Goal: Information Seeking & Learning: Learn about a topic

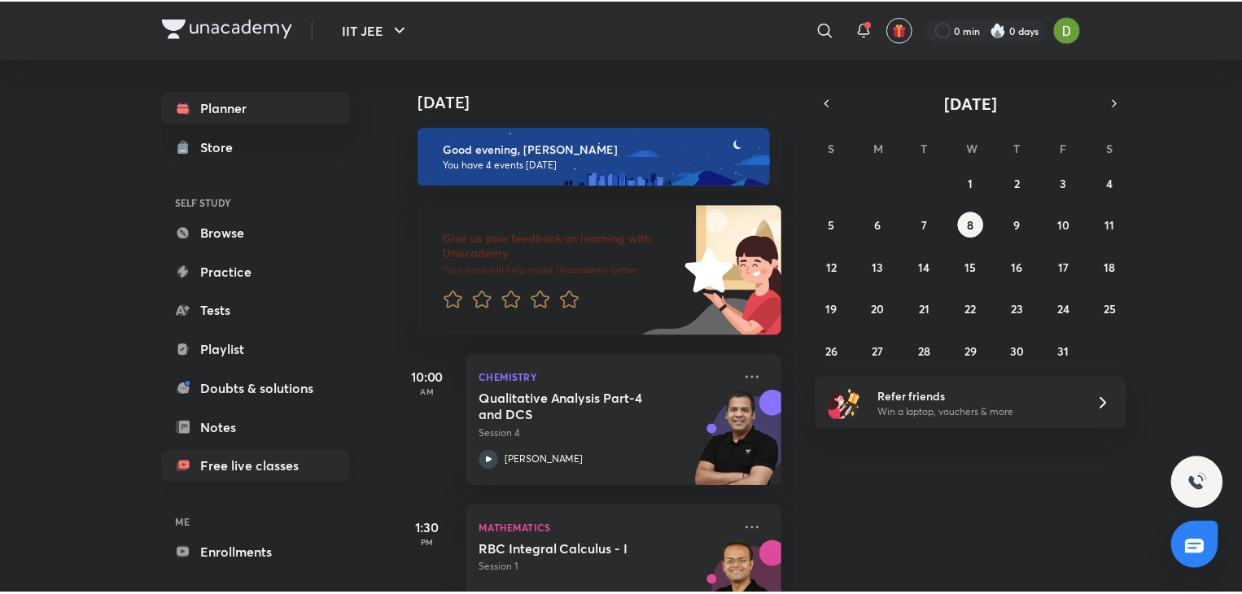
scroll to position [60, 0]
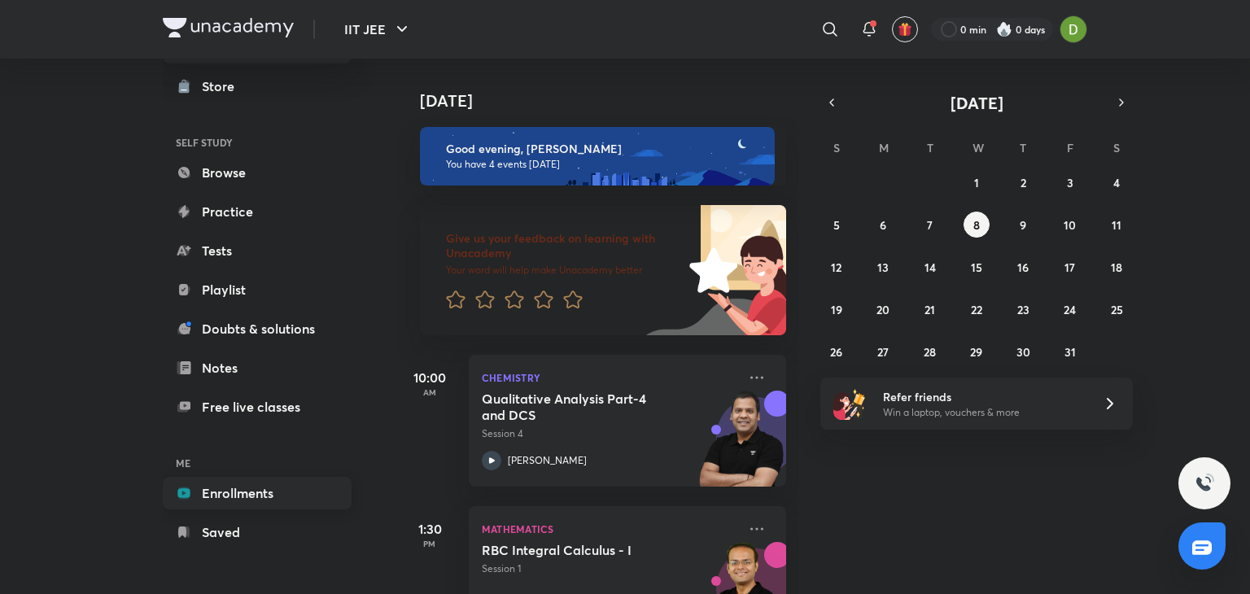
click at [268, 504] on link "Enrollments" at bounding box center [257, 493] width 189 height 33
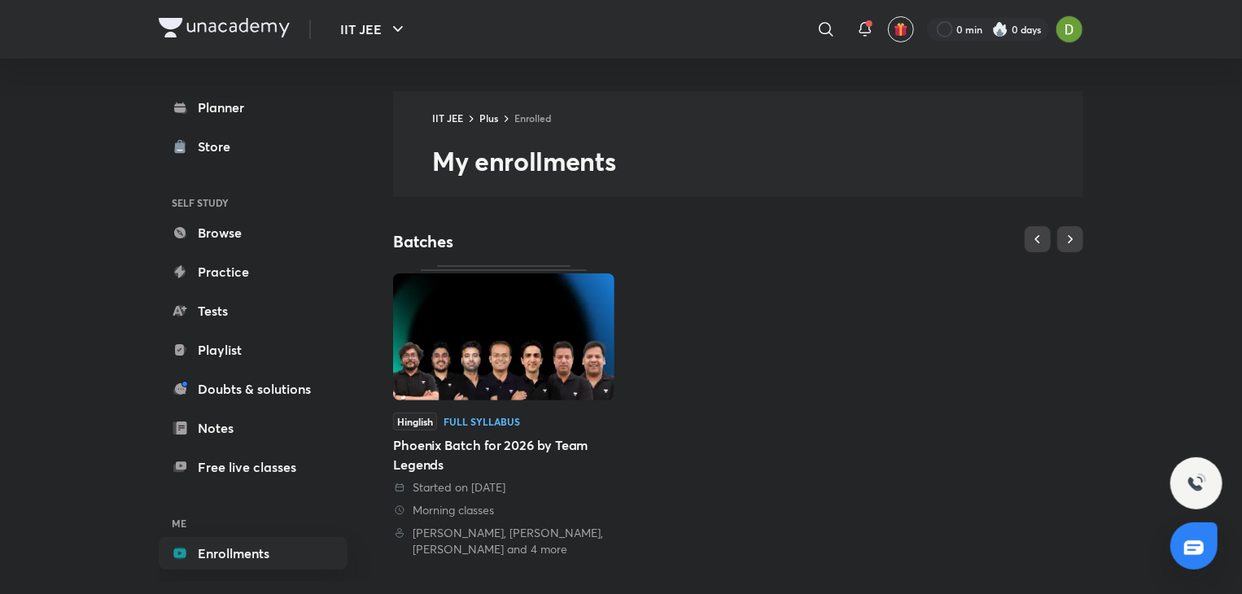
scroll to position [379, 0]
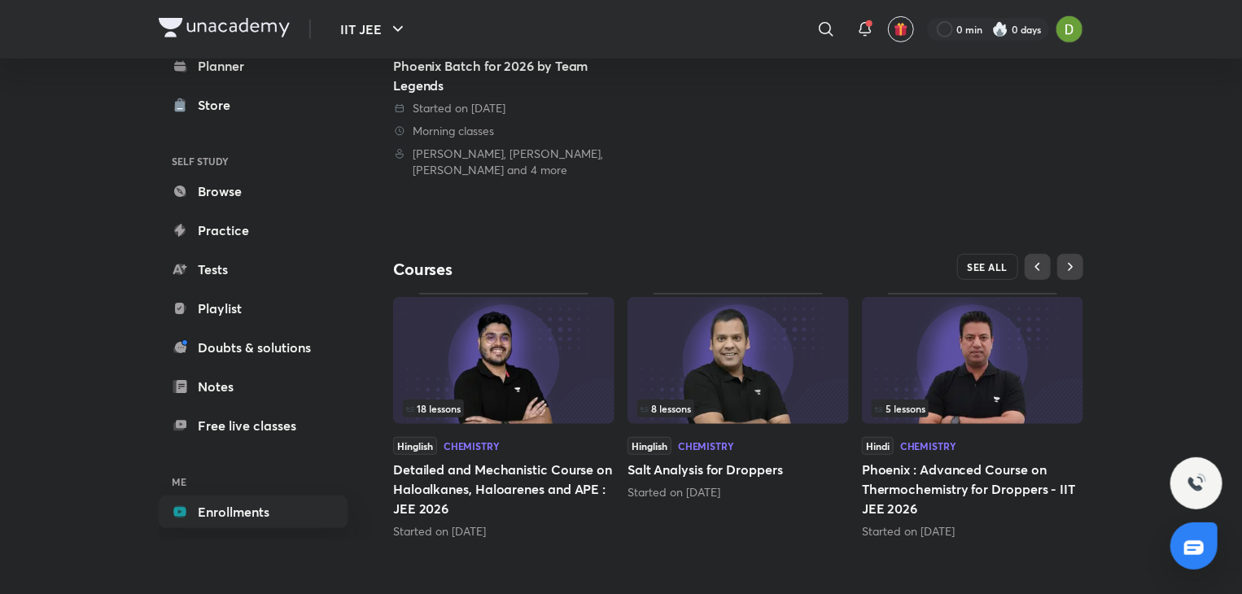
click at [1002, 276] on button "SEE ALL" at bounding box center [988, 267] width 62 height 26
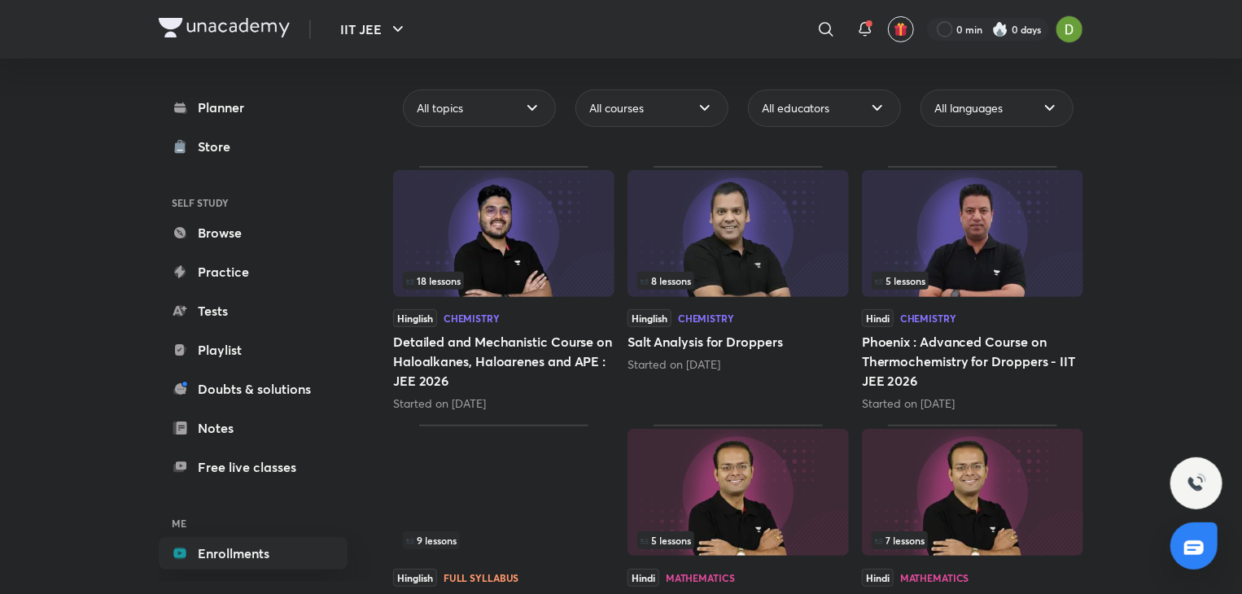
scroll to position [150, 0]
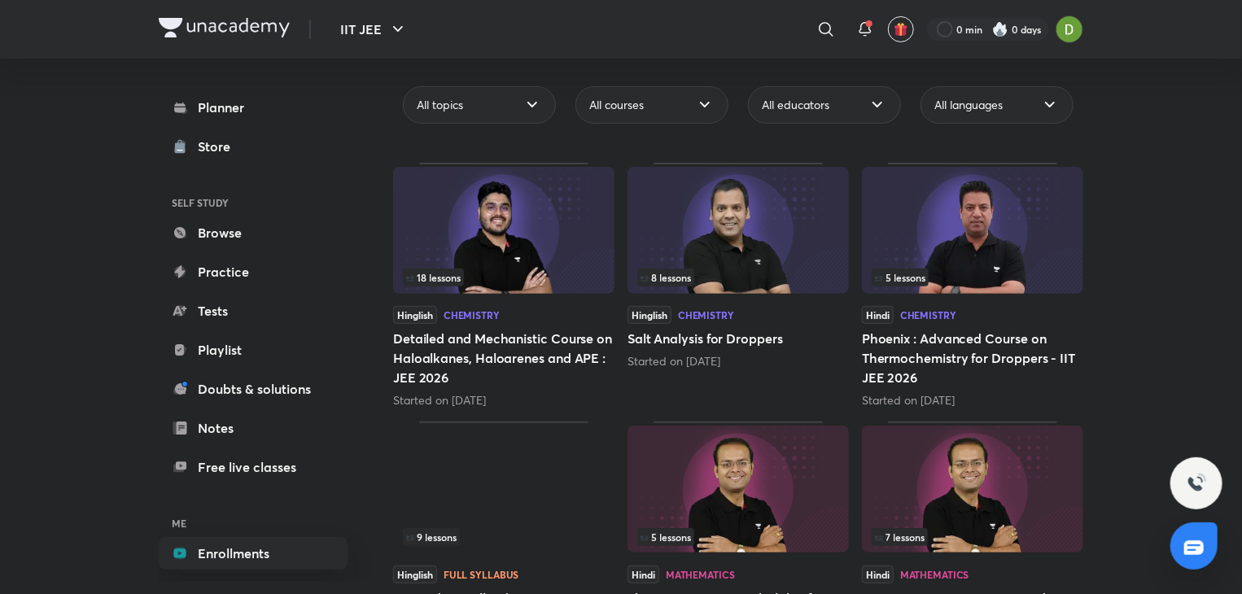
click at [770, 227] on img at bounding box center [737, 230] width 221 height 127
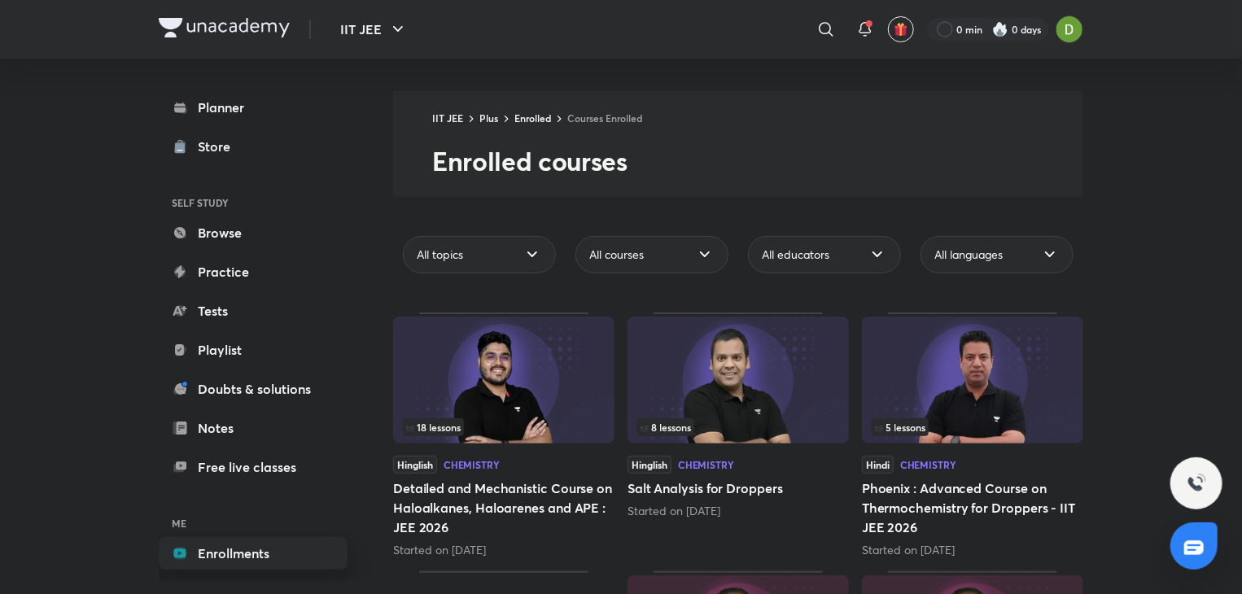
click at [281, 548] on link "Enrollments" at bounding box center [253, 553] width 189 height 33
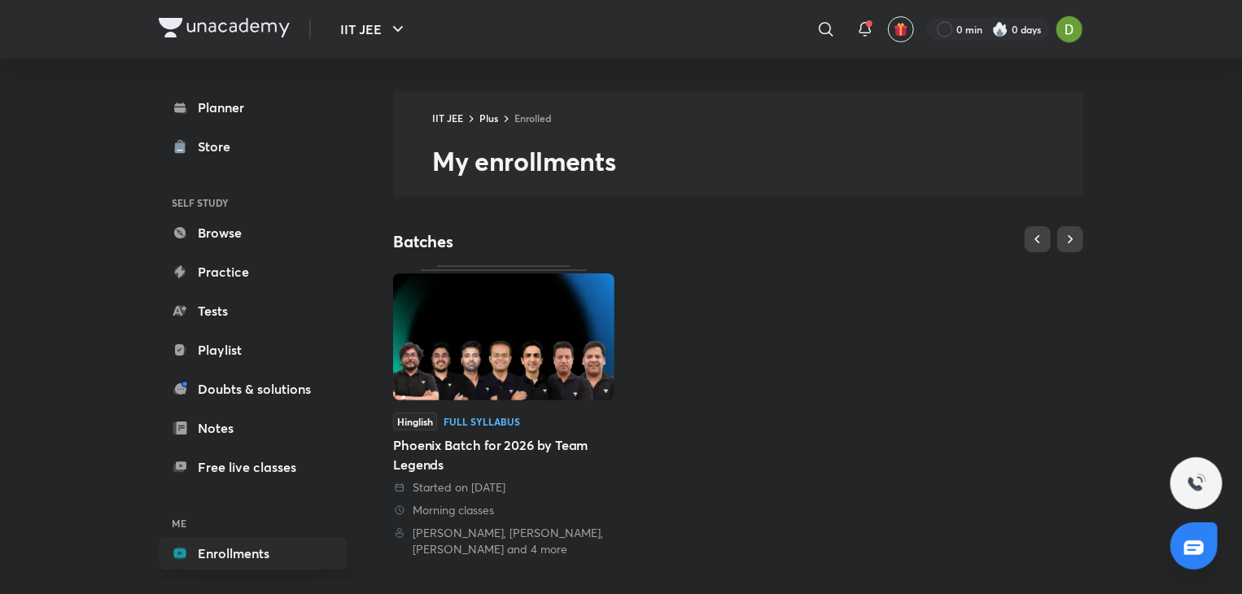
scroll to position [379, 0]
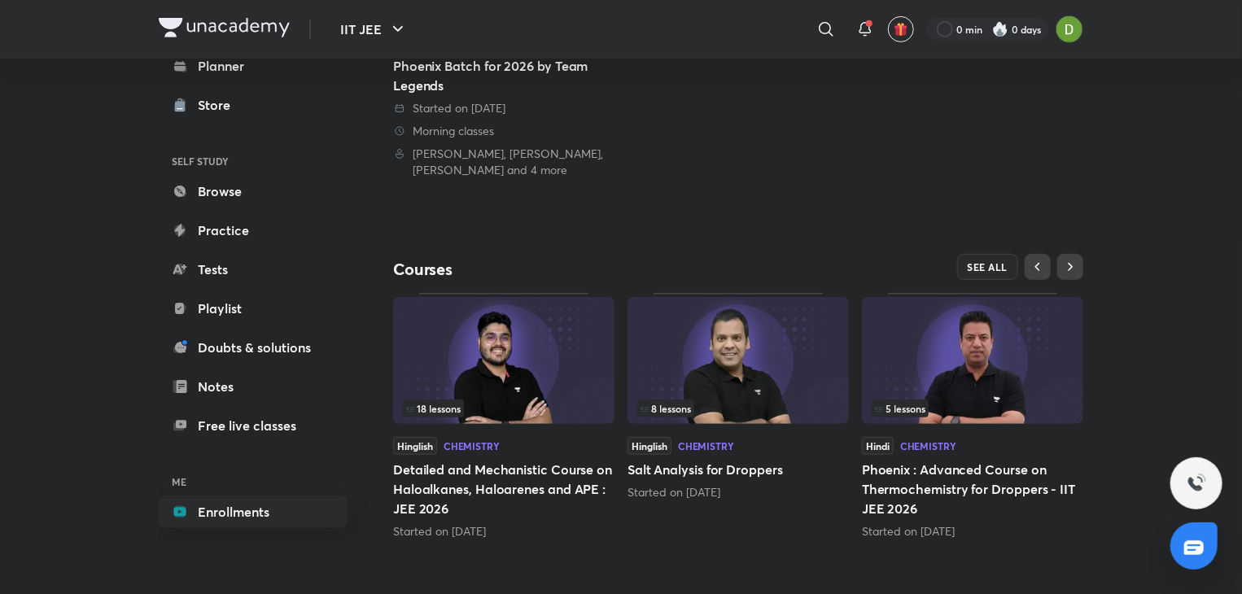
click at [528, 400] on div "18 lessons" at bounding box center [504, 408] width 202 height 18
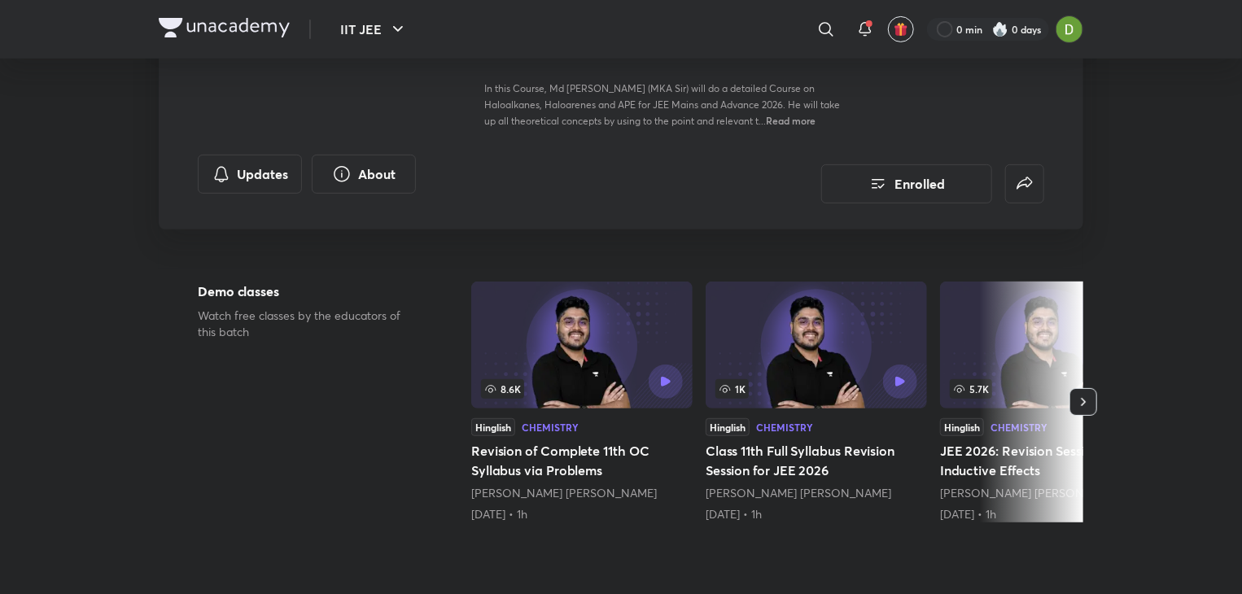
scroll to position [15, 0]
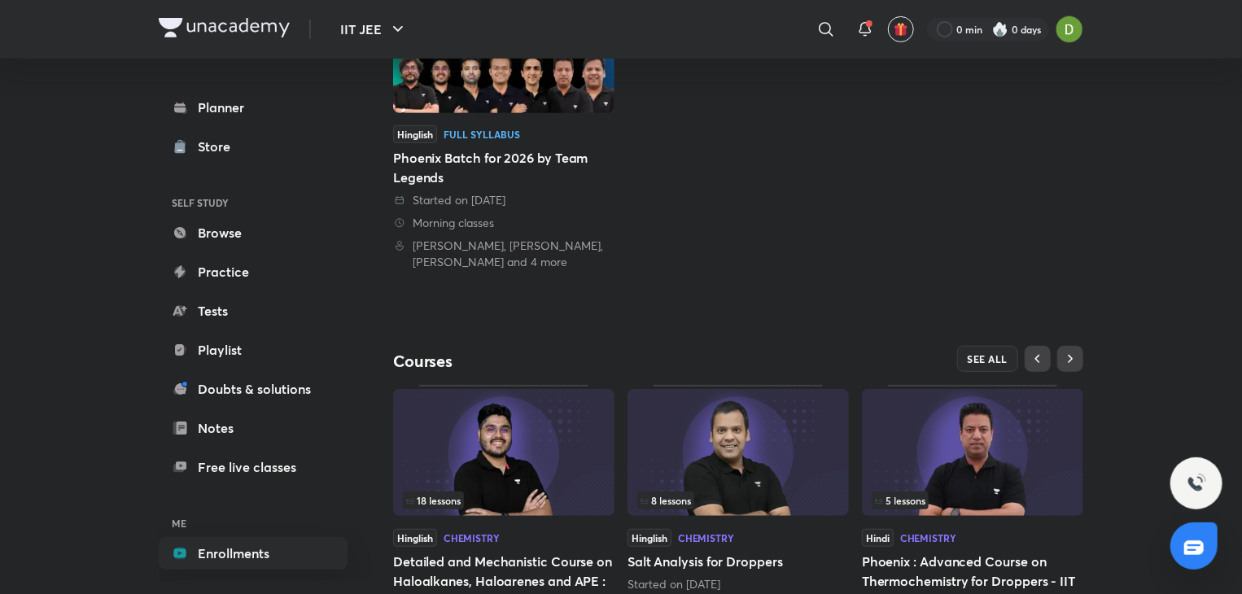
scroll to position [379, 0]
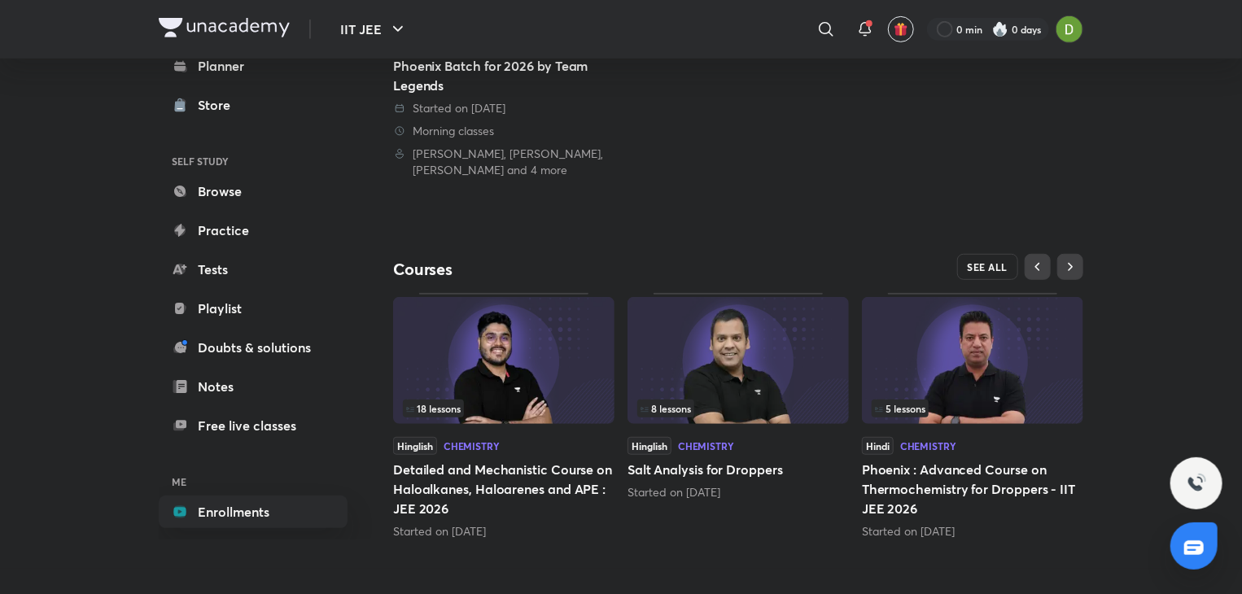
click at [992, 268] on span "SEE ALL" at bounding box center [987, 266] width 41 height 11
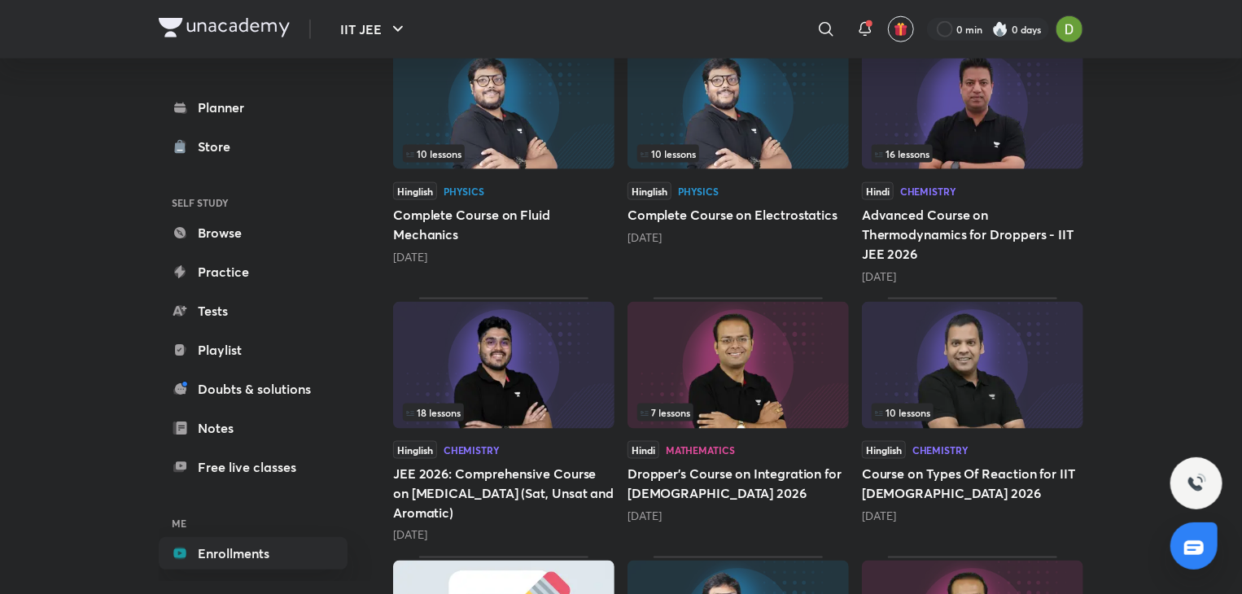
scroll to position [1032, 0]
click at [566, 352] on img at bounding box center [503, 364] width 221 height 127
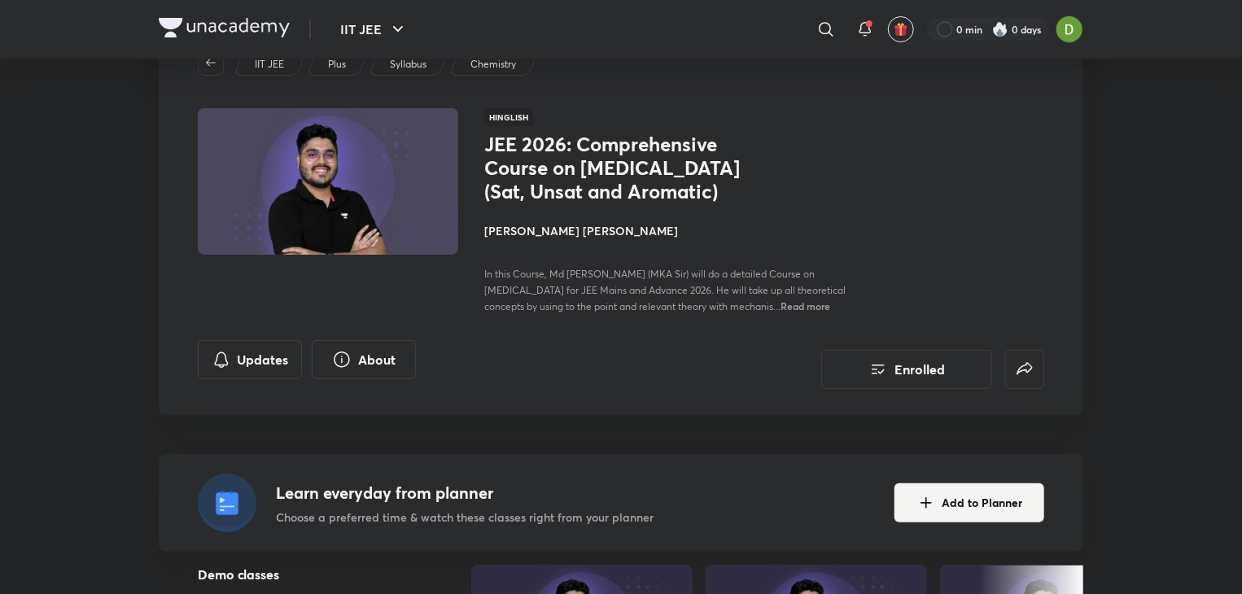
scroll to position [68, 0]
click at [794, 303] on span "Read more" at bounding box center [805, 305] width 50 height 13
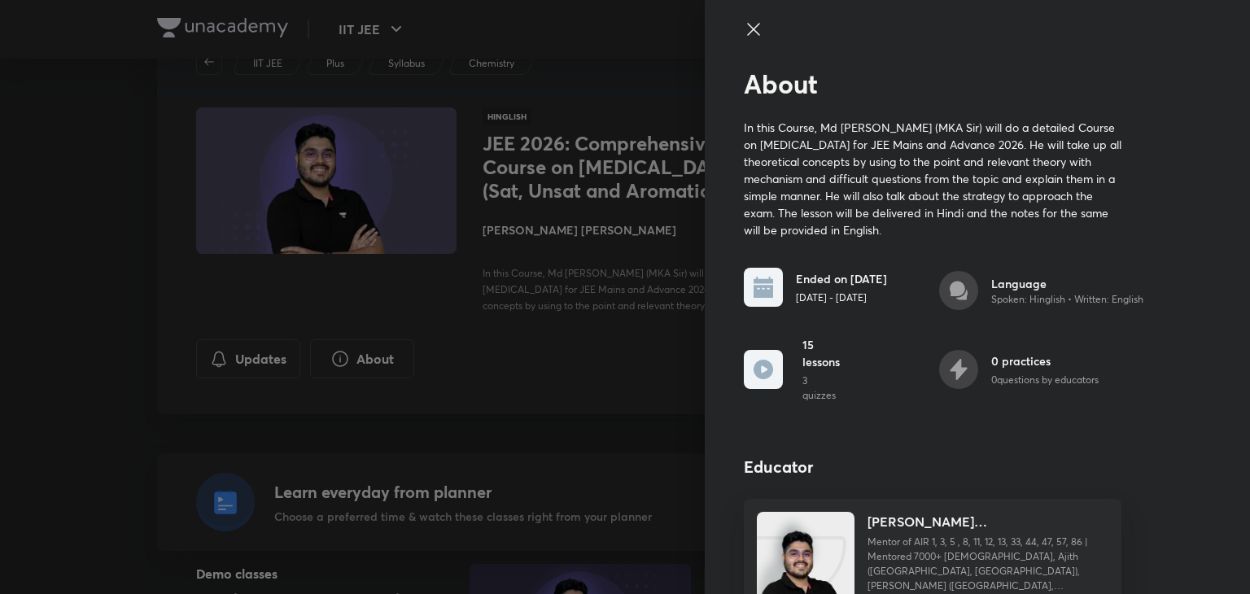
click at [748, 33] on icon at bounding box center [754, 30] width 20 height 20
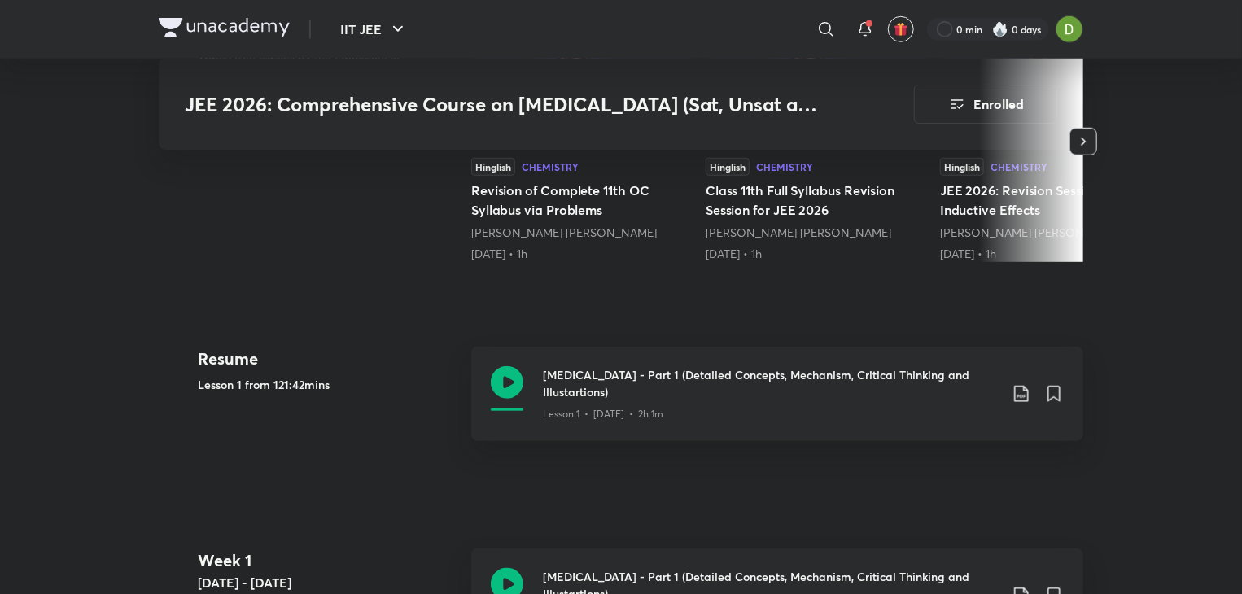
scroll to position [612, 0]
click at [516, 370] on icon at bounding box center [507, 381] width 33 height 33
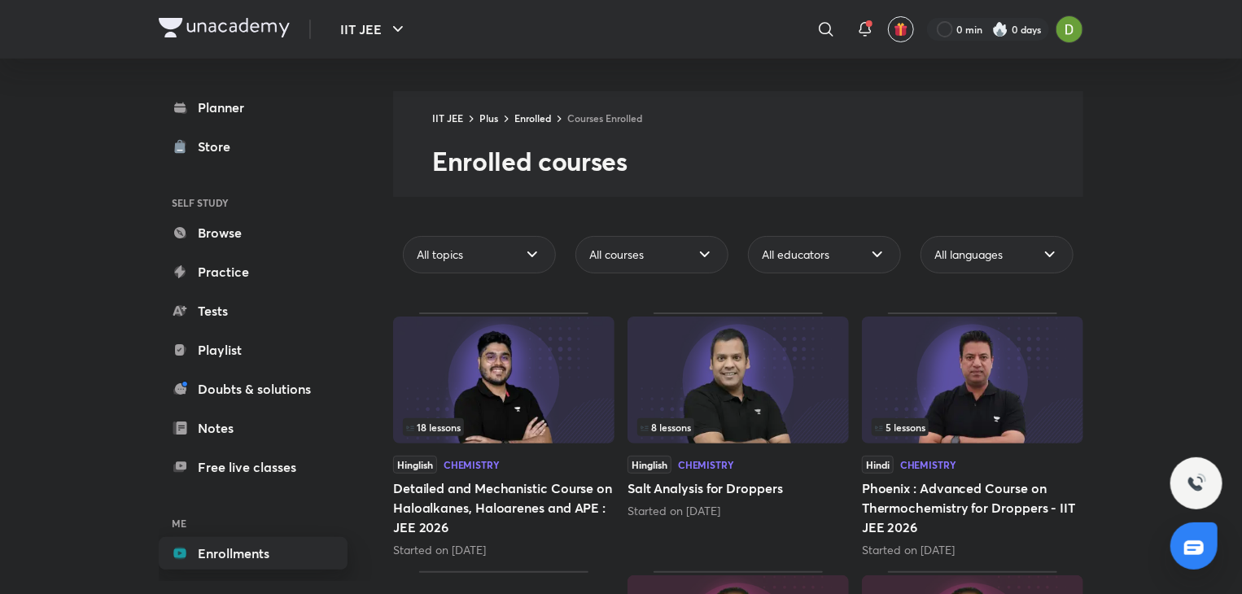
click at [261, 541] on link "Enrollments" at bounding box center [253, 553] width 189 height 33
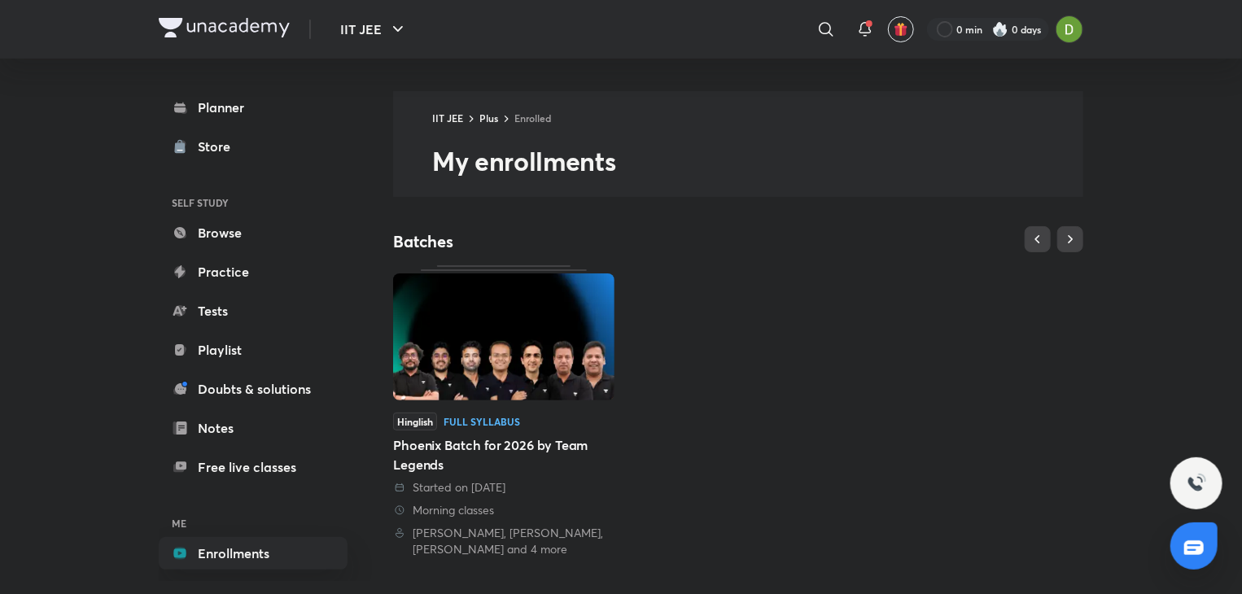
click at [513, 352] on img at bounding box center [503, 336] width 221 height 127
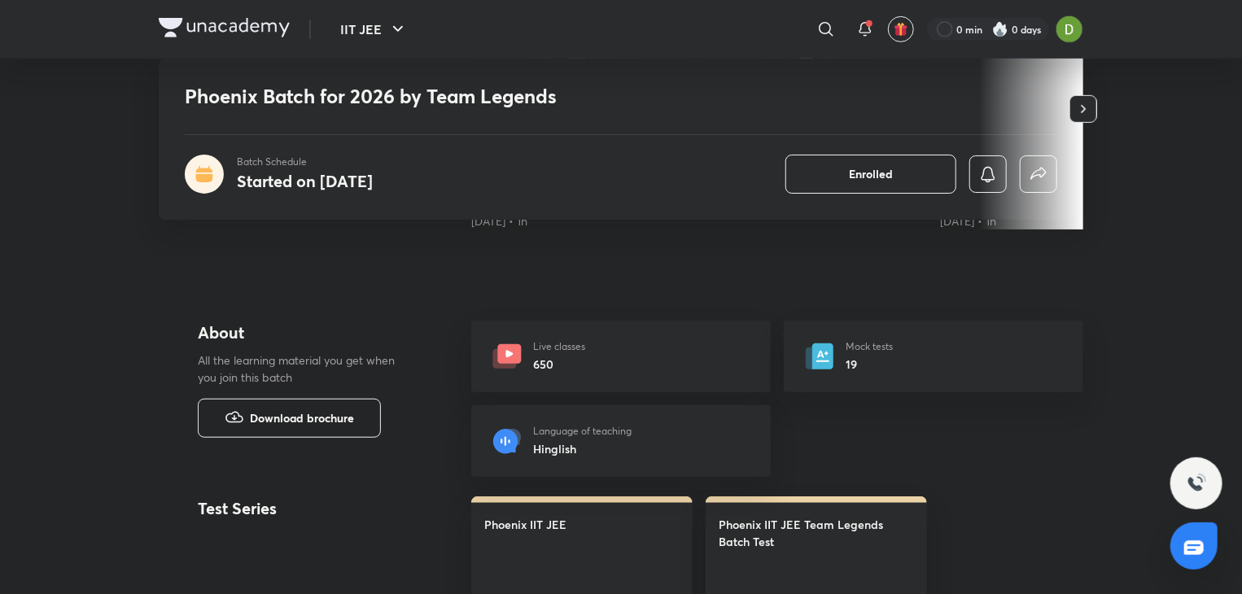
click at [319, 399] on button "Download brochure" at bounding box center [289, 418] width 183 height 39
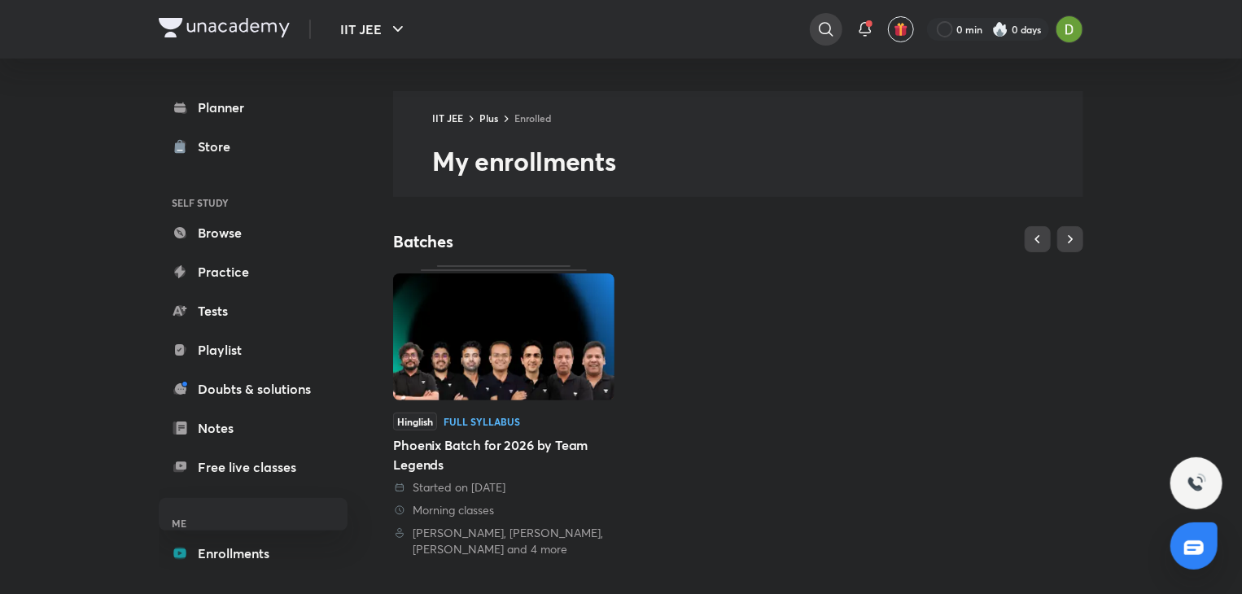
click at [816, 23] on icon at bounding box center [826, 30] width 20 height 20
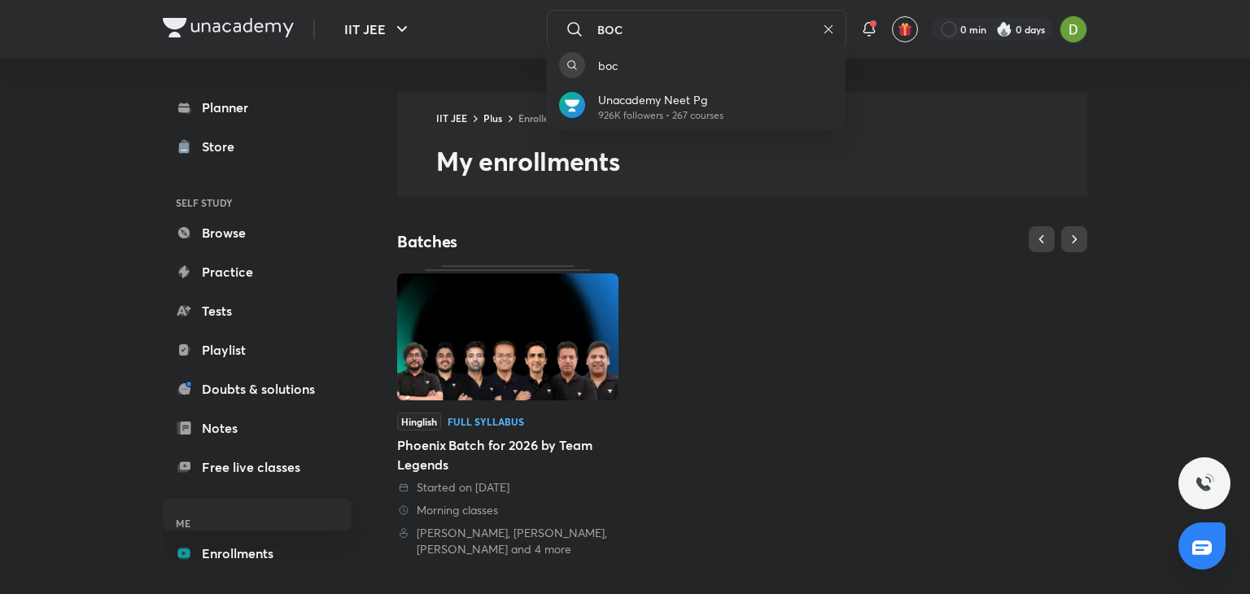
type input "BOC"
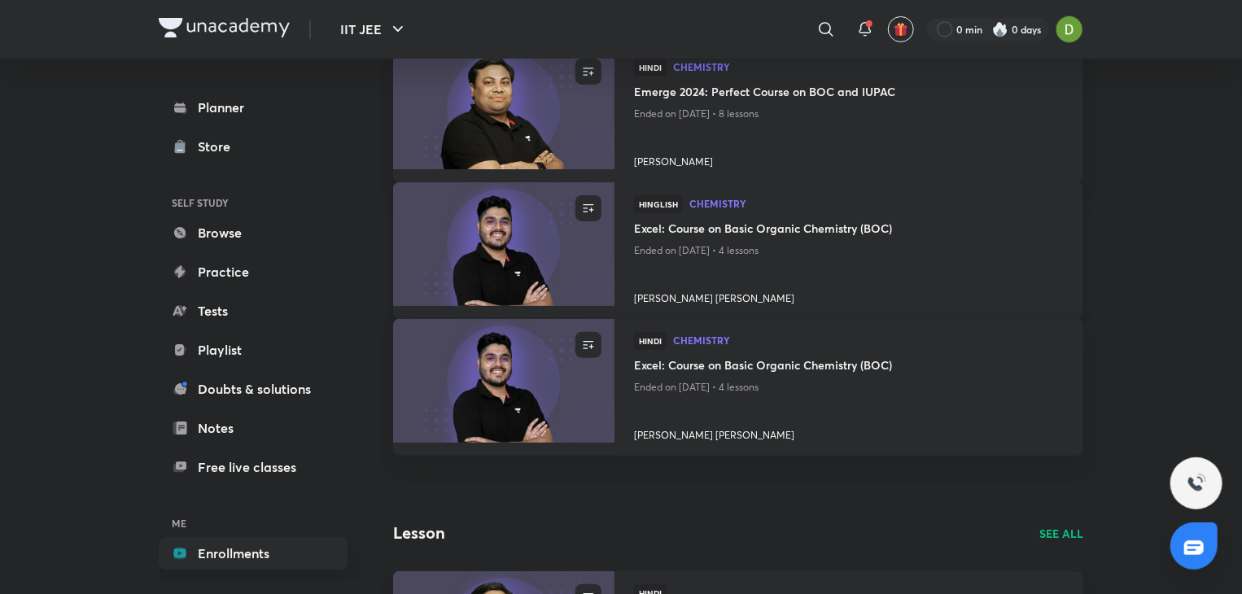
scroll to position [158, 0]
click at [534, 263] on img at bounding box center [503, 242] width 225 height 126
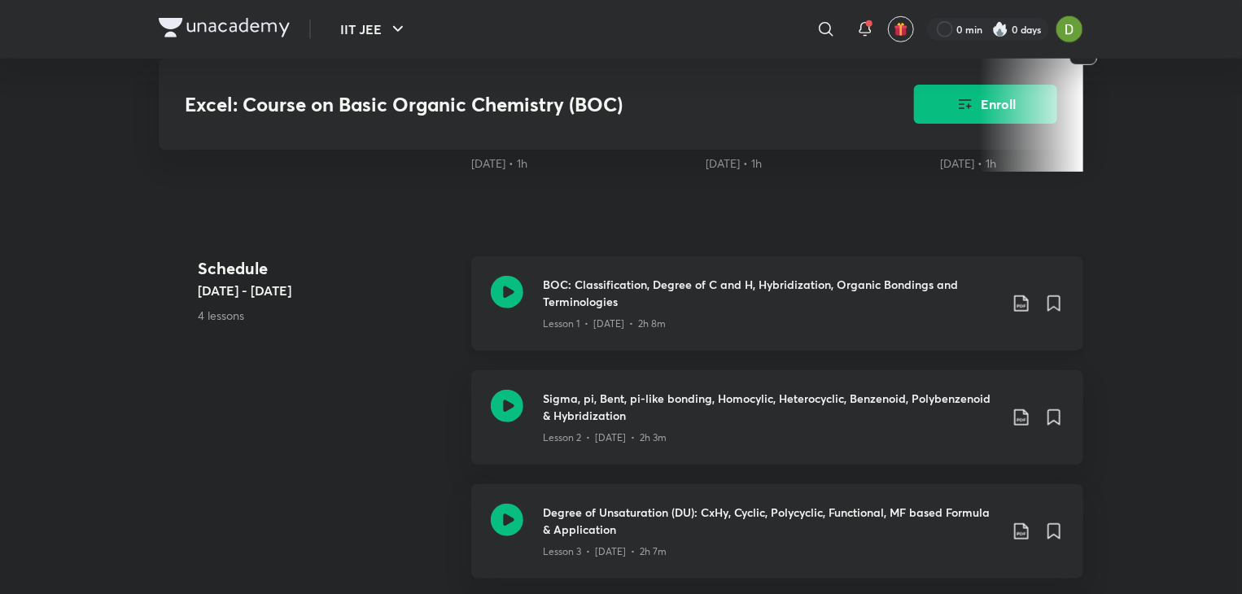
scroll to position [595, 0]
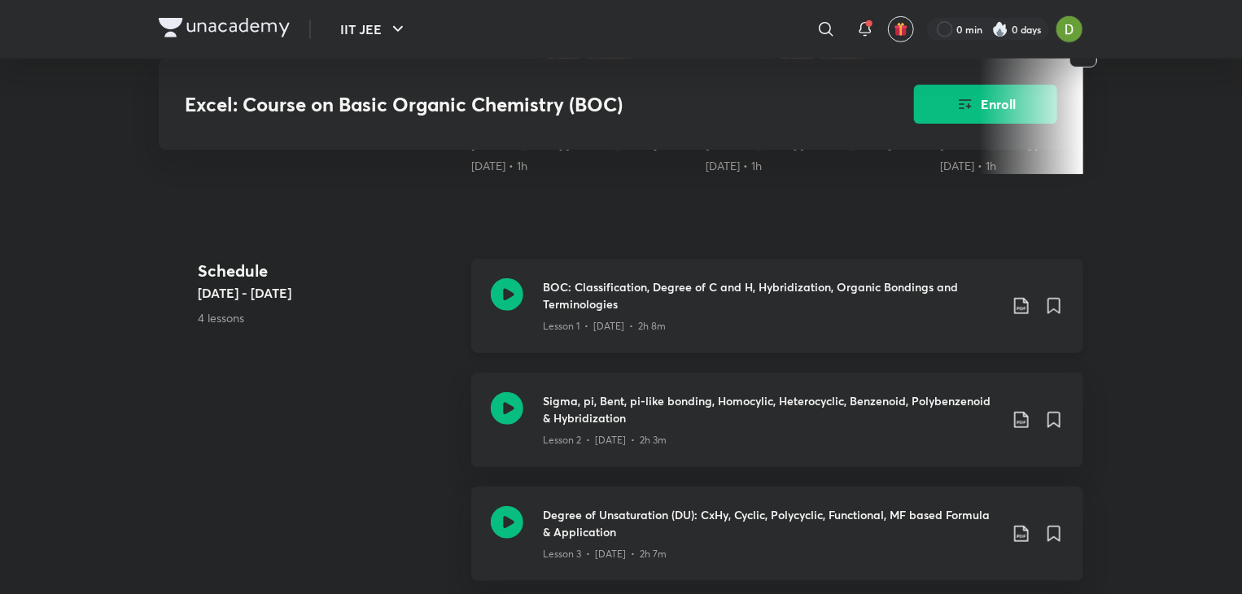
click at [511, 307] on icon at bounding box center [507, 294] width 33 height 33
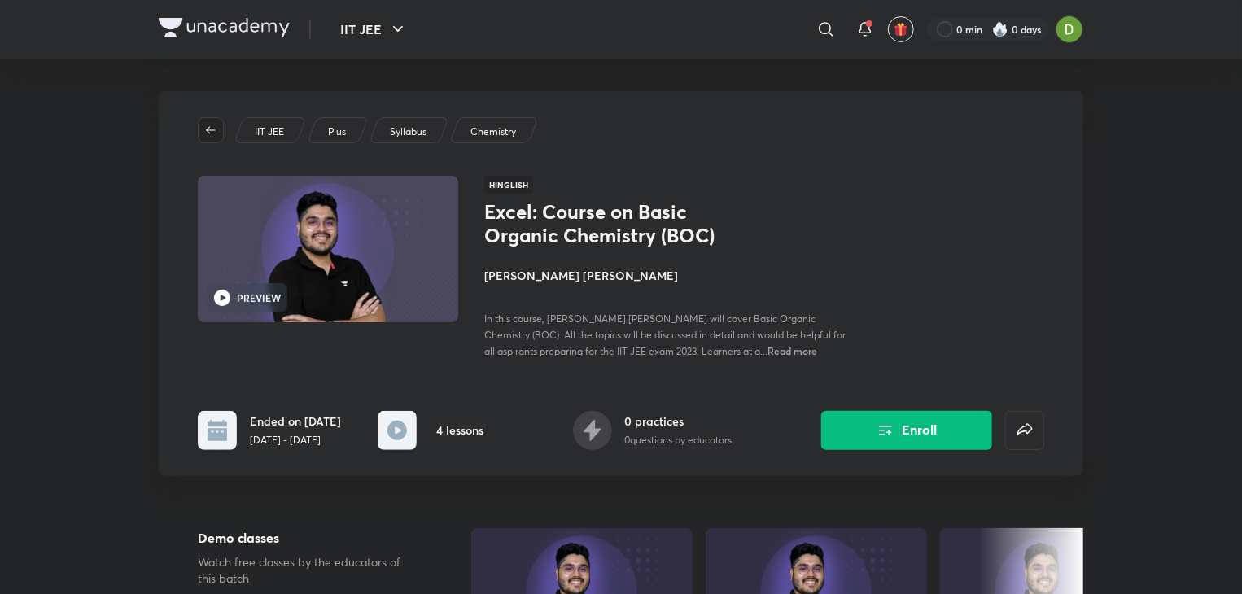
click at [210, 133] on icon "button" at bounding box center [210, 130] width 13 height 13
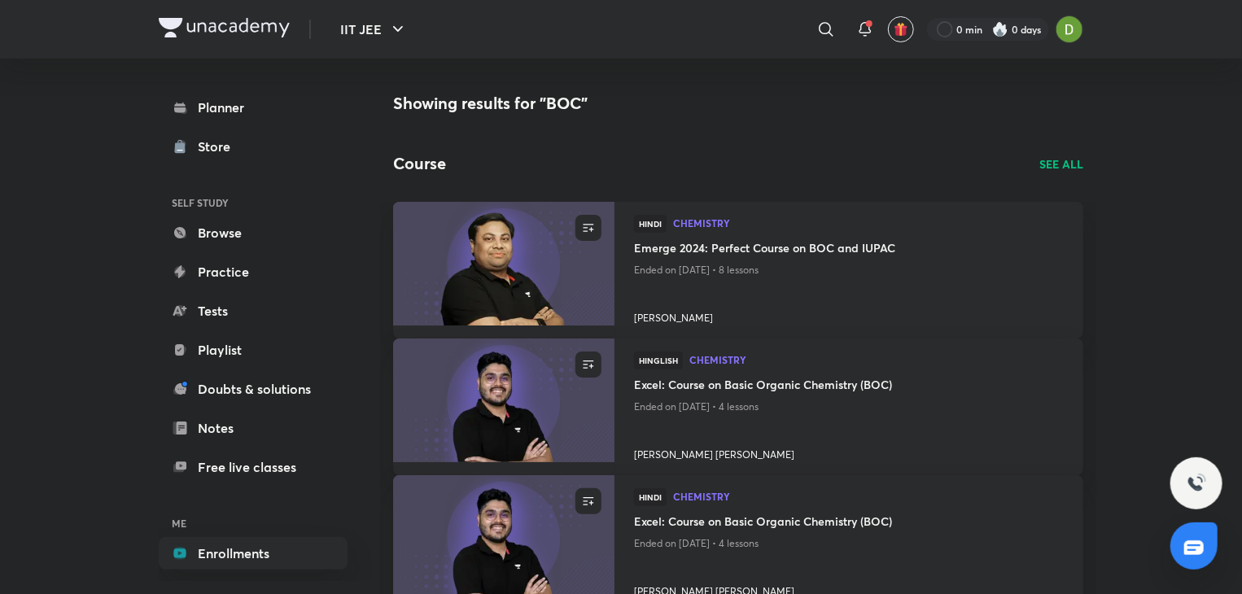
click at [1071, 160] on p "SEE ALL" at bounding box center [1061, 163] width 44 height 17
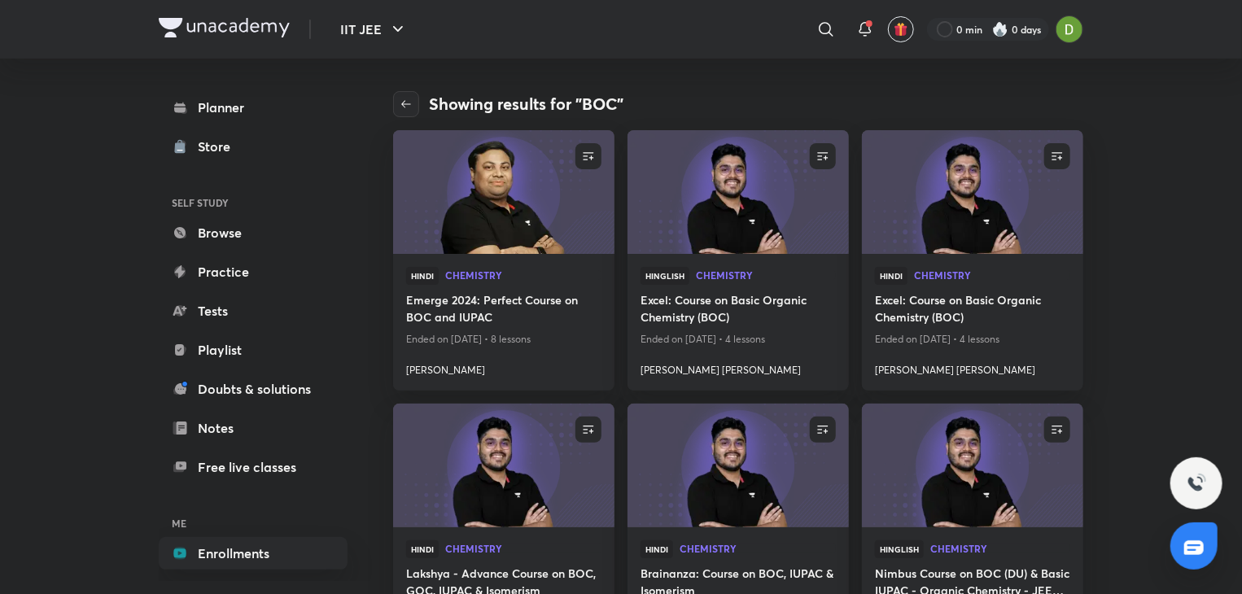
click at [823, 33] on icon at bounding box center [826, 30] width 20 height 20
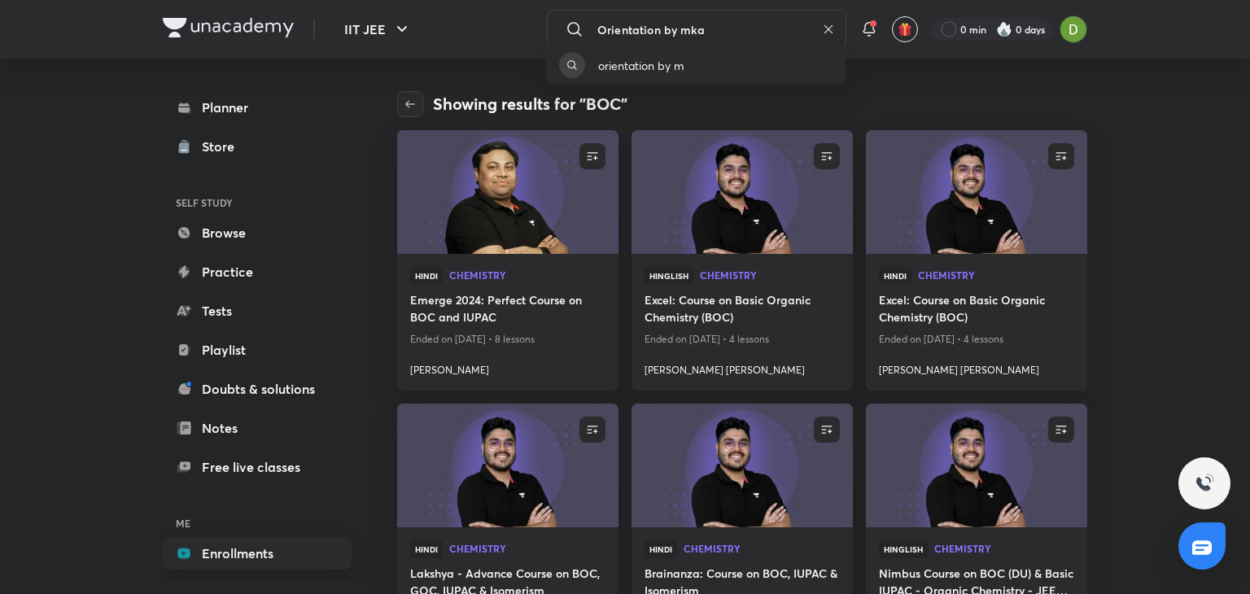
type input "Orientation by mka"
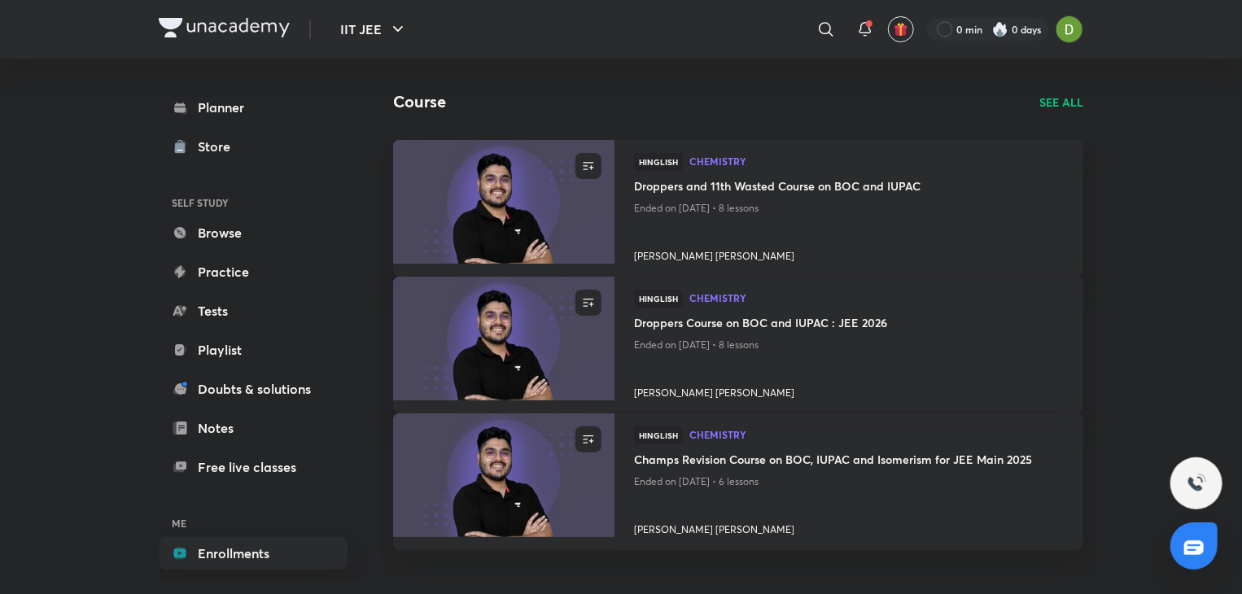
scroll to position [62, 0]
click at [1052, 95] on p "SEE ALL" at bounding box center [1061, 102] width 44 height 17
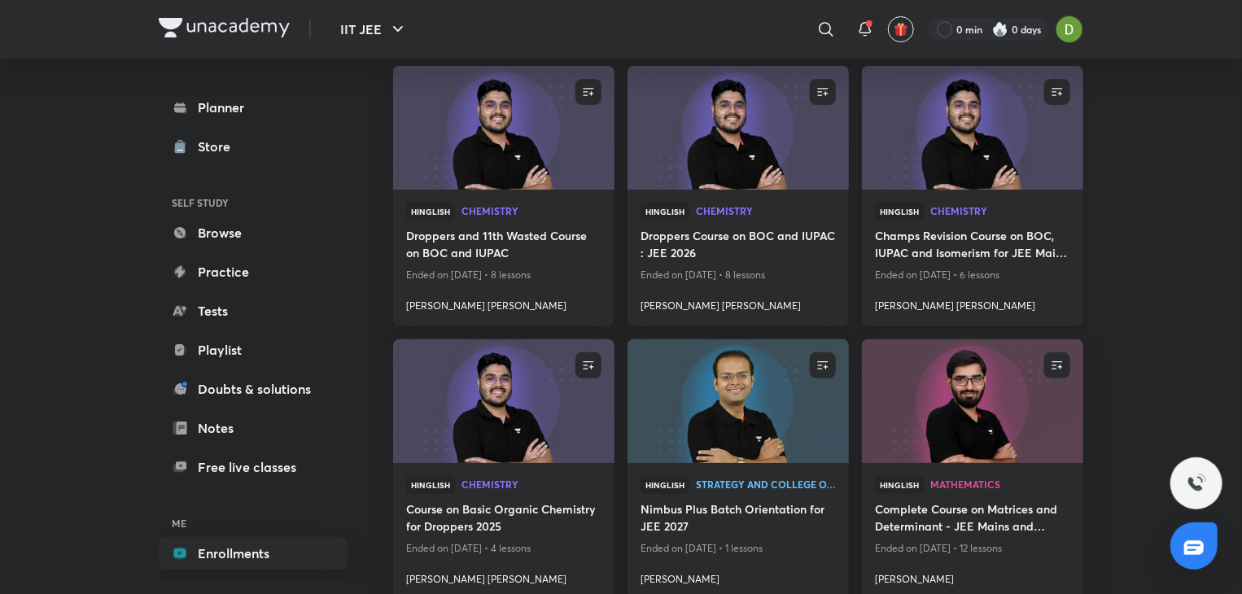
scroll to position [73, 0]
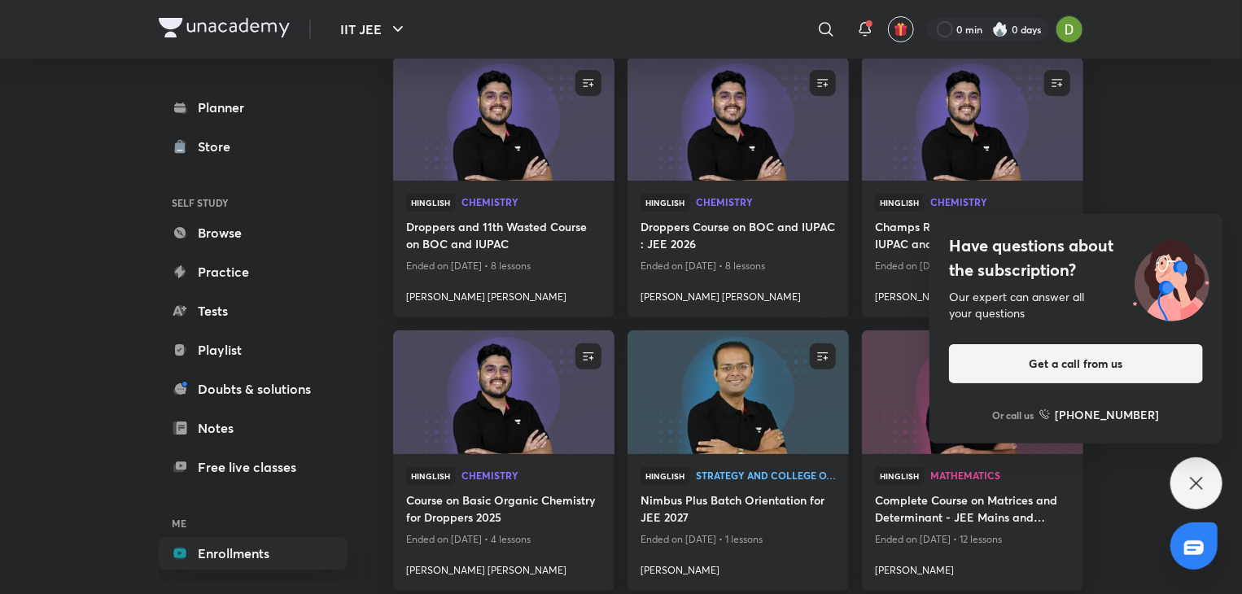
click at [1211, 494] on div "Have questions about the subscription? Our expert can answer all your questions…" at bounding box center [1196, 483] width 52 height 52
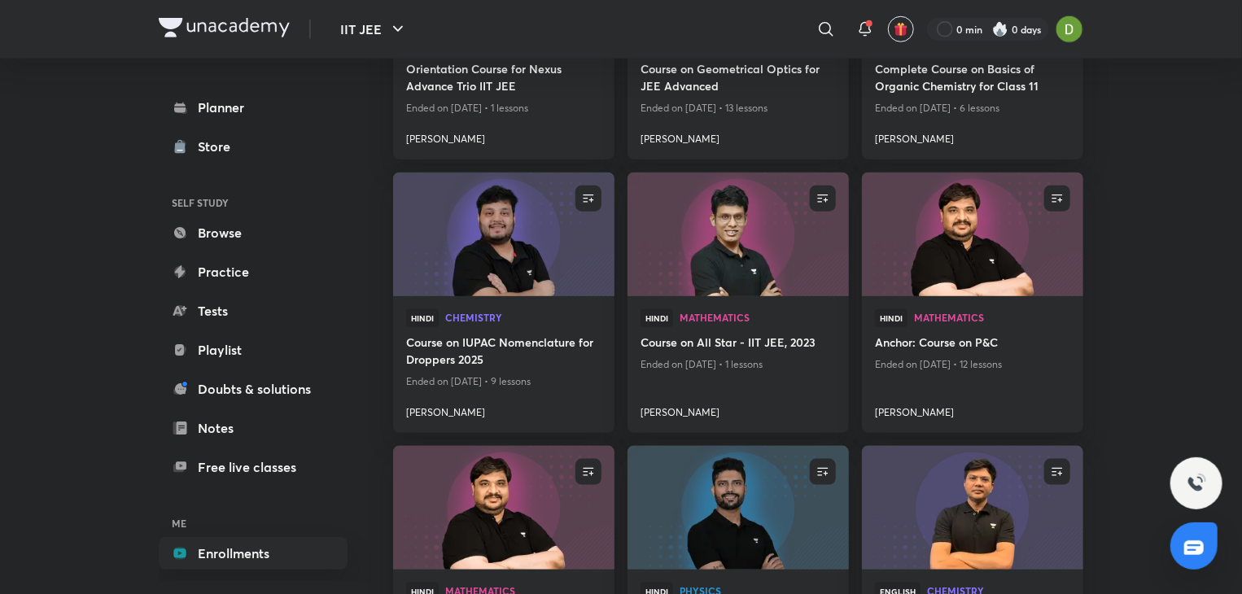
scroll to position [773, 0]
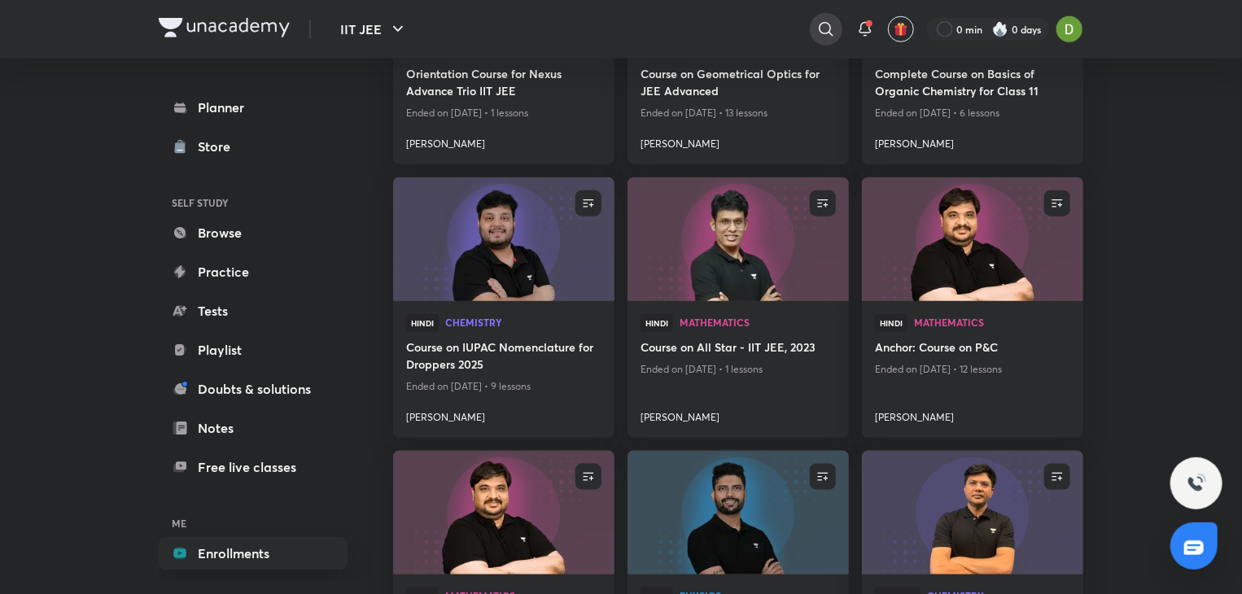
click at [819, 20] on icon at bounding box center [826, 30] width 20 height 20
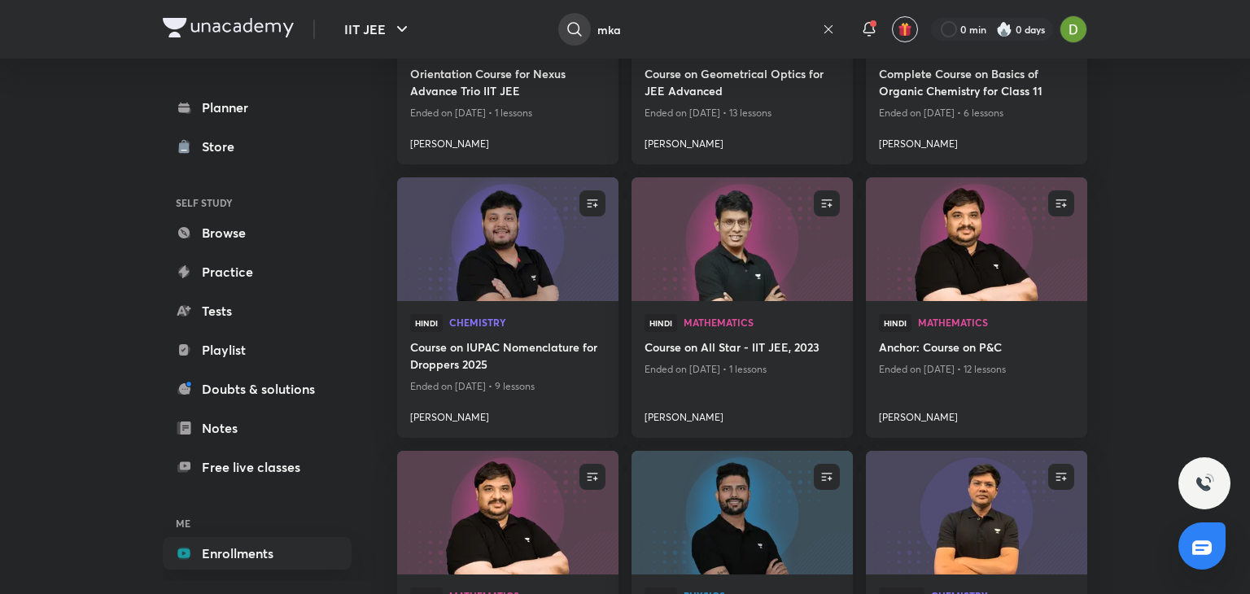
type input "mka"
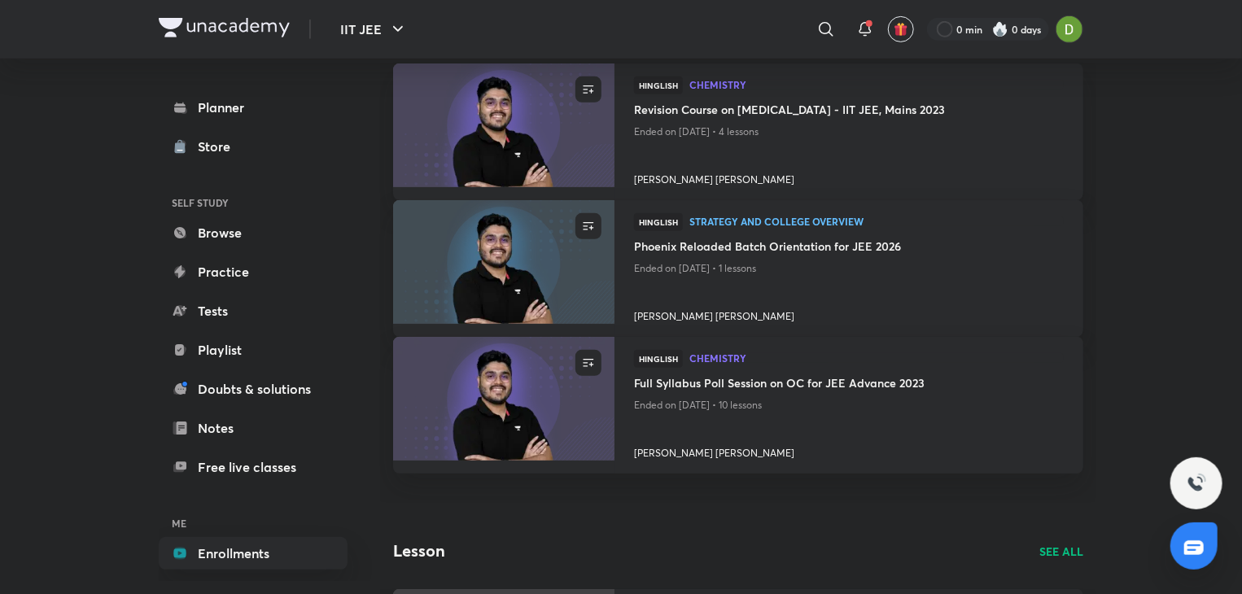
scroll to position [238, 0]
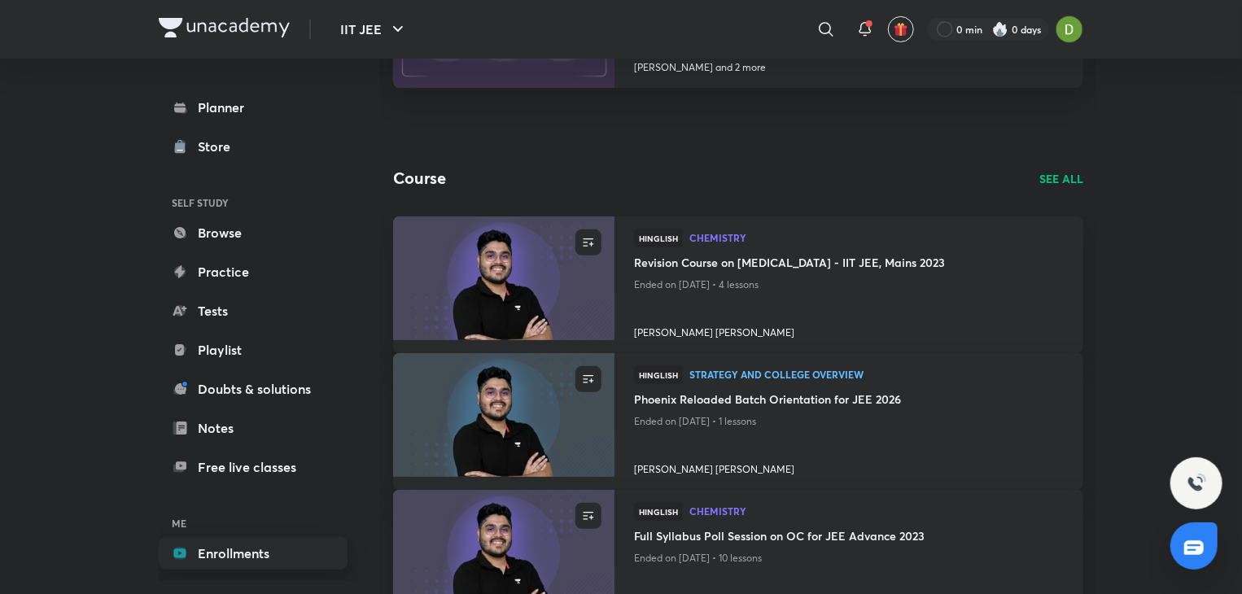
click at [224, 559] on link "Enrollments" at bounding box center [253, 553] width 189 height 33
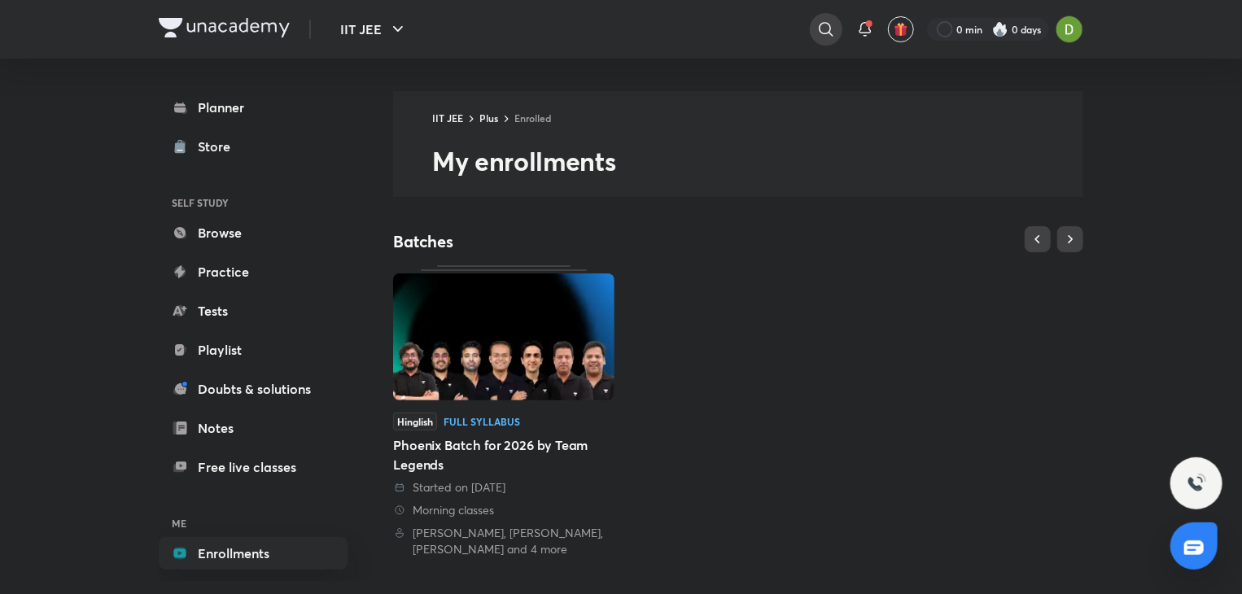
click at [828, 28] on icon at bounding box center [826, 30] width 20 height 20
type input "mohammad"
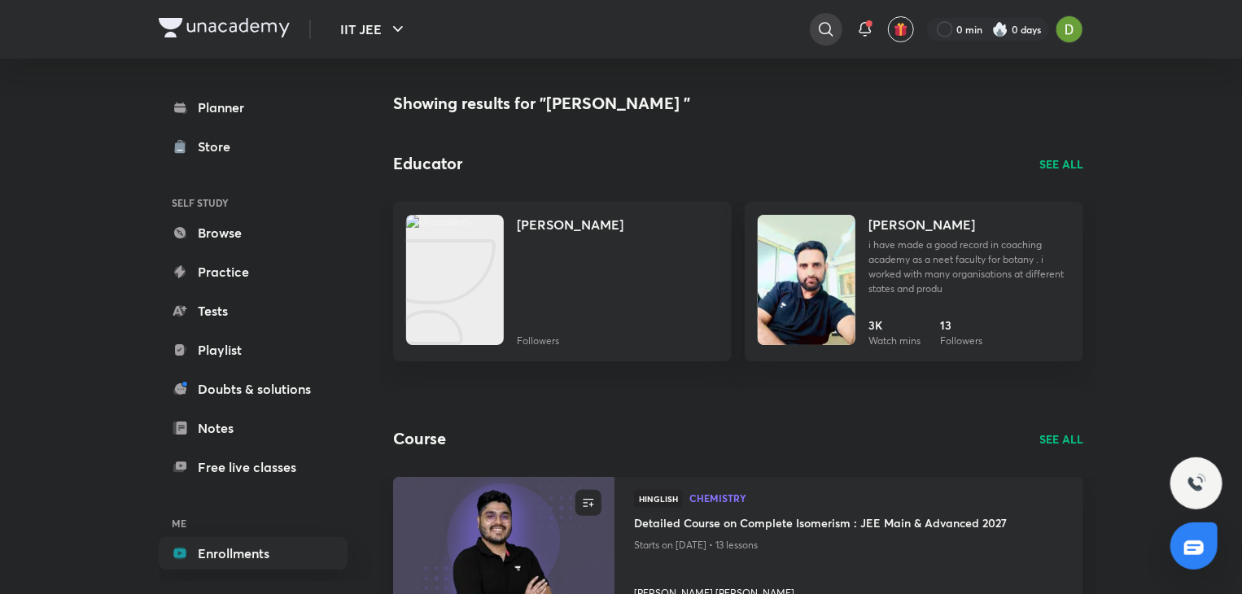
click at [832, 34] on icon at bounding box center [826, 30] width 20 height 20
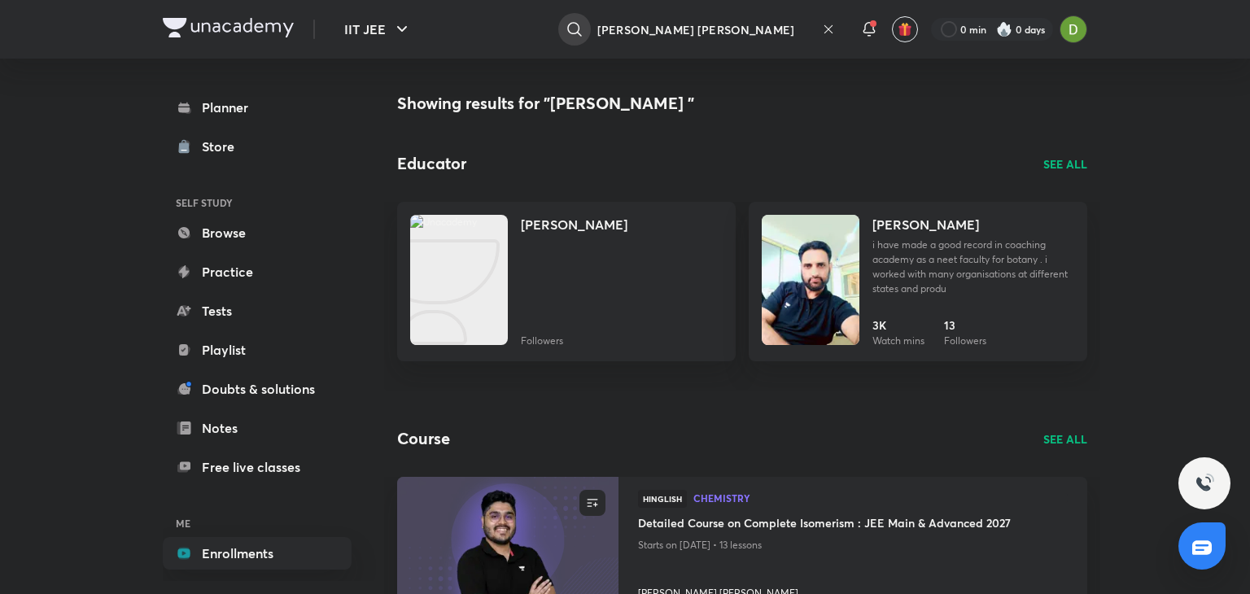
type input "mohammas kasif alam"
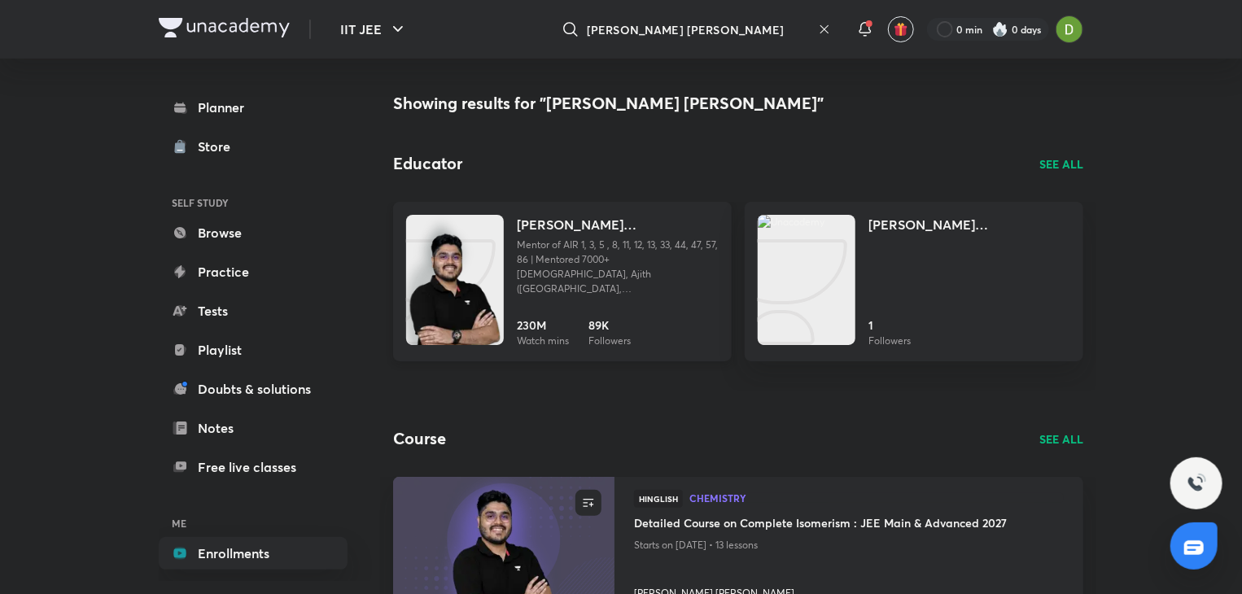
click at [461, 262] on img at bounding box center [455, 296] width 98 height 130
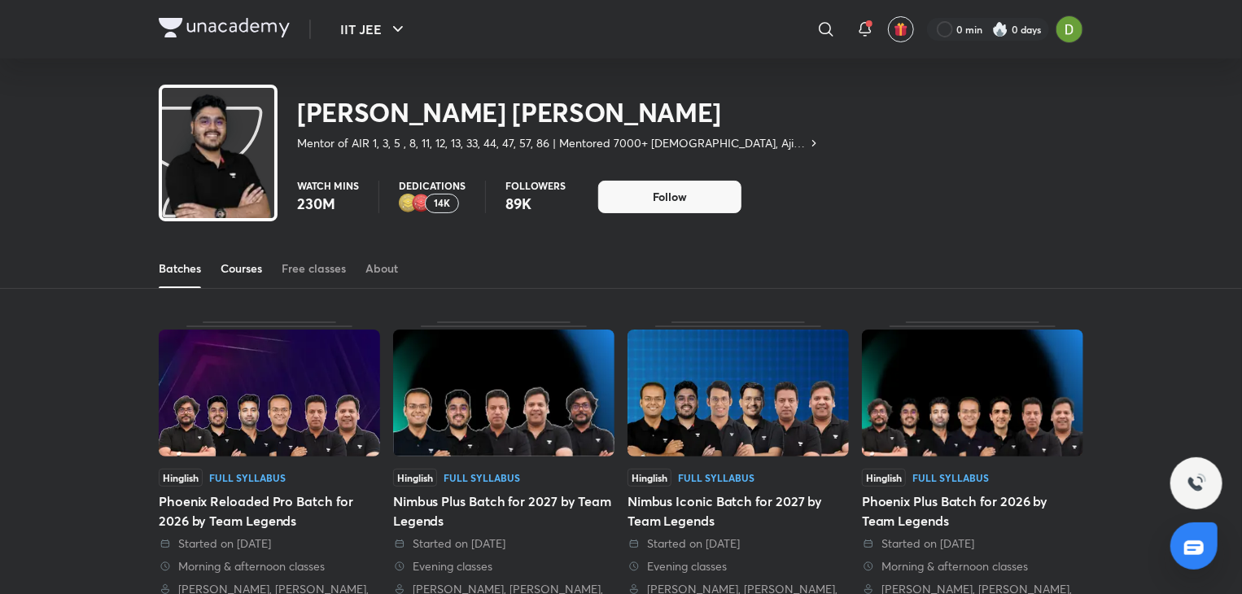
click at [241, 277] on link "Courses" at bounding box center [240, 268] width 41 height 39
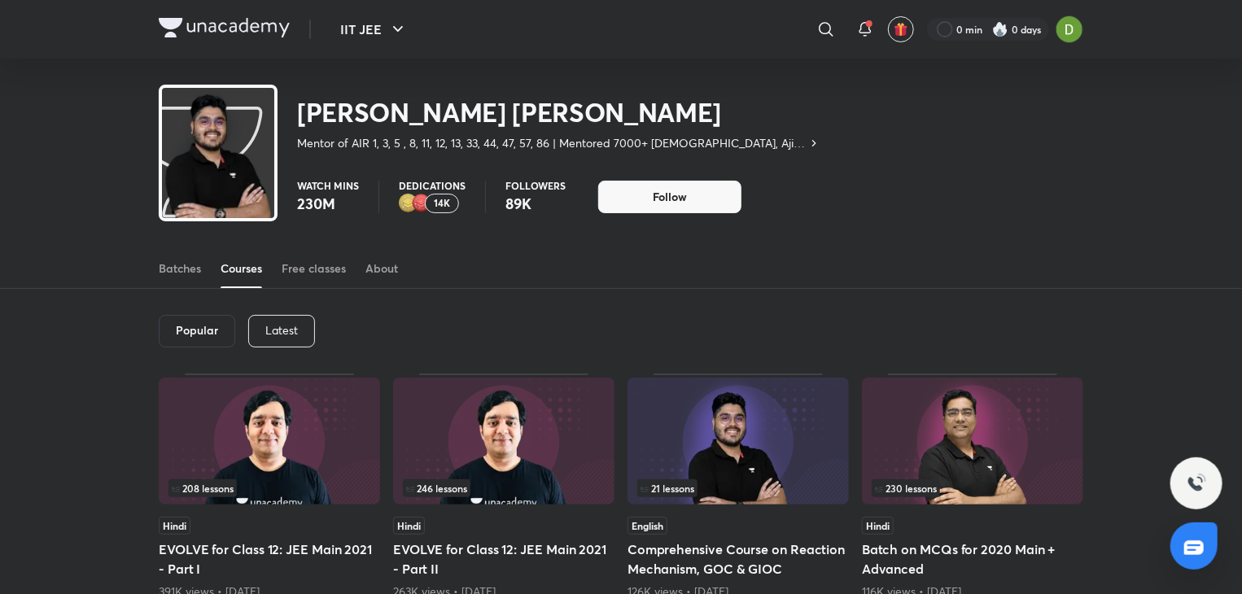
click at [290, 320] on div "Latest" at bounding box center [281, 331] width 67 height 33
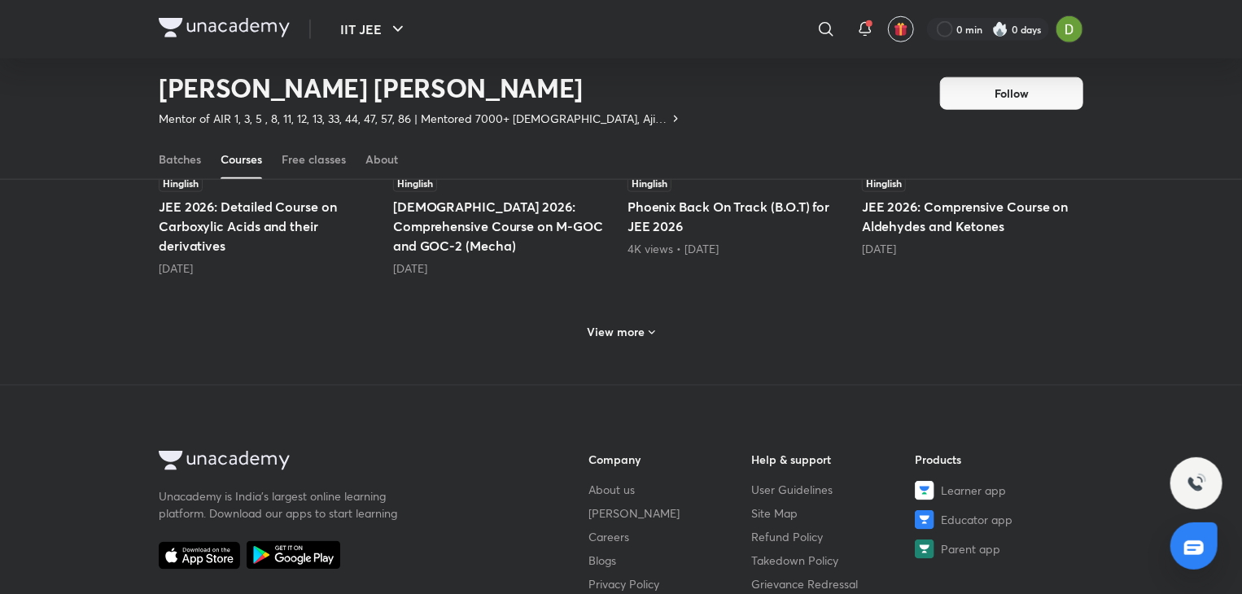
scroll to position [835, 0]
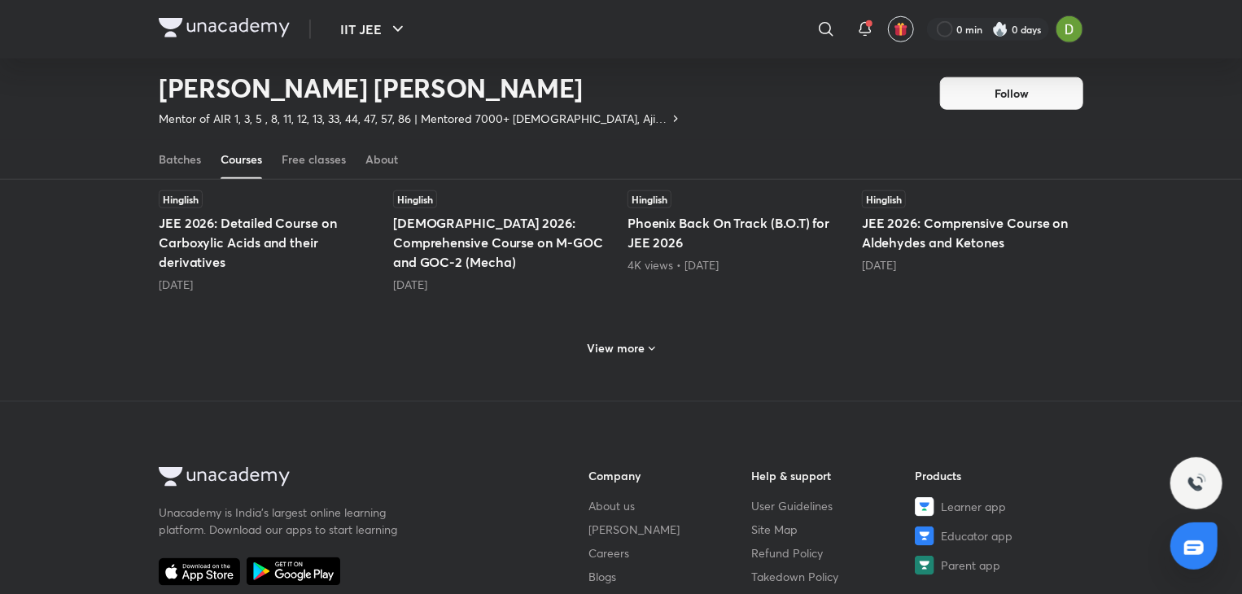
click at [636, 335] on div "View more" at bounding box center [621, 348] width 81 height 26
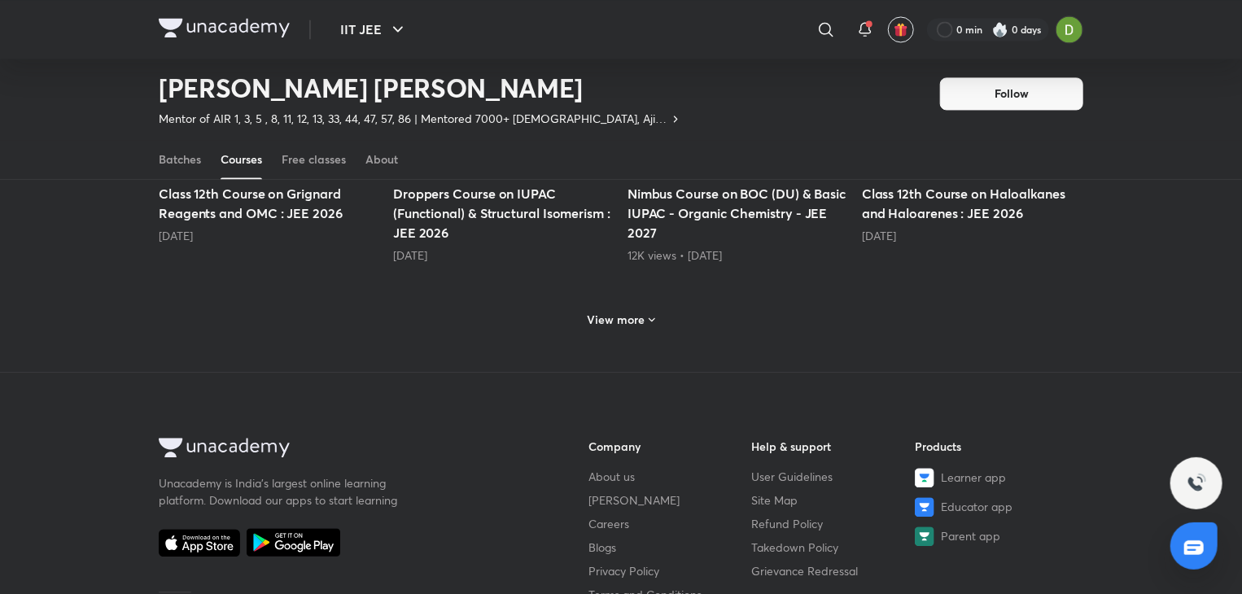
scroll to position [1678, 0]
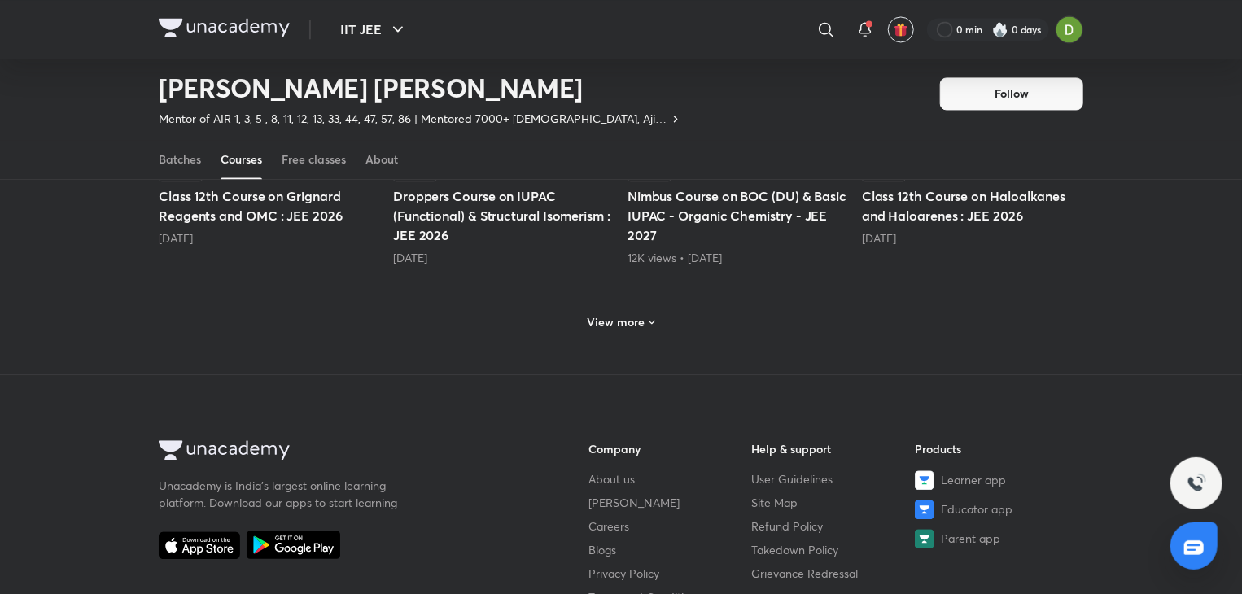
click at [615, 314] on h6 "View more" at bounding box center [616, 322] width 58 height 16
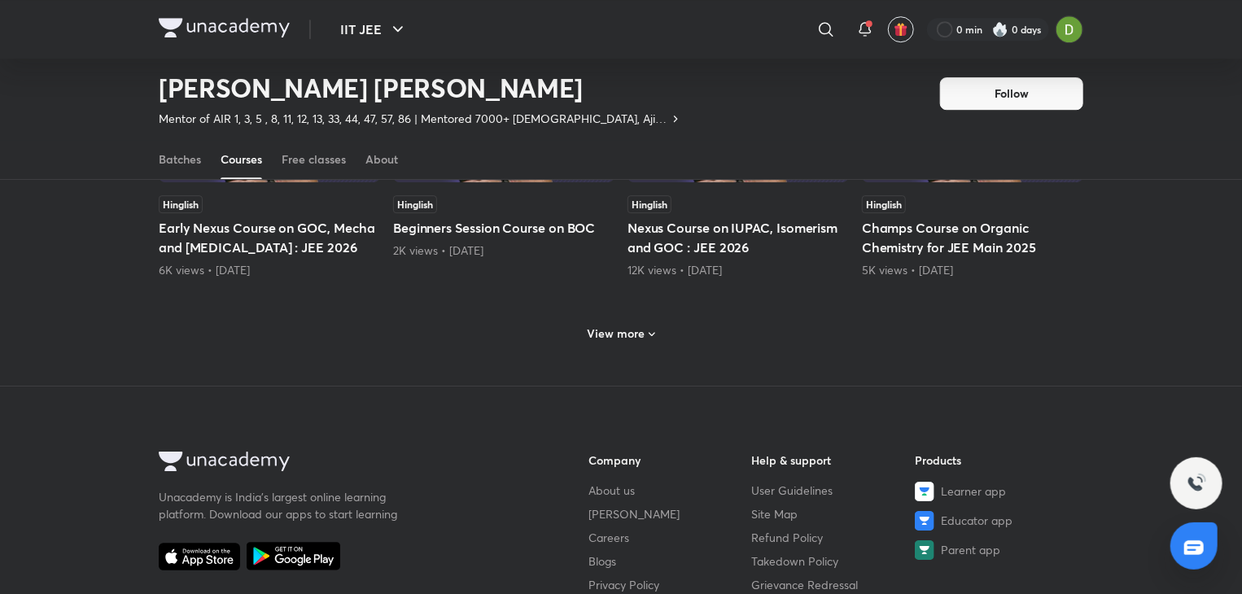
scroll to position [2461, 0]
click at [648, 330] on icon at bounding box center [651, 336] width 13 height 13
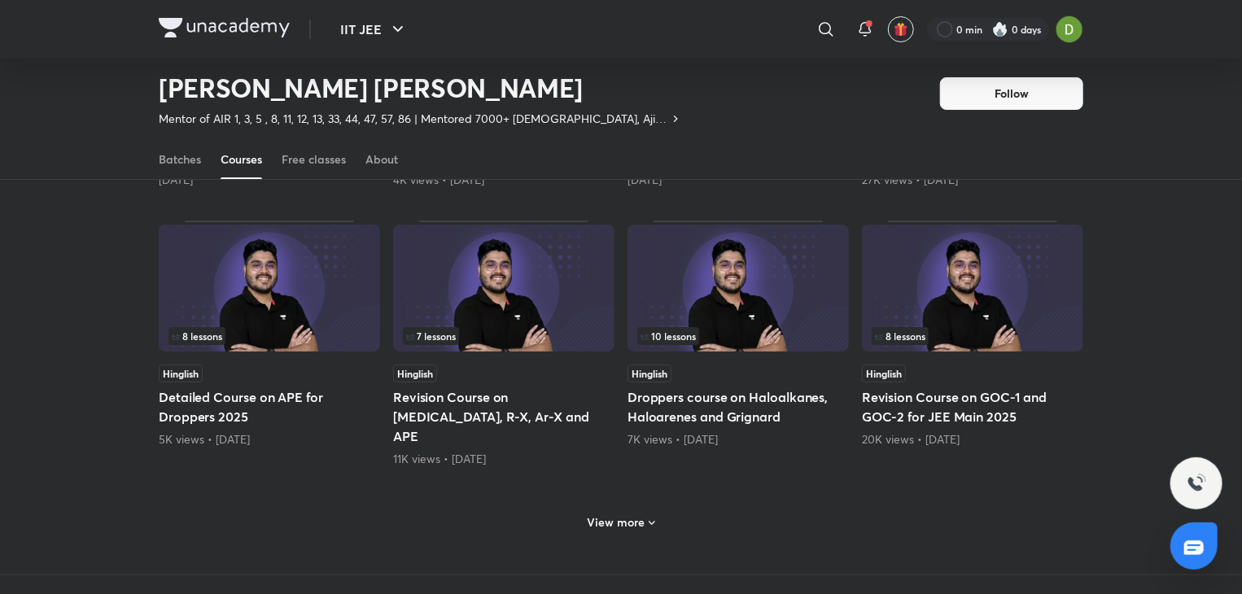
scroll to position [3092, 0]
click at [601, 513] on h6 "View more" at bounding box center [616, 521] width 58 height 16
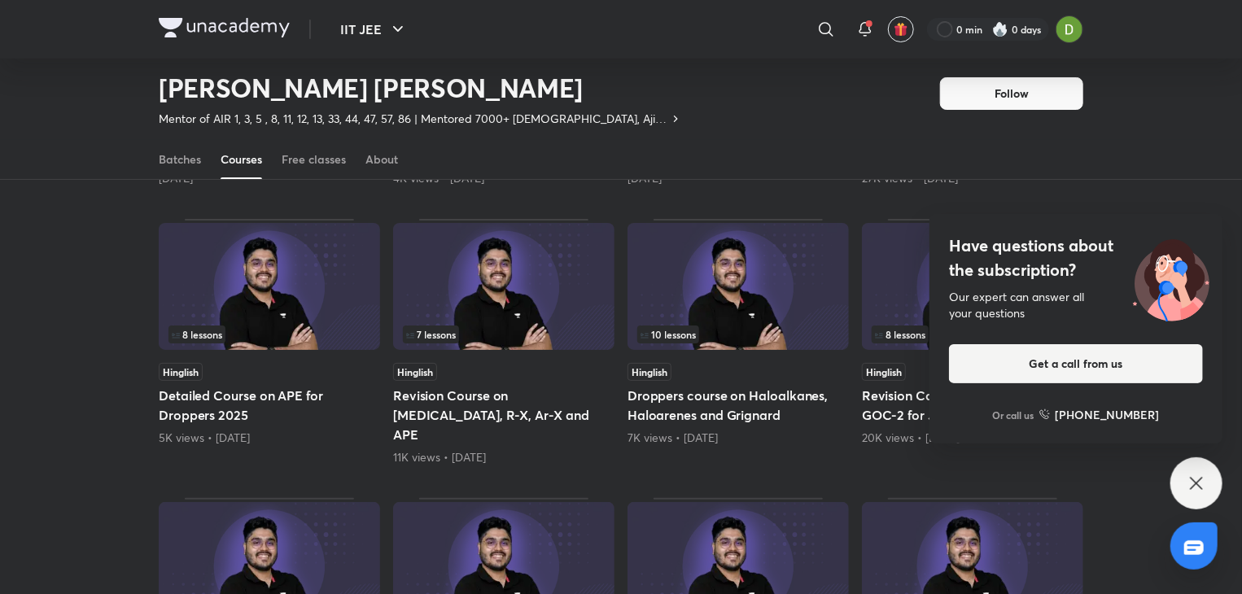
drag, startPoint x: 1206, startPoint y: 447, endPoint x: 1185, endPoint y: 486, distance: 44.0
click at [1185, 486] on div "Have questions about the subscription? Our expert can answer all your questions…" at bounding box center [1196, 483] width 52 height 52
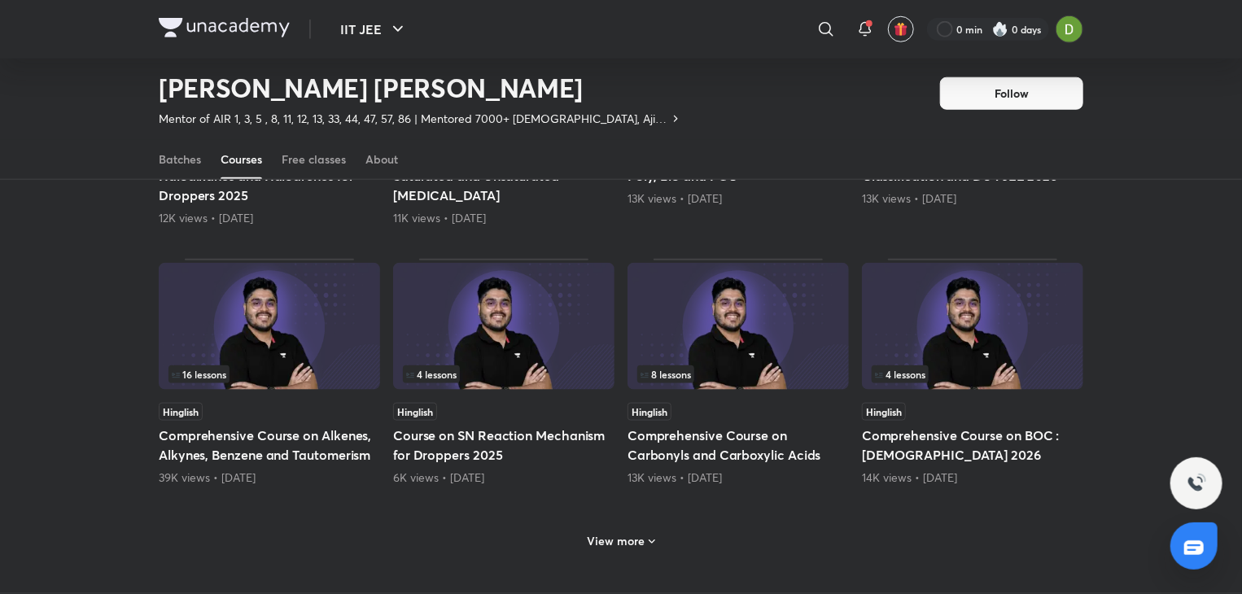
scroll to position [3909, 0]
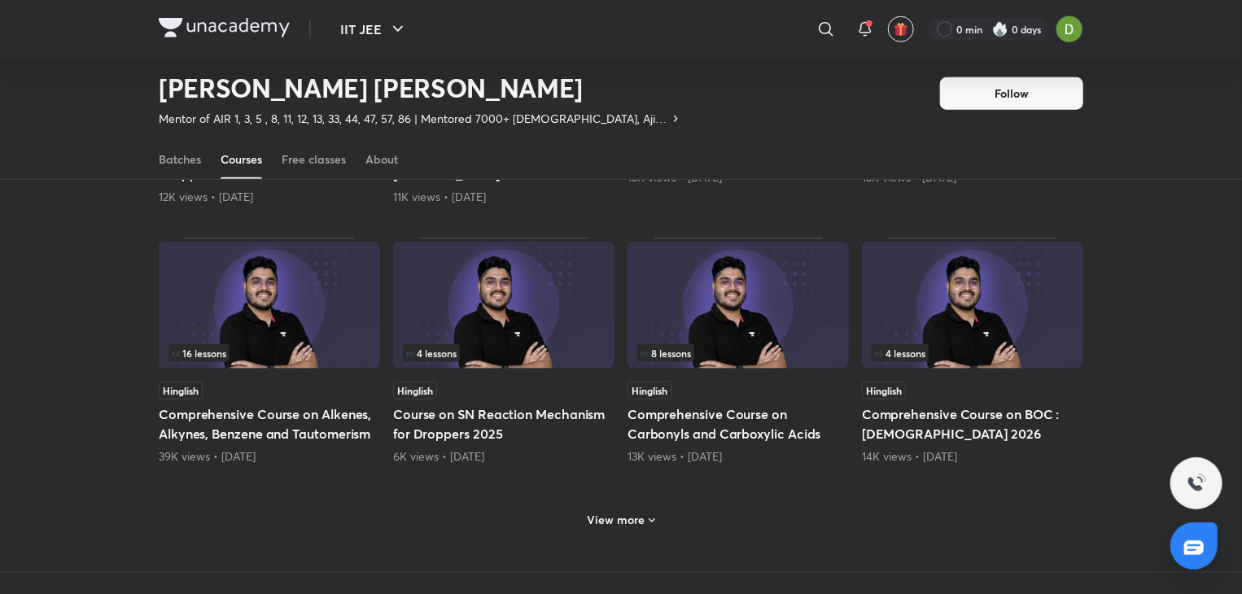
click at [642, 512] on h6 "View more" at bounding box center [616, 520] width 58 height 16
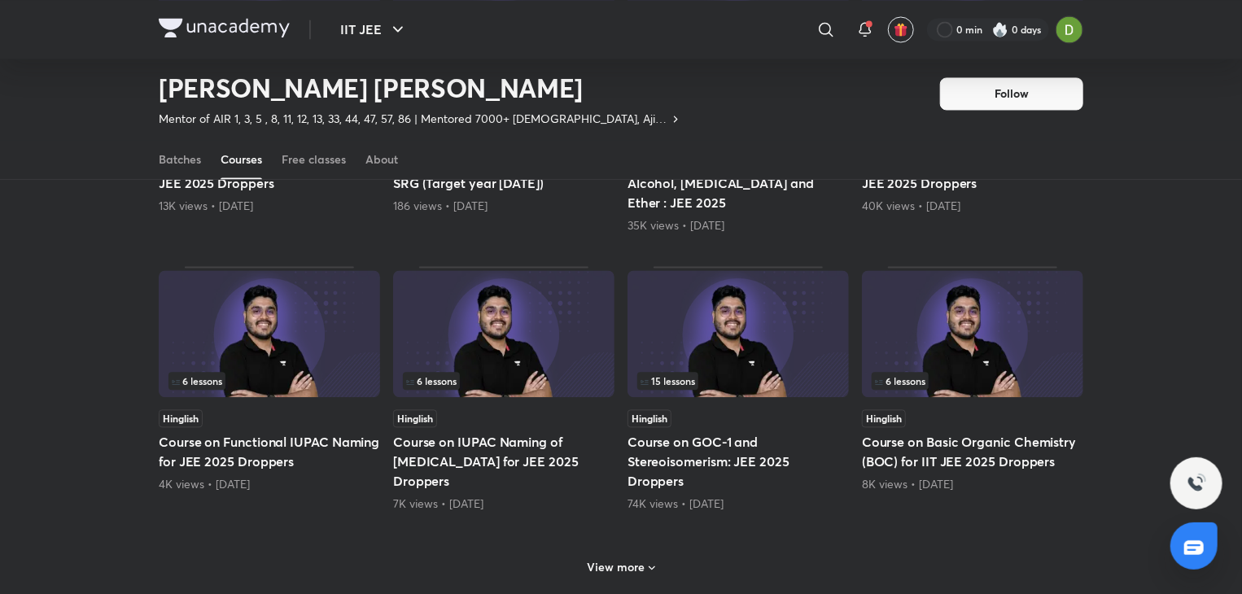
scroll to position [4703, 0]
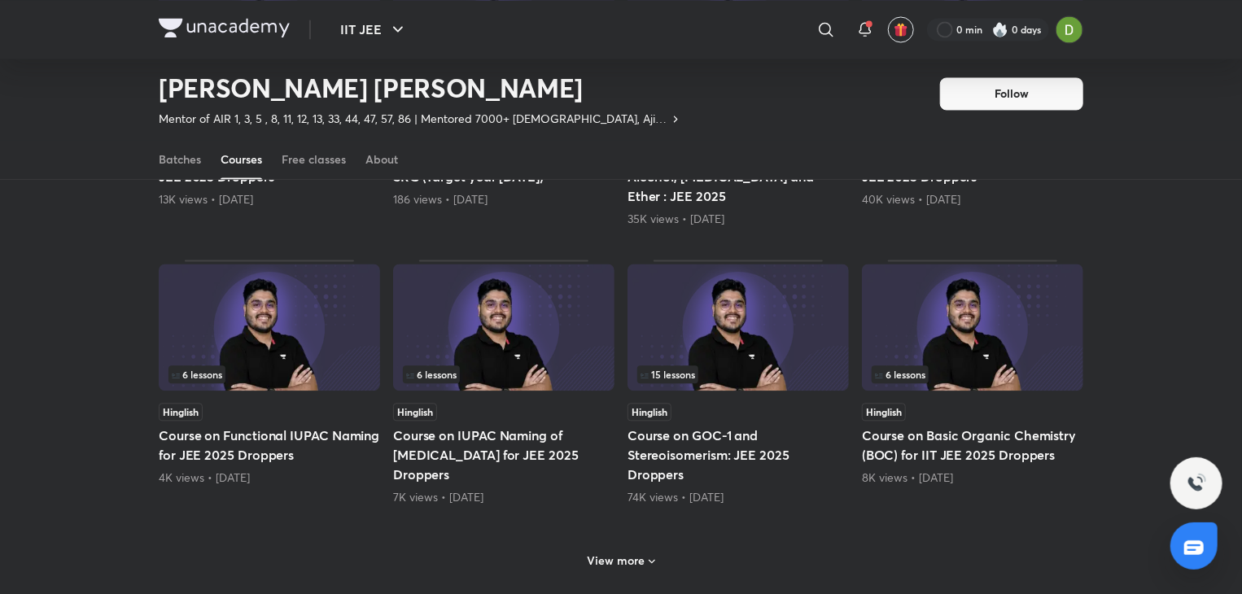
click at [605, 552] on h6 "View more" at bounding box center [616, 560] width 58 height 16
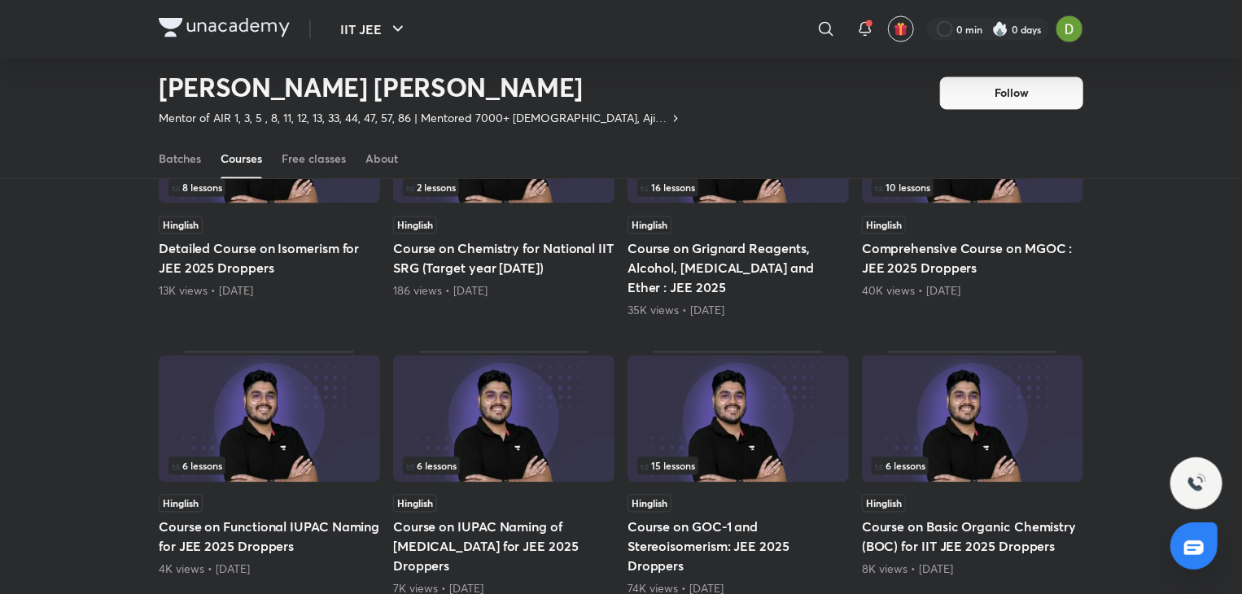
scroll to position [4611, 0]
click at [938, 356] on img at bounding box center [972, 419] width 221 height 127
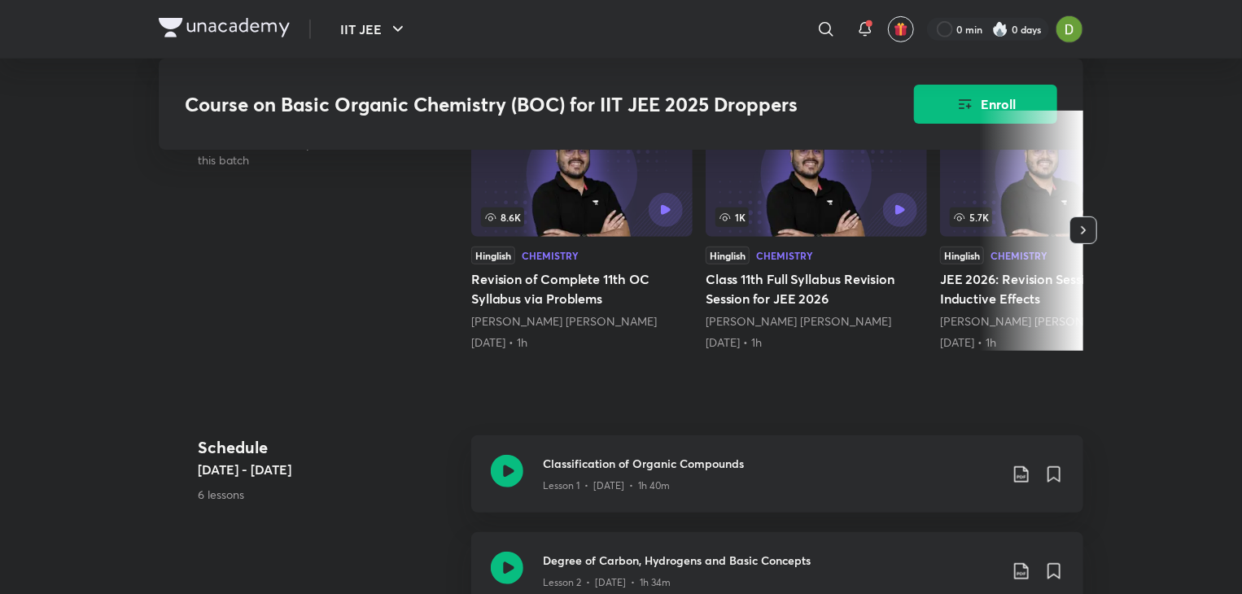
scroll to position [423, 0]
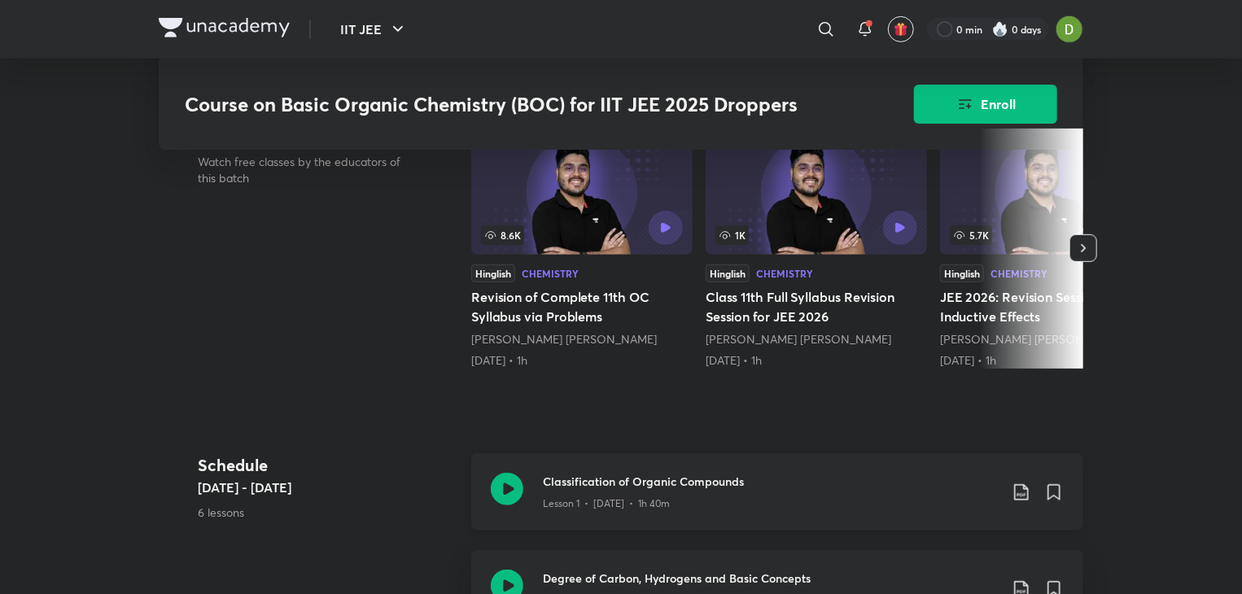
click at [1013, 489] on icon at bounding box center [1021, 492] width 20 height 20
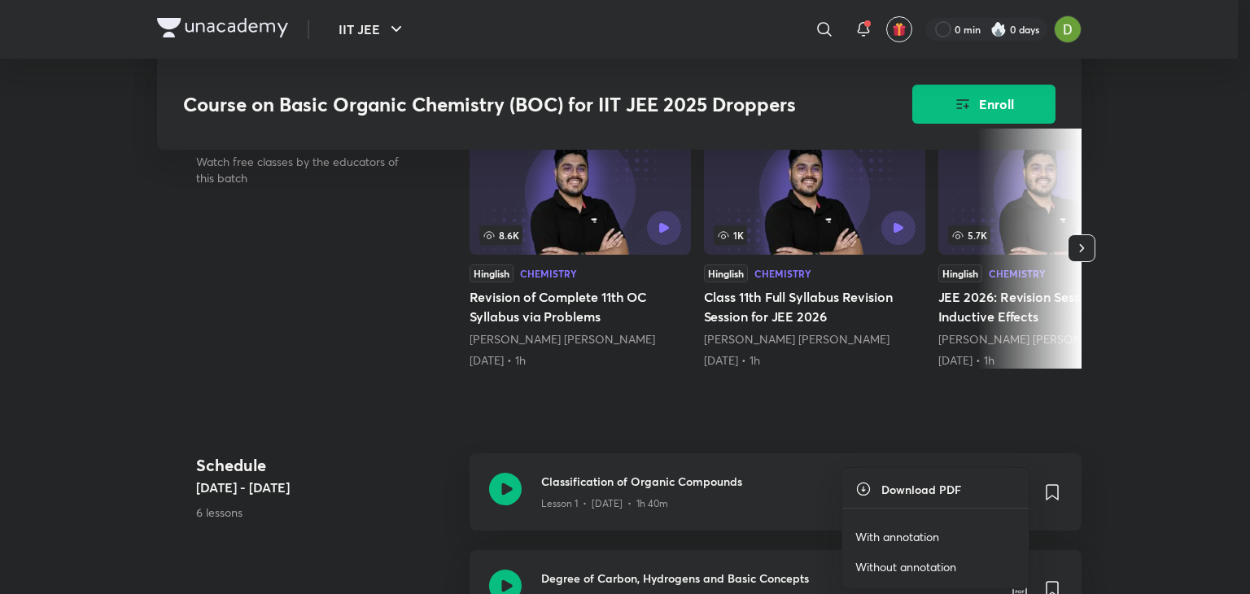
click at [895, 534] on p "With annotation" at bounding box center [897, 536] width 84 height 17
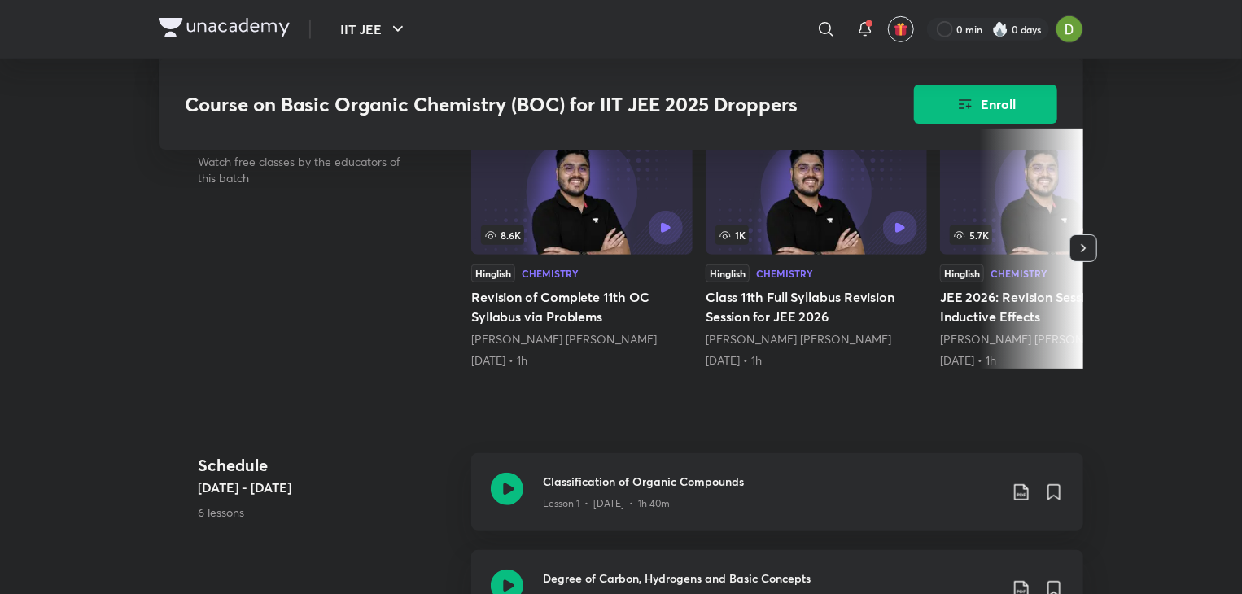
scroll to position [0, 0]
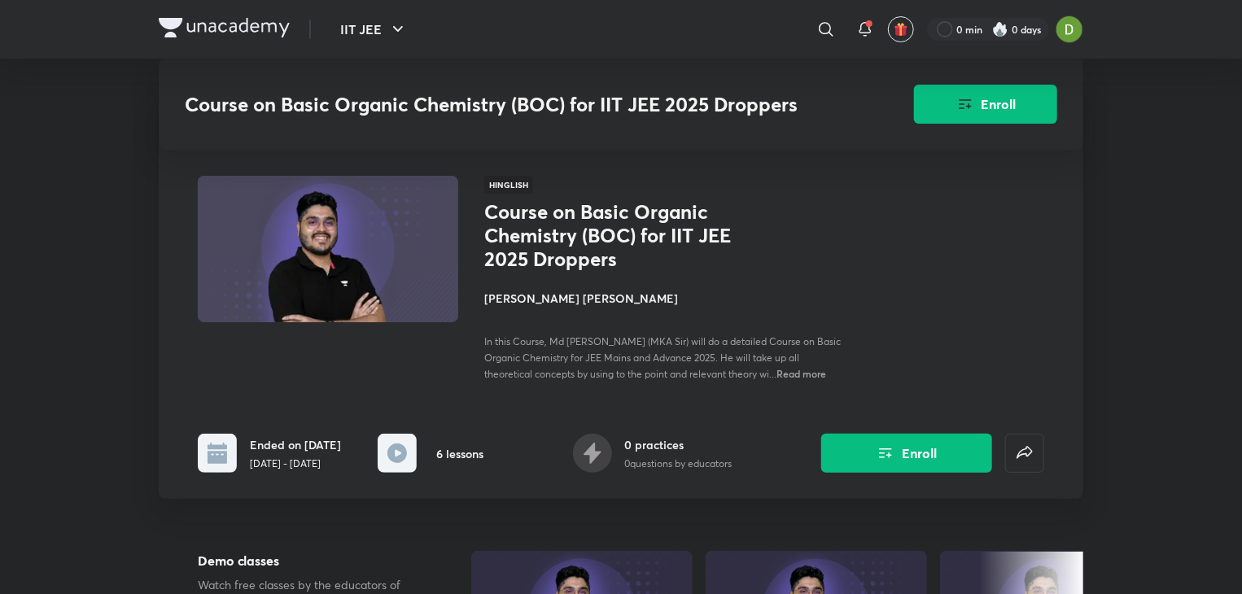
scroll to position [1849, 0]
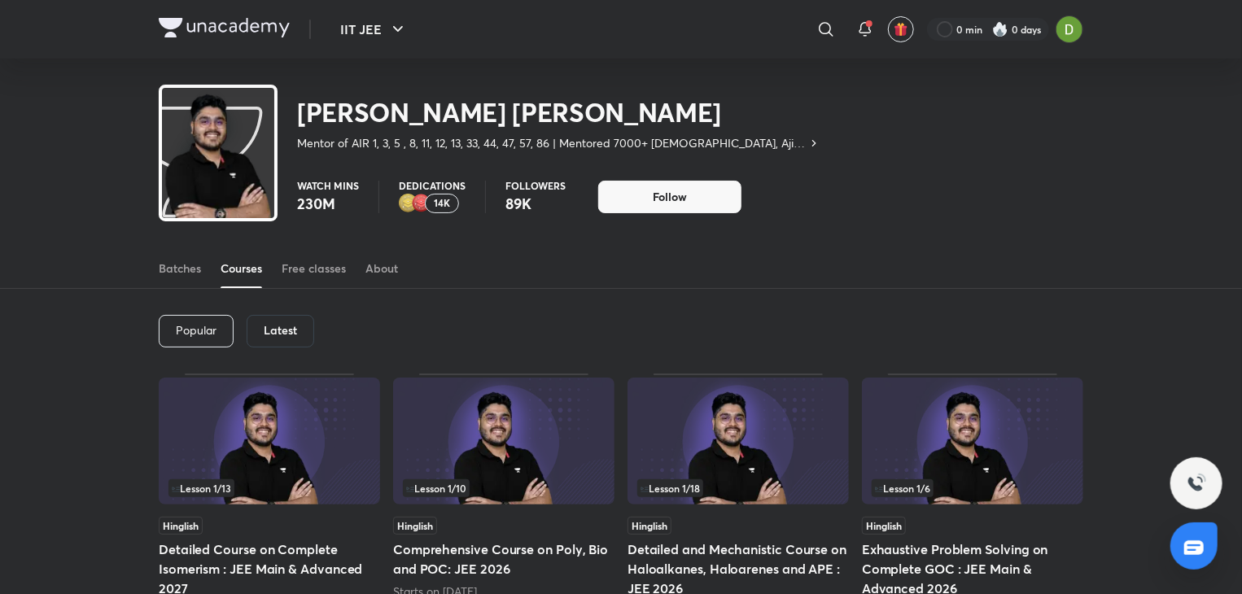
click at [286, 321] on div "Latest" at bounding box center [281, 331] width 68 height 33
click at [239, 268] on div "Courses" at bounding box center [240, 268] width 41 height 16
click at [277, 337] on div "Latest" at bounding box center [281, 331] width 68 height 33
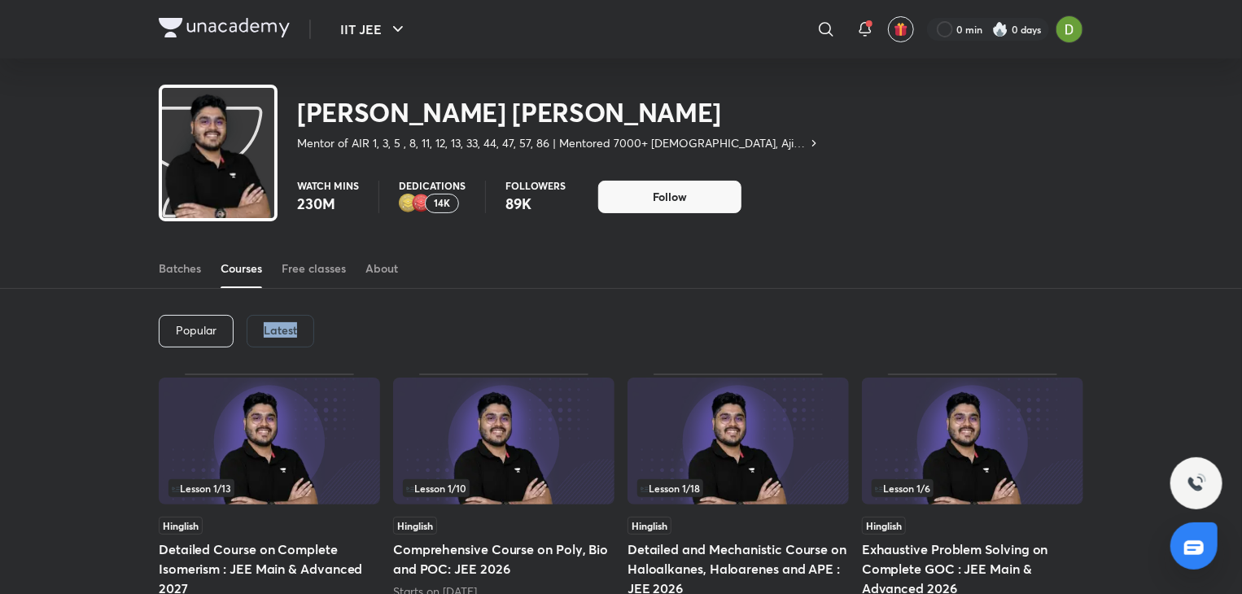
click at [188, 442] on img at bounding box center [269, 441] width 221 height 127
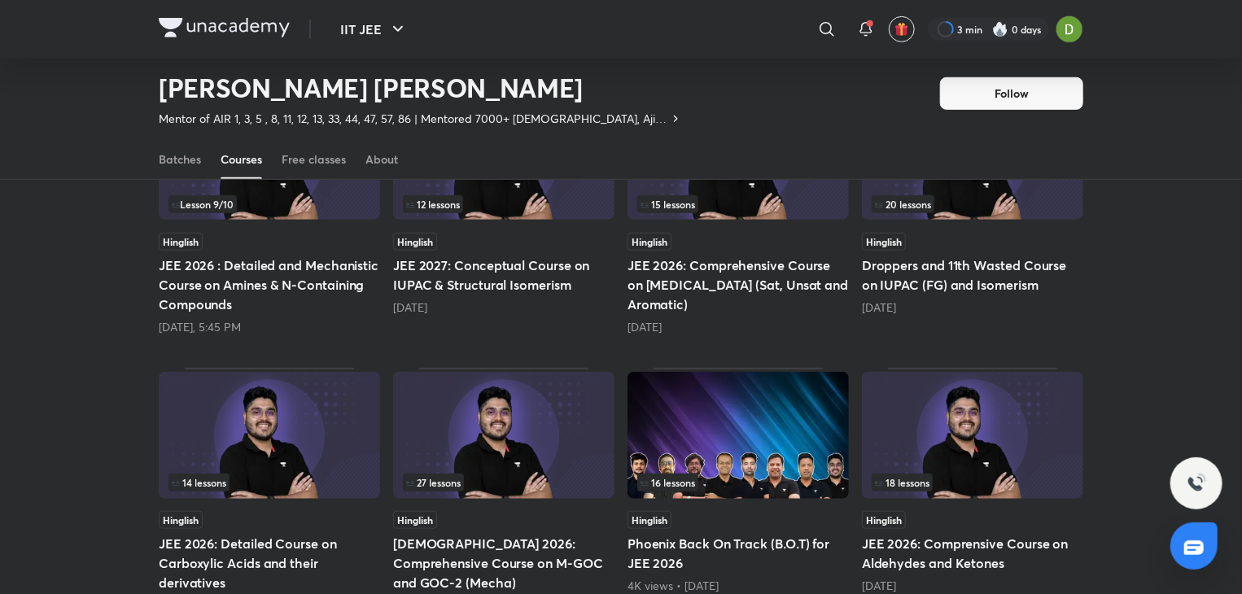
scroll to position [514, 0]
click at [130, 395] on div "Popular Latest Lesson 1 / 13 Hinglish Detailed Course on Complete Isomerism : J…" at bounding box center [621, 224] width 1242 height 997
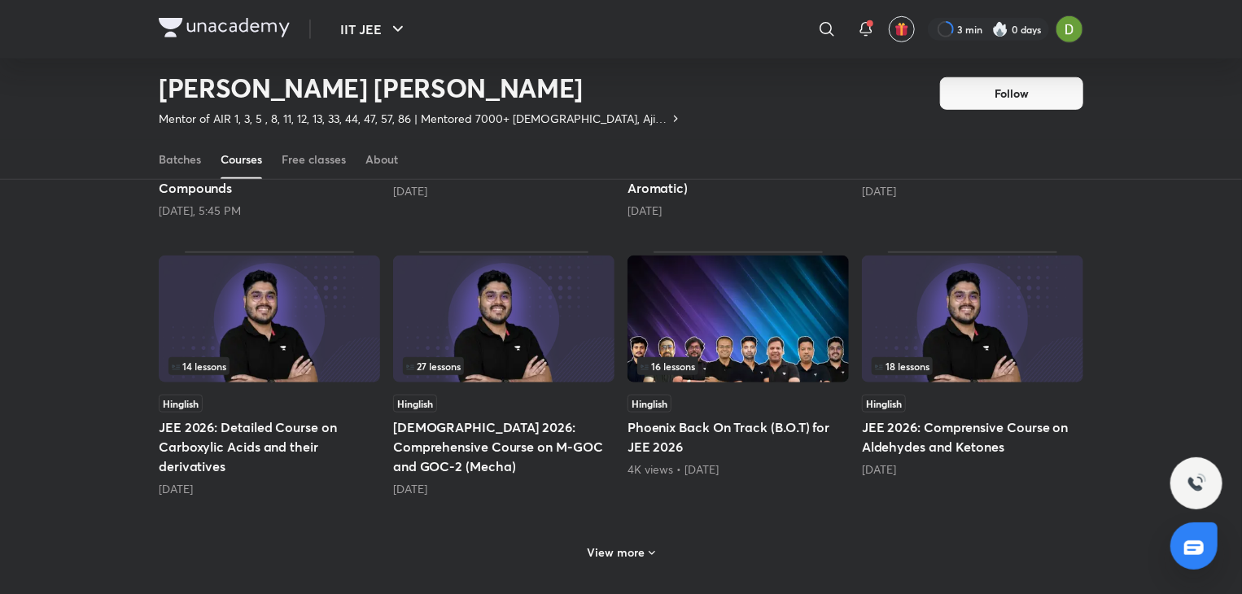
scroll to position [667, 0]
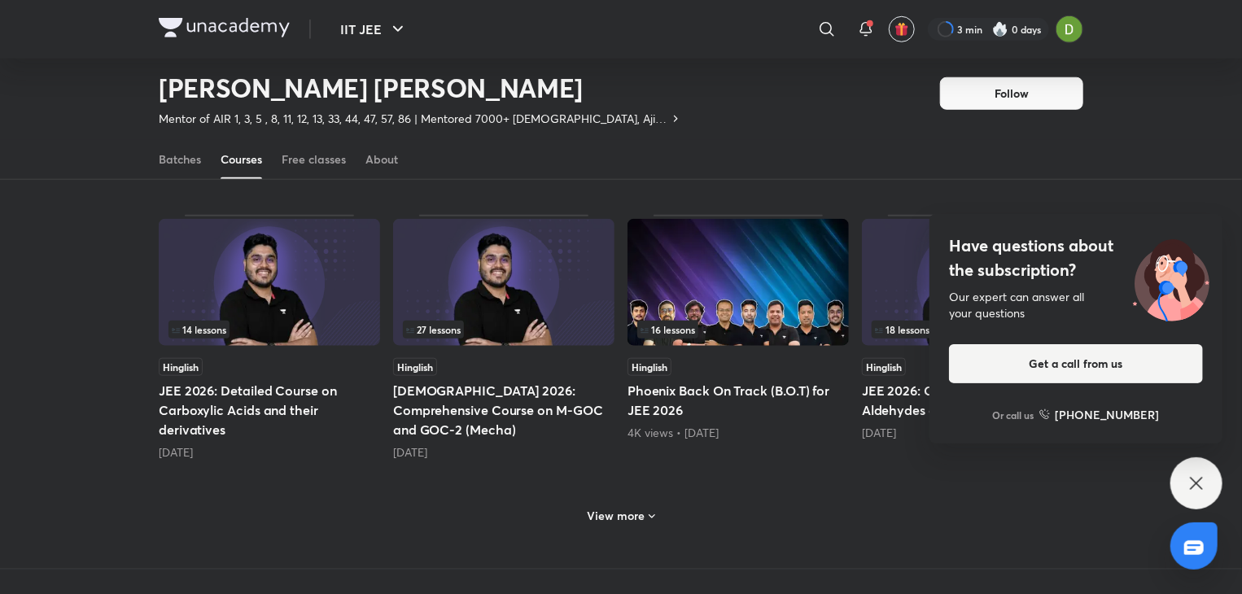
click at [613, 504] on div "View more" at bounding box center [621, 516] width 81 height 26
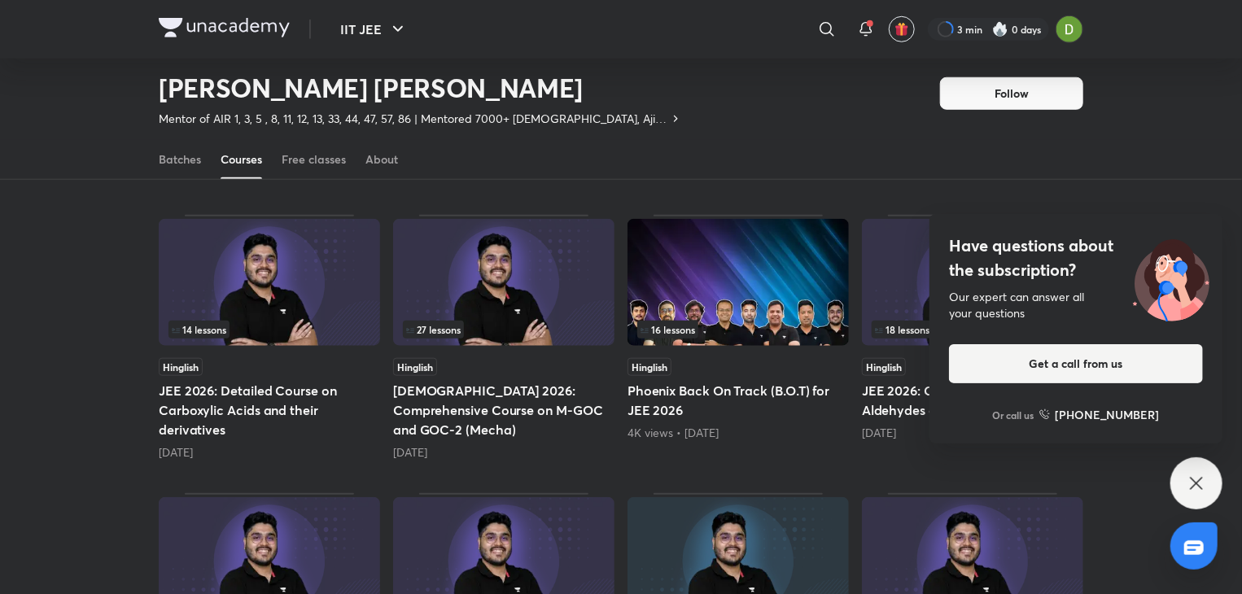
click at [1211, 479] on div "Have questions about the subscription? Our expert can answer all your questions…" at bounding box center [1196, 483] width 52 height 52
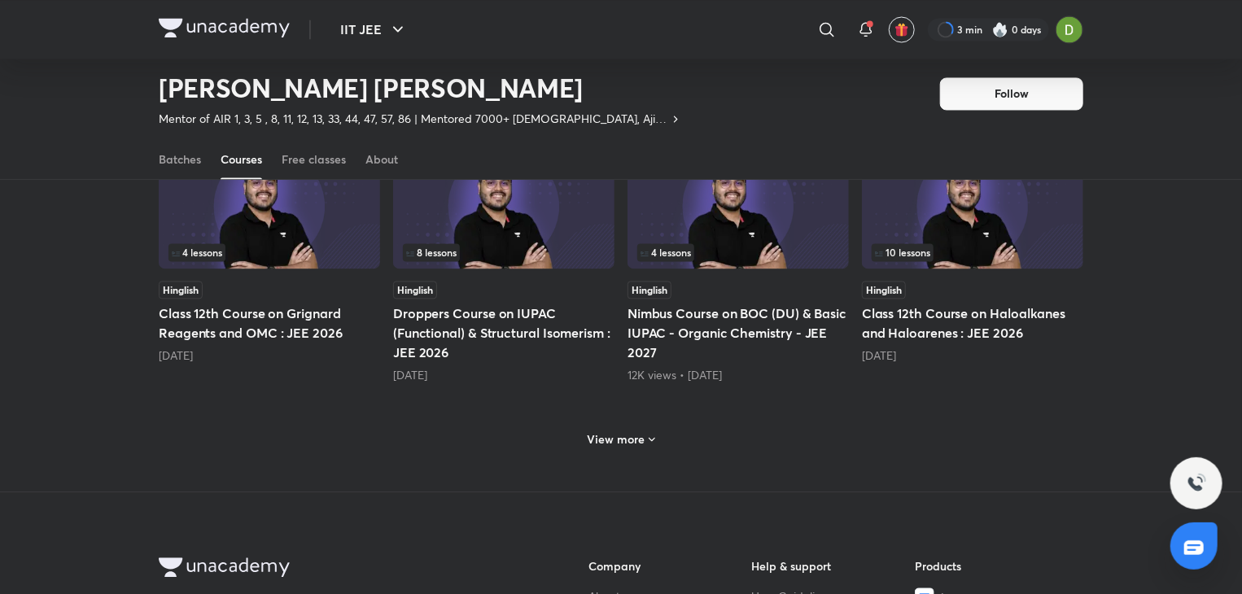
scroll to position [1557, 0]
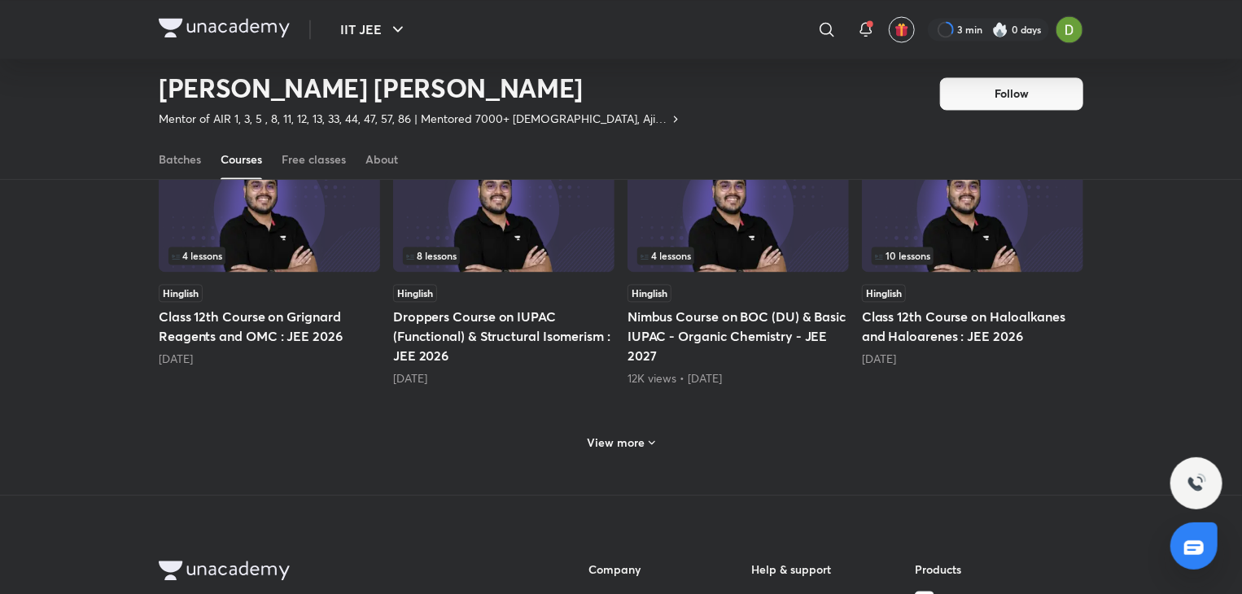
click at [618, 429] on div "View more" at bounding box center [621, 442] width 81 height 26
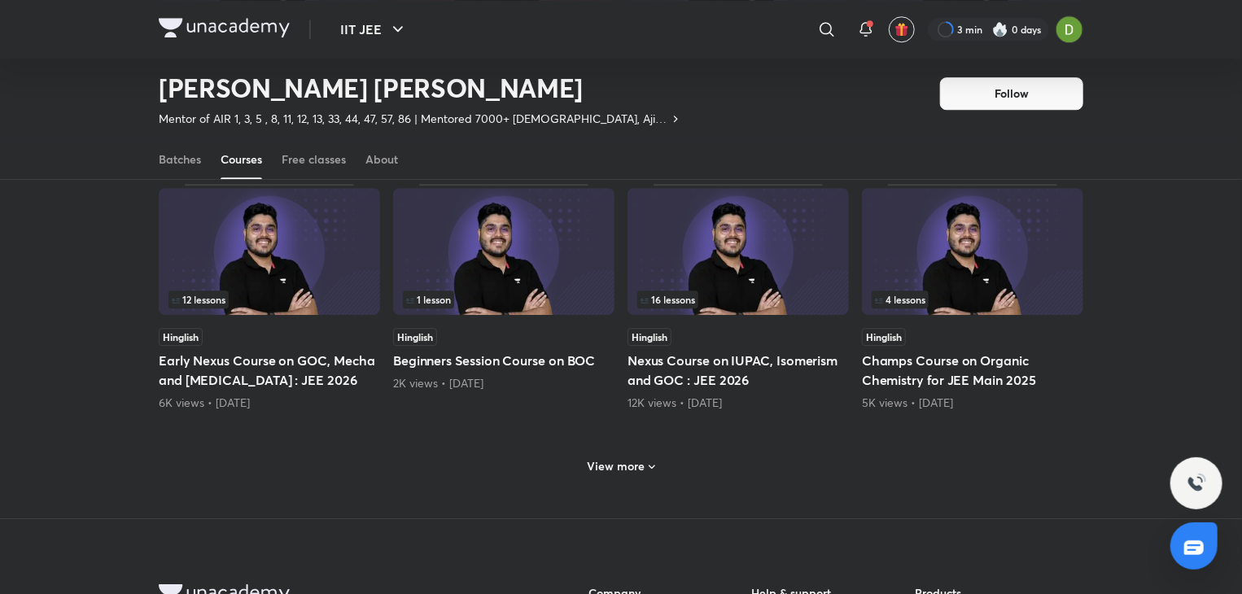
scroll to position [2301, 0]
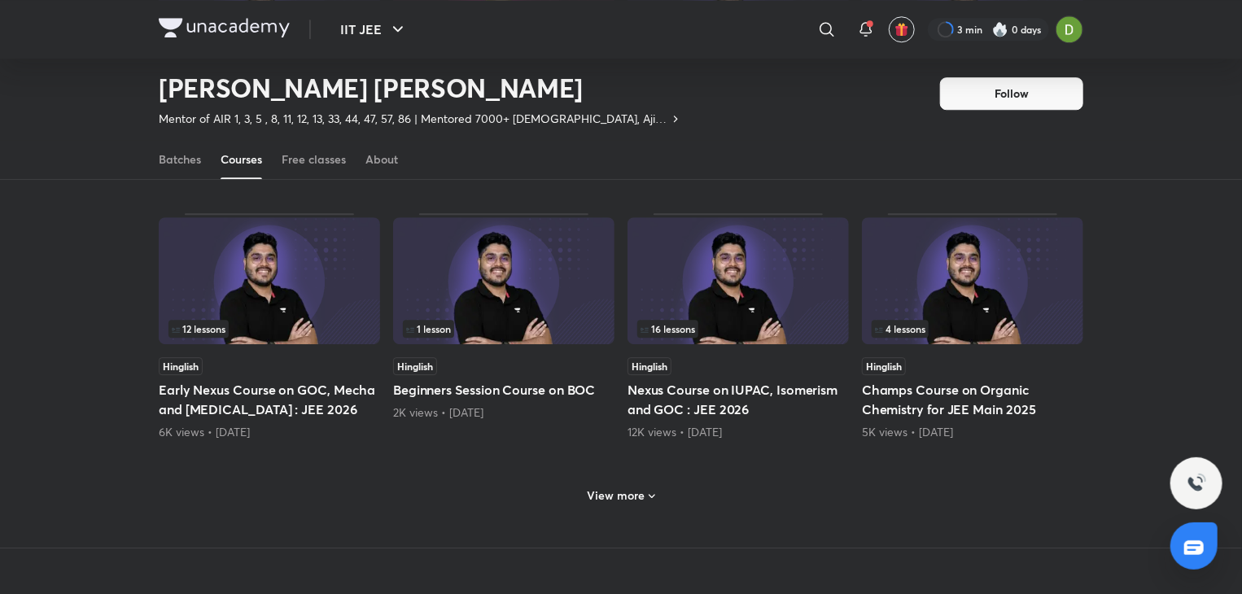
click at [612, 487] on h6 "View more" at bounding box center [616, 495] width 58 height 16
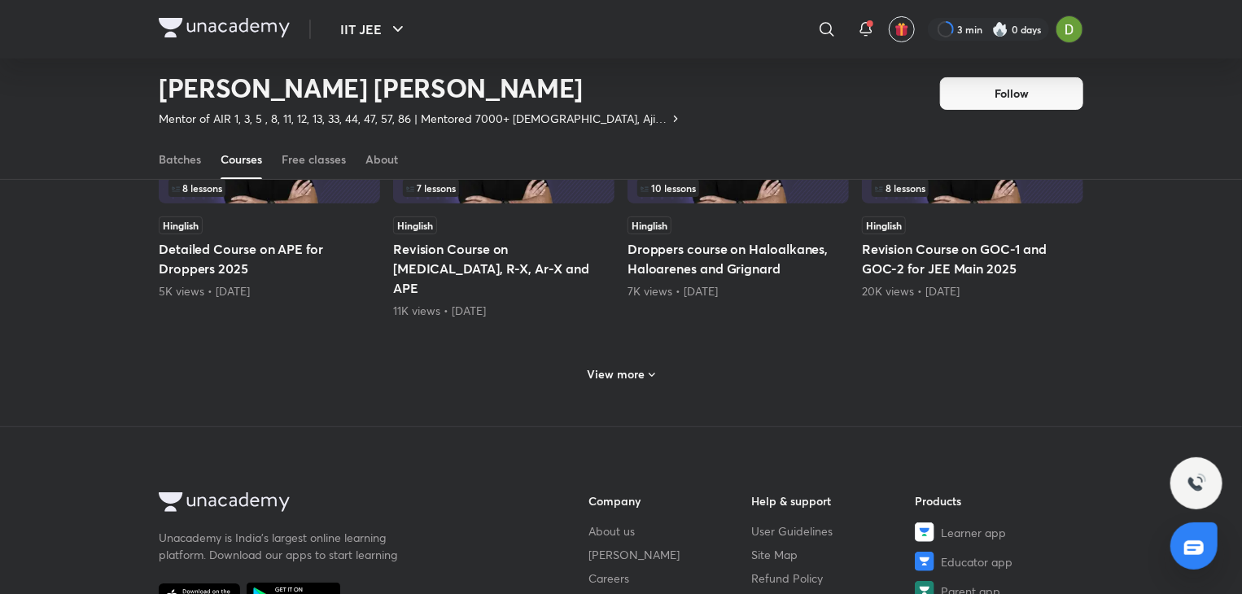
scroll to position [3237, 0]
click at [633, 363] on div "View more" at bounding box center [621, 376] width 81 height 26
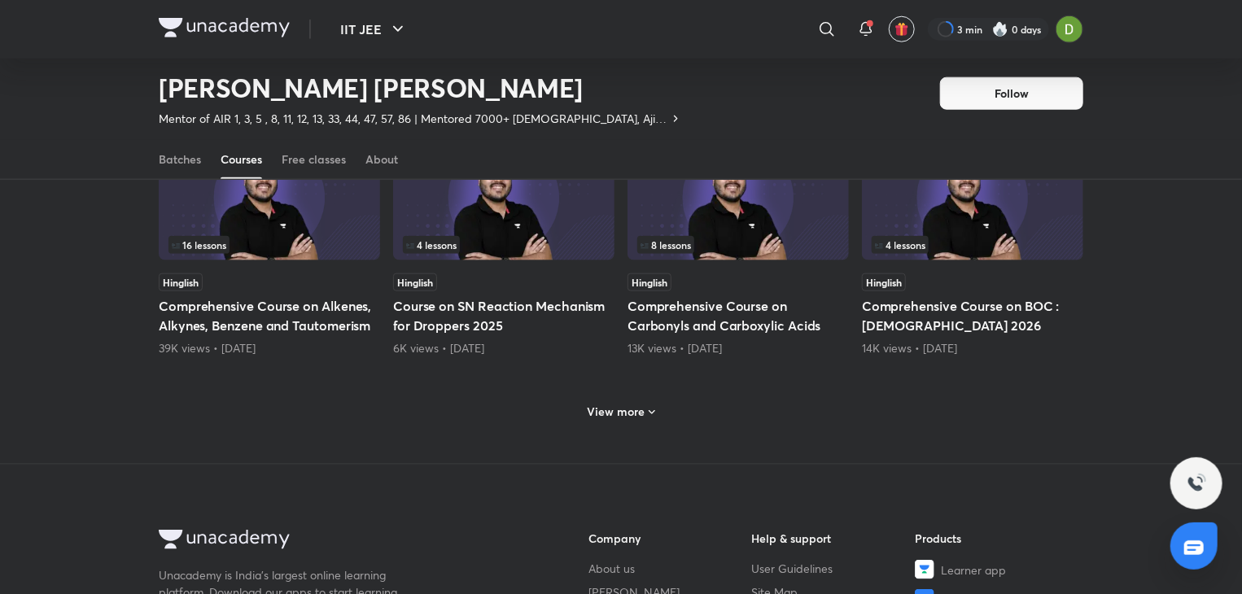
scroll to position [4021, 0]
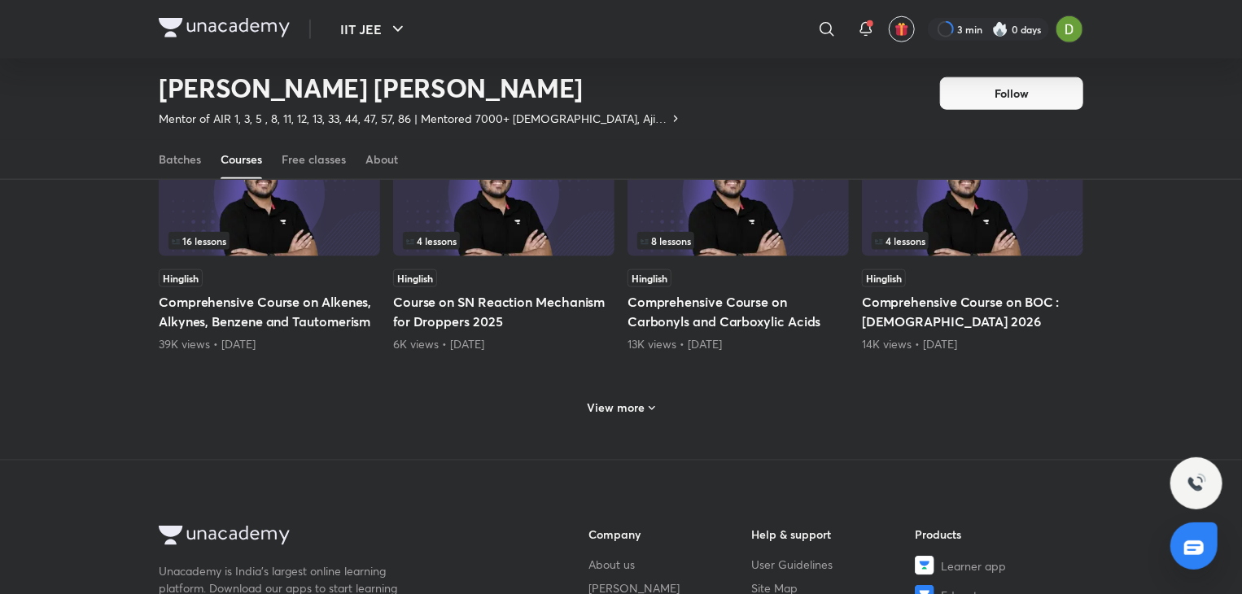
click at [652, 402] on icon at bounding box center [651, 408] width 13 height 13
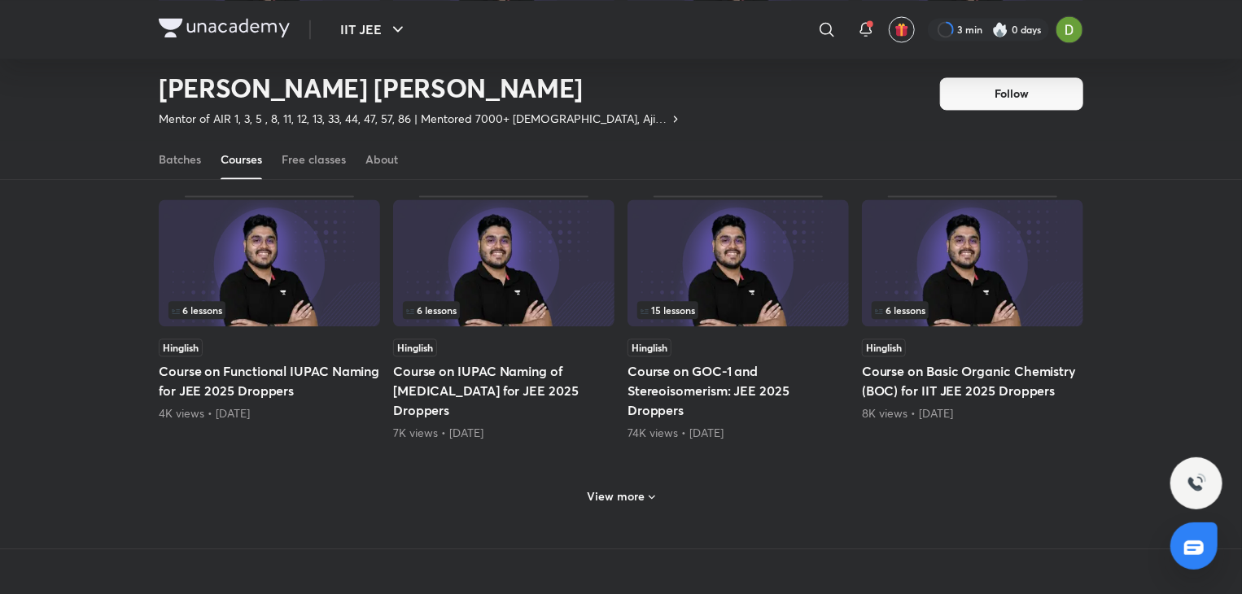
scroll to position [4769, 0]
click at [646, 489] on icon at bounding box center [651, 495] width 13 height 13
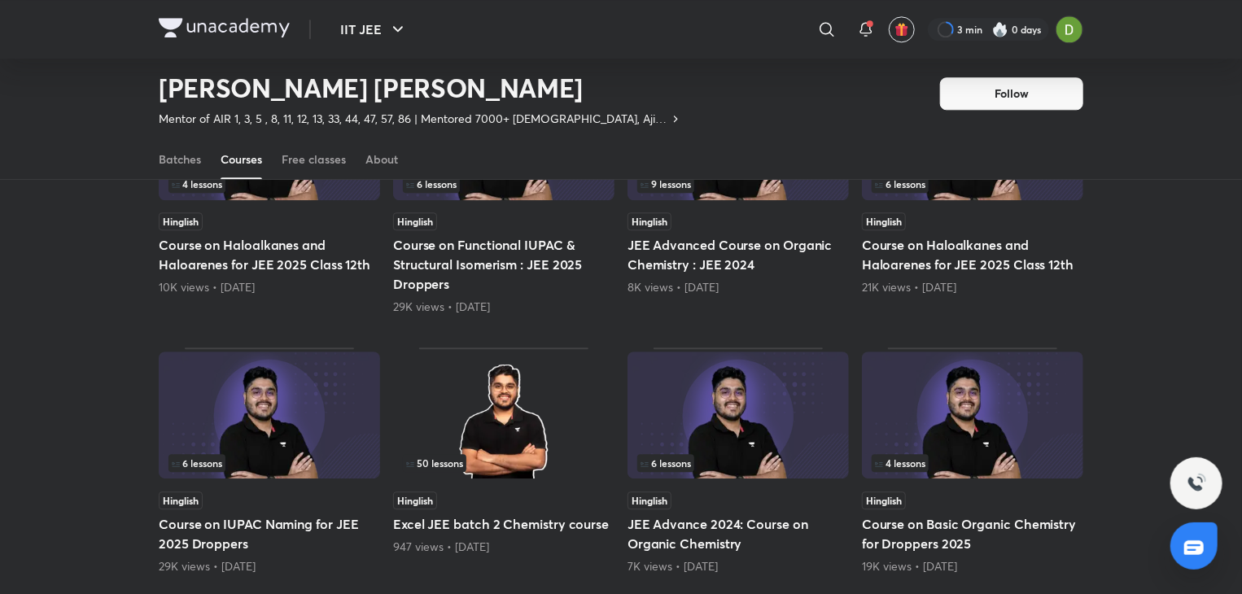
scroll to position [5171, 0]
click at [706, 355] on img at bounding box center [737, 415] width 221 height 127
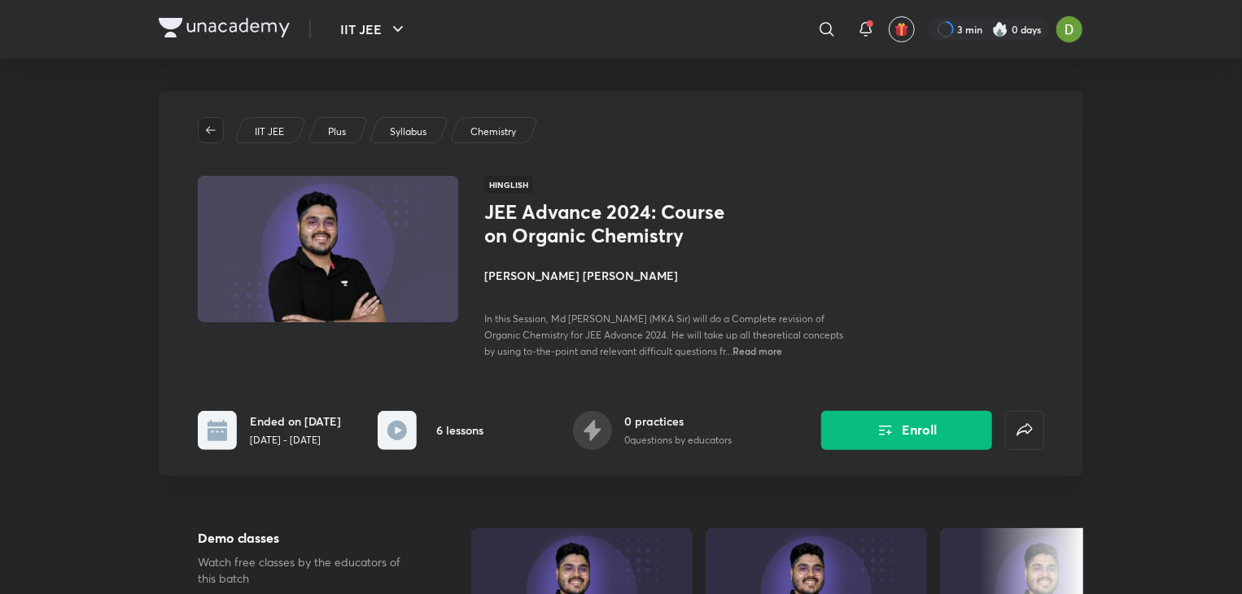
click at [204, 127] on icon "button" at bounding box center [210, 130] width 13 height 13
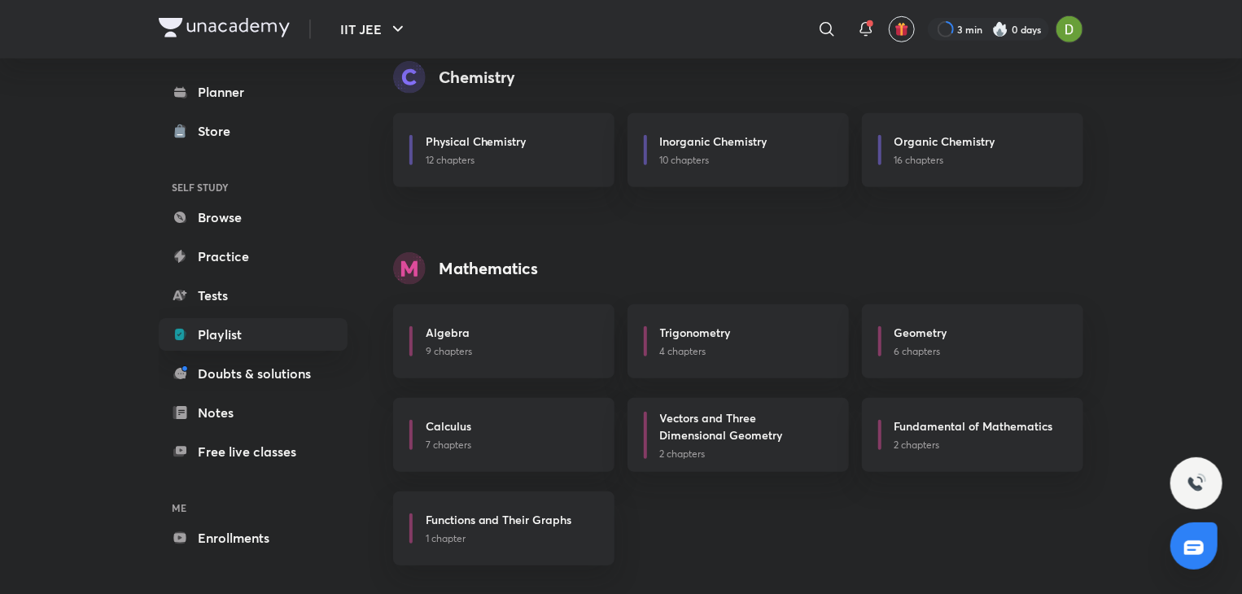
scroll to position [585, 0]
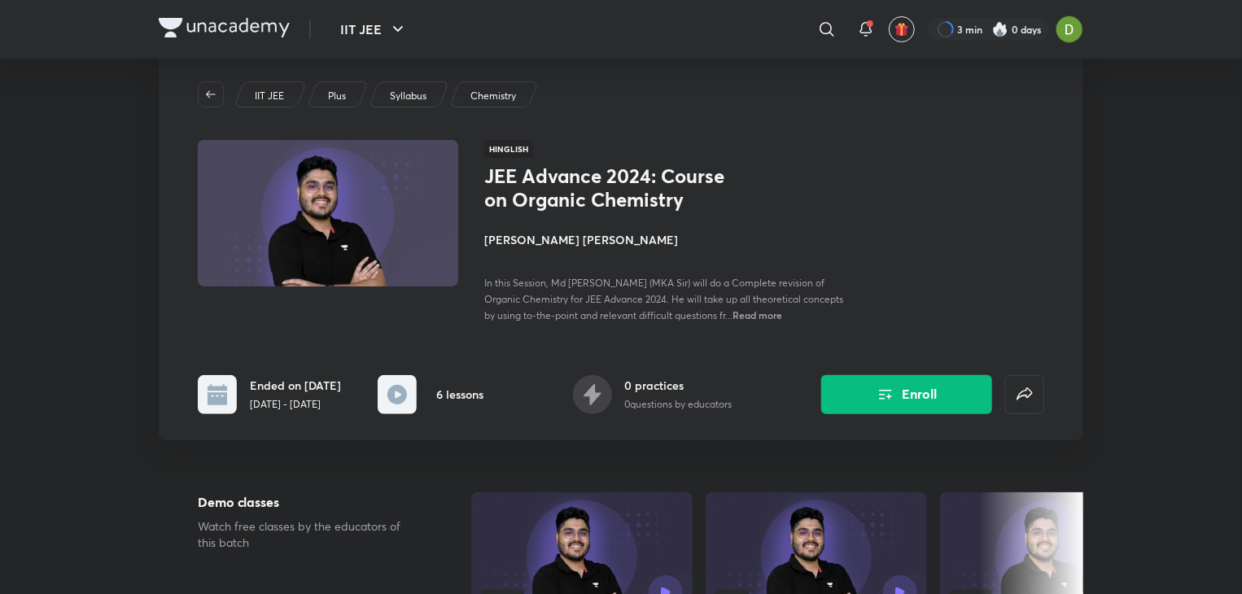
scroll to position [36, 0]
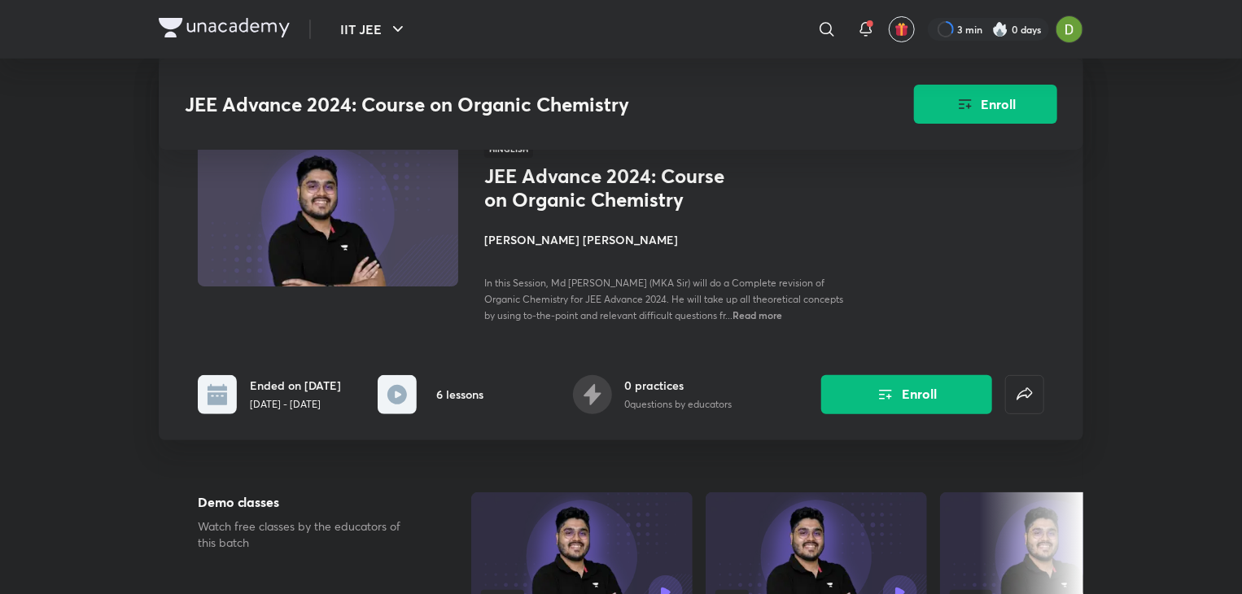
scroll to position [1826, 0]
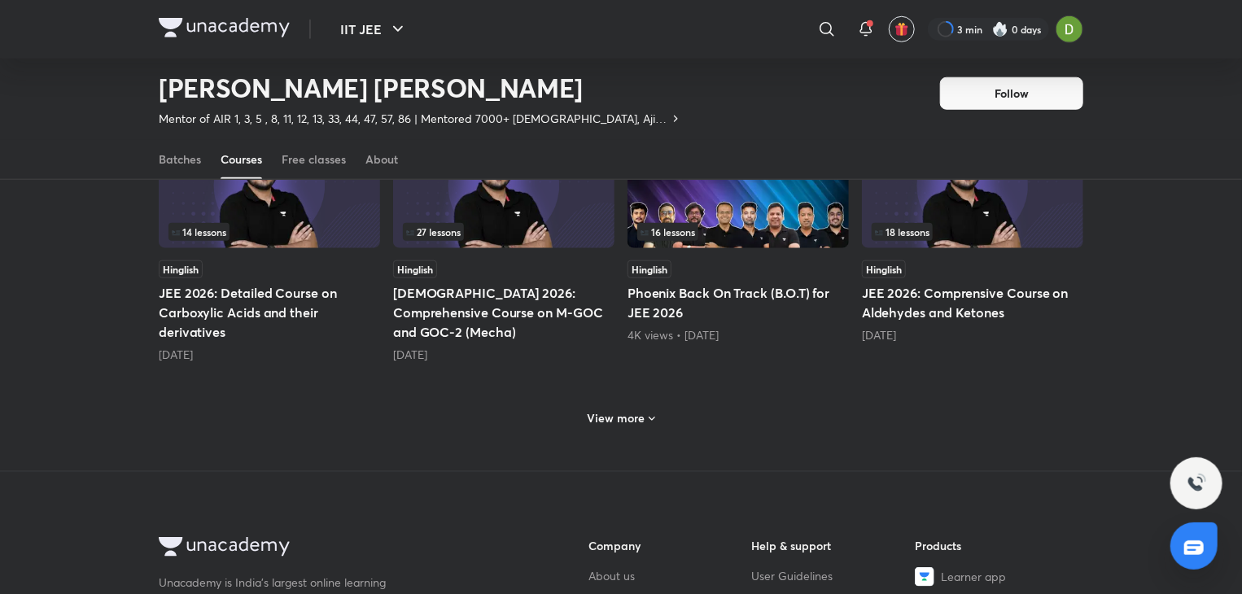
scroll to position [759, 0]
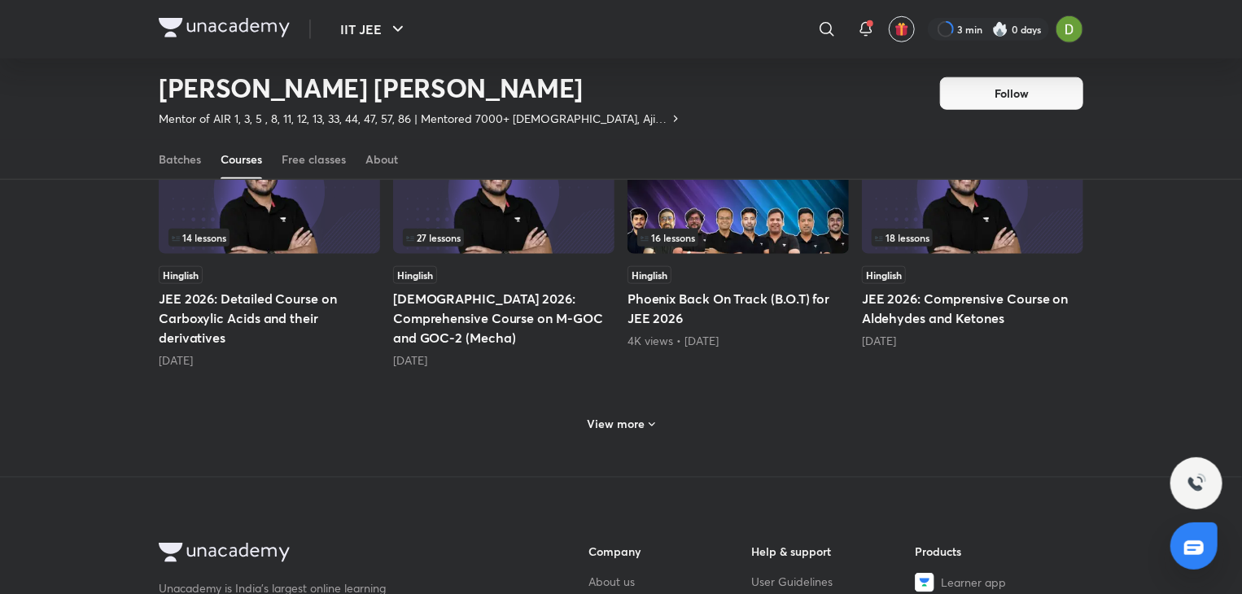
click at [643, 416] on h6 "View more" at bounding box center [616, 424] width 58 height 16
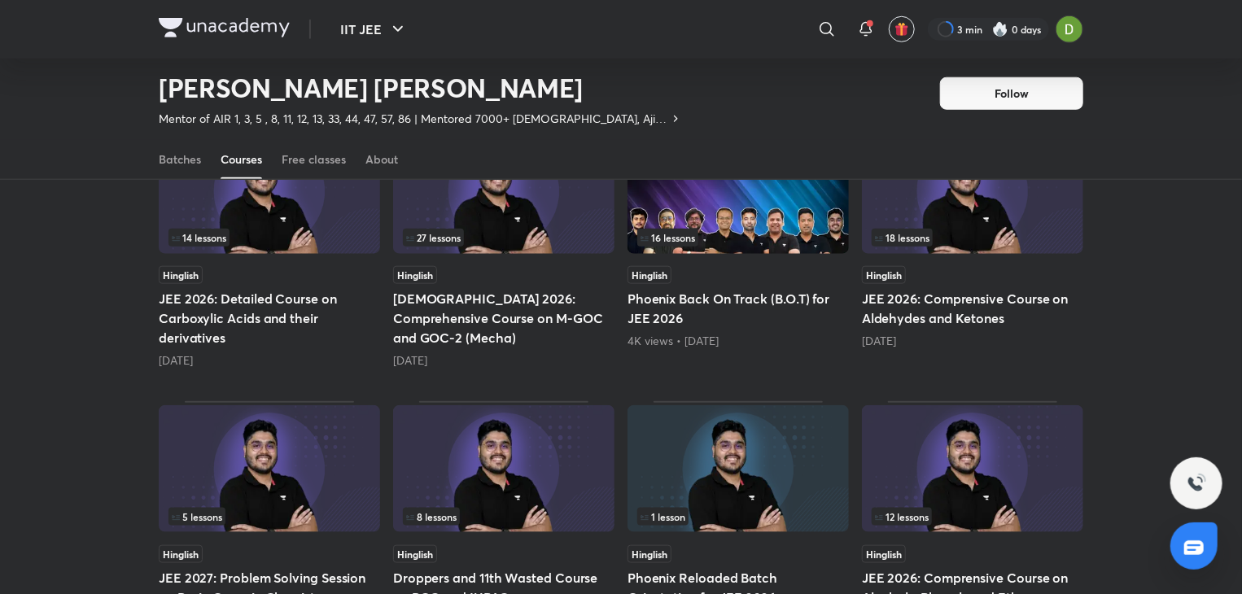
click at [807, 33] on div "​" at bounding box center [692, 29] width 299 height 39
click at [817, 24] on icon at bounding box center [827, 30] width 20 height 20
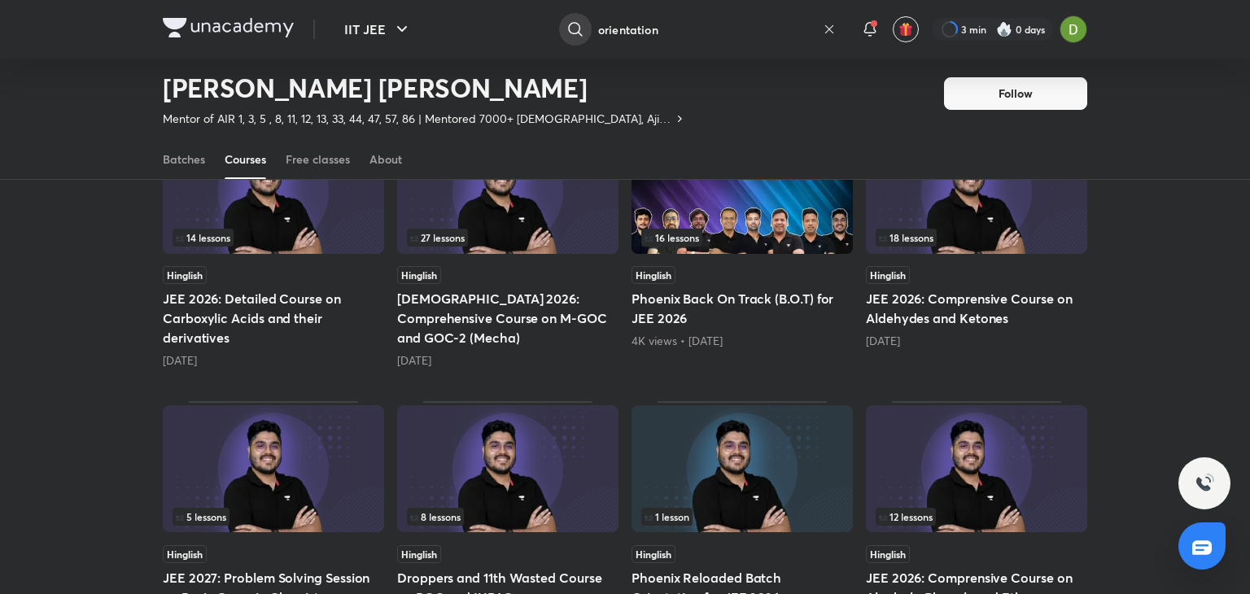
type input "orientation"
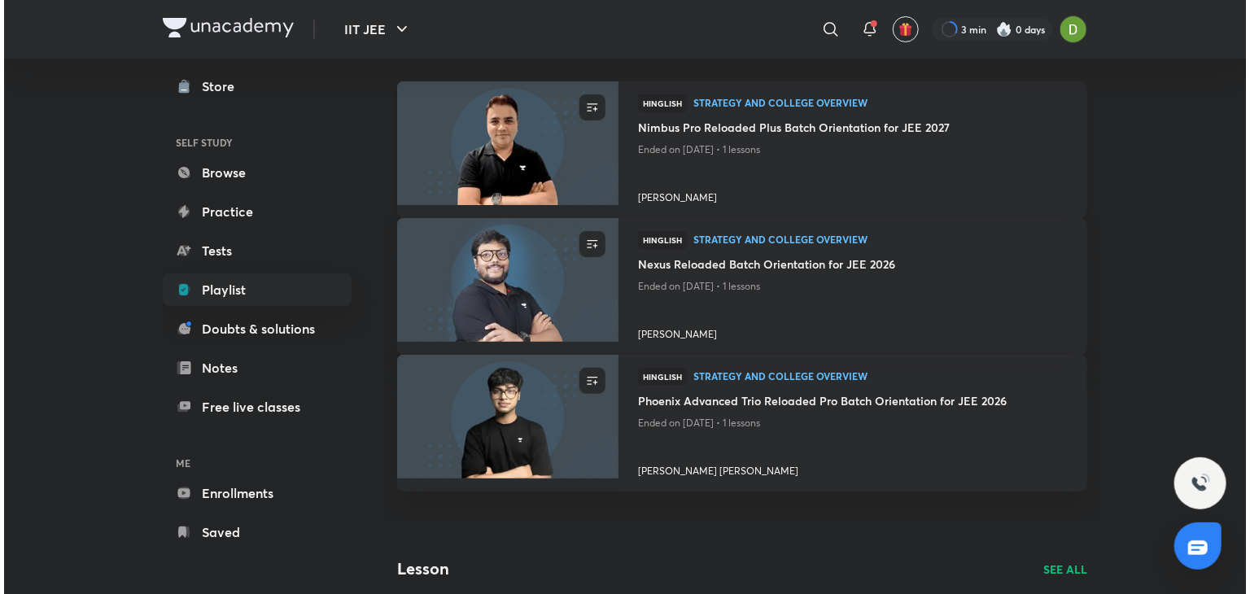
scroll to position [72, 0]
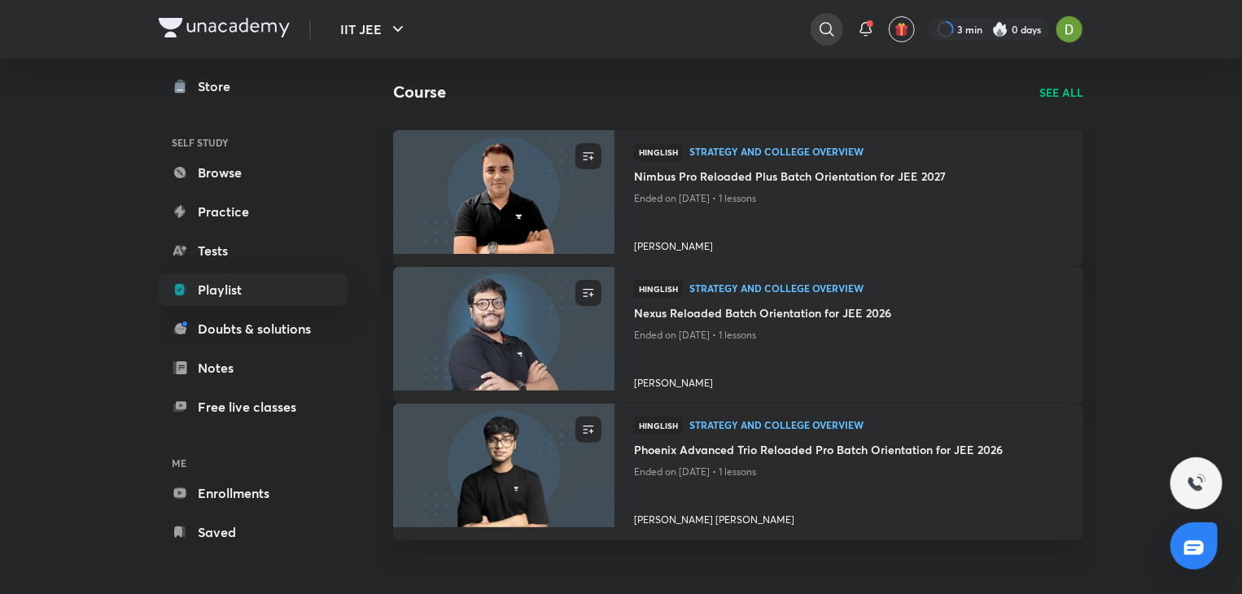
click at [817, 37] on icon at bounding box center [827, 30] width 20 height 20
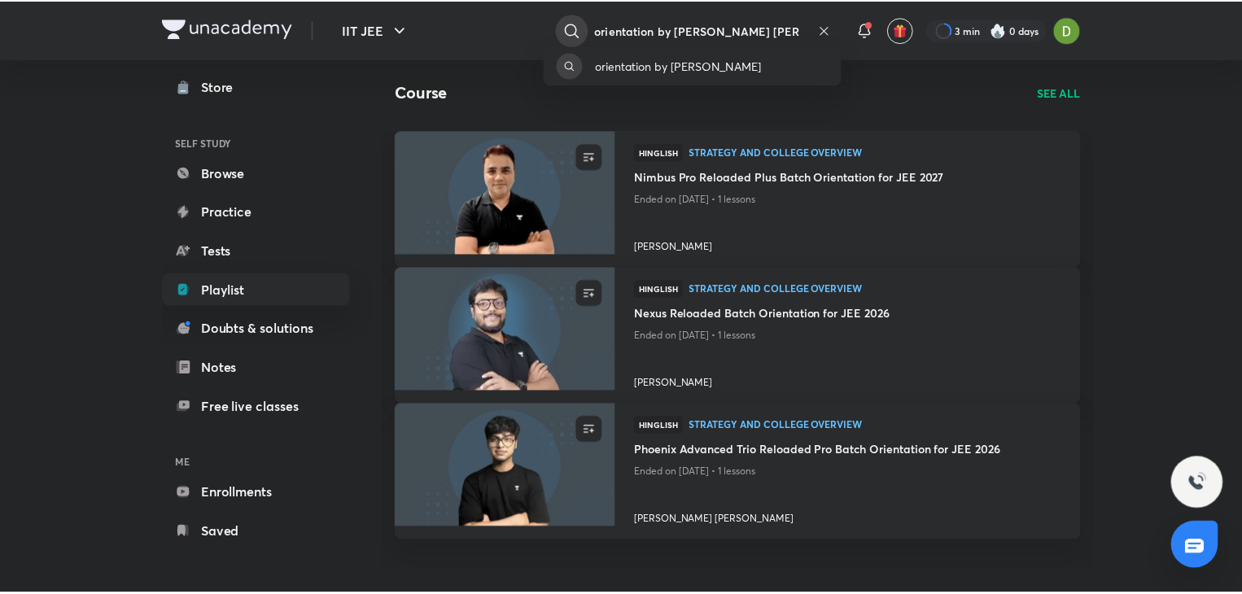
scroll to position [0, 1]
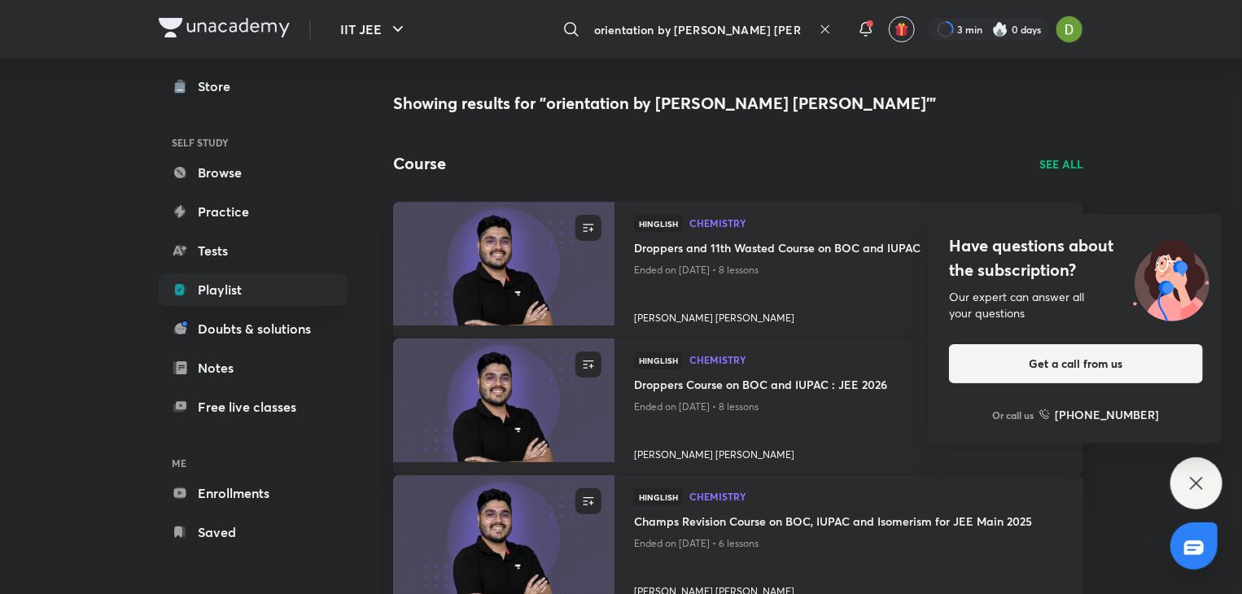
type input "orientation by mohammad kasif alam"
click at [1192, 495] on div "Have questions about the subscription? Our expert can answer all your questions…" at bounding box center [1196, 483] width 52 height 52
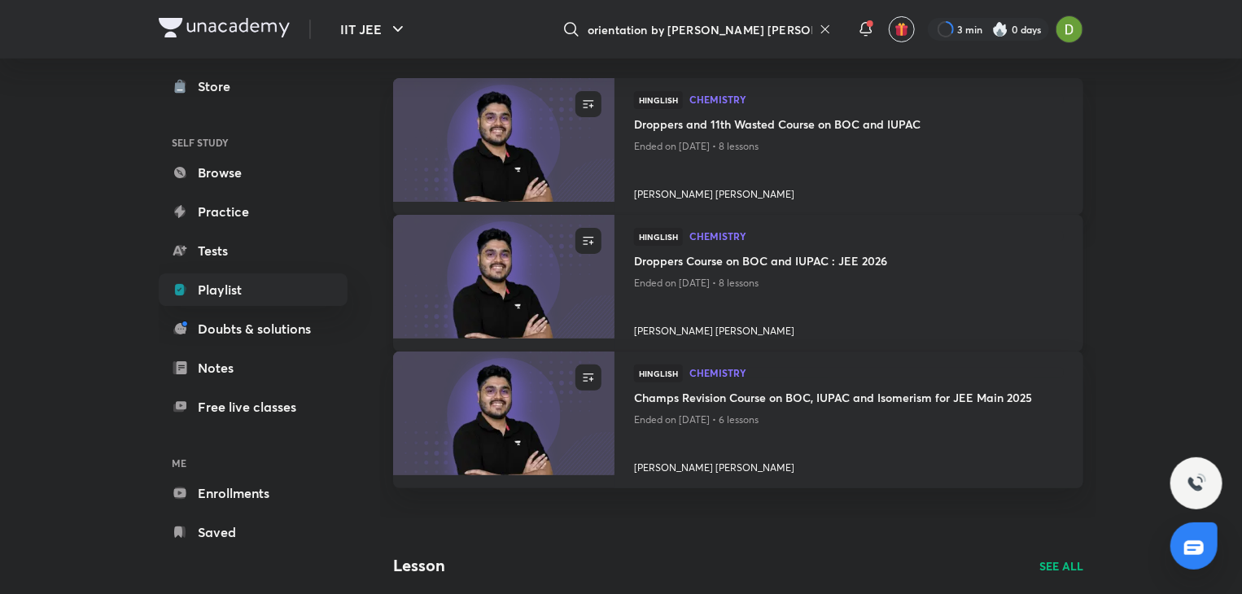
scroll to position [127, 0]
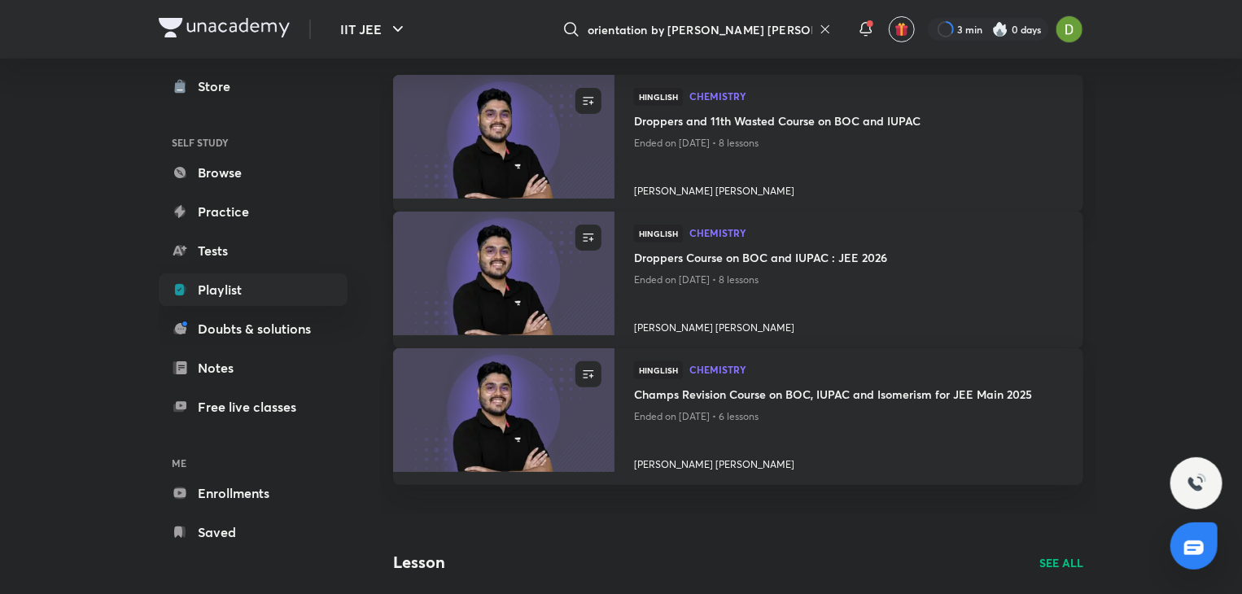
click at [840, 279] on p "Ended on May 13, 2025 • 8 lessons" at bounding box center [849, 279] width 430 height 21
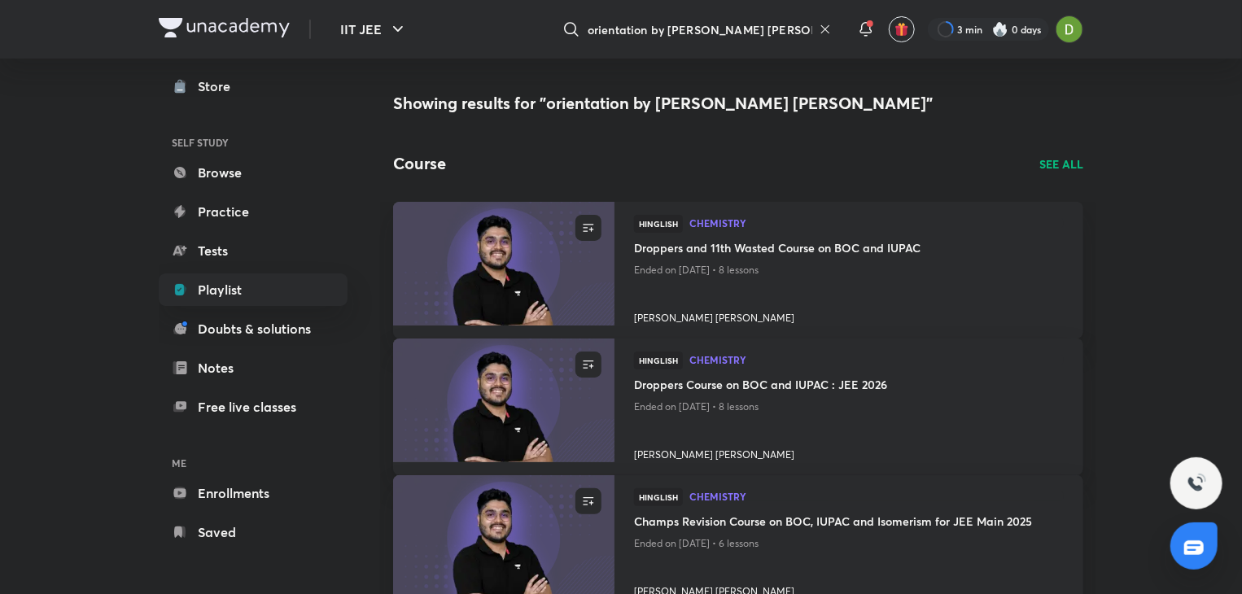
click at [1067, 156] on p "SEE ALL" at bounding box center [1061, 163] width 44 height 17
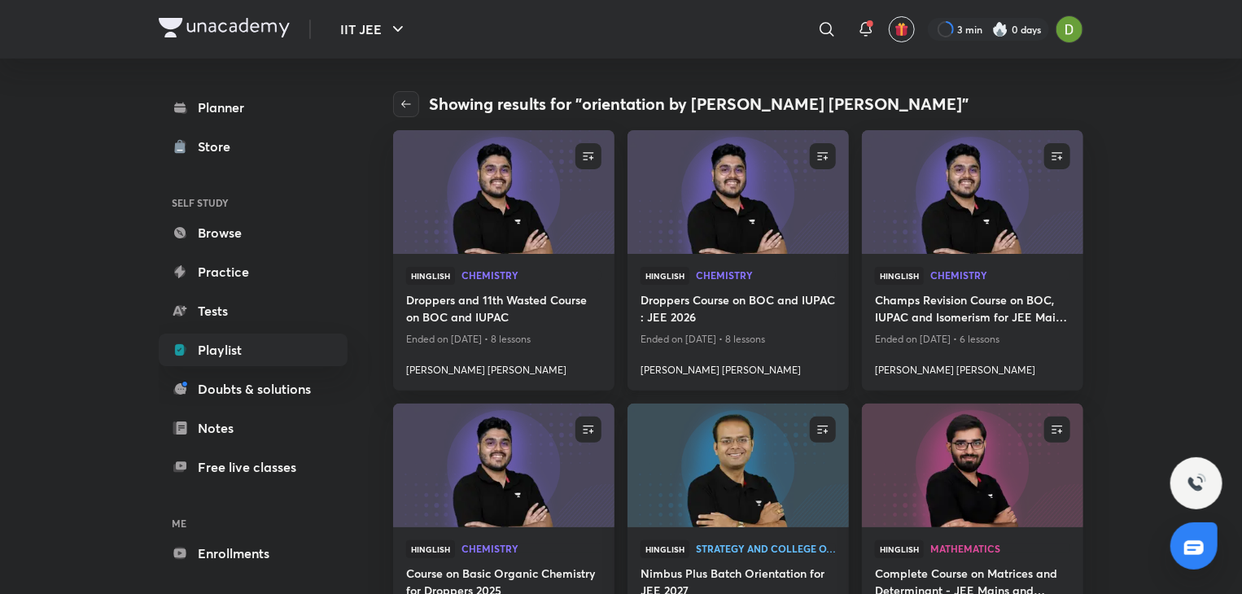
click at [732, 228] on img at bounding box center [737, 192] width 225 height 126
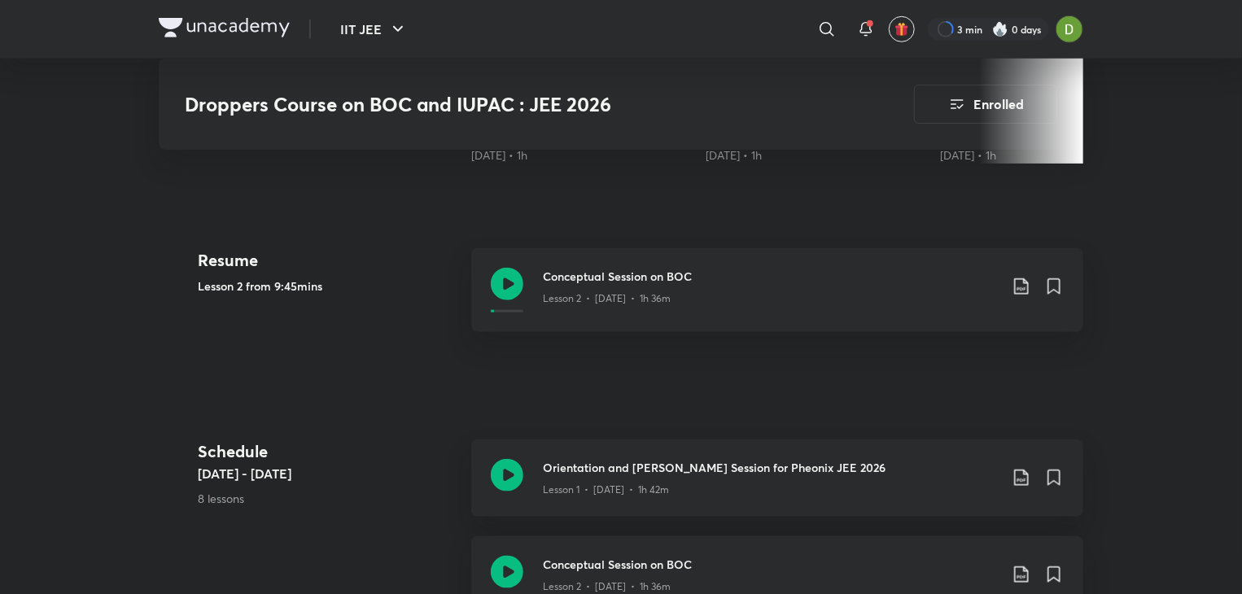
scroll to position [686, 0]
click at [1020, 476] on icon at bounding box center [1021, 479] width 20 height 20
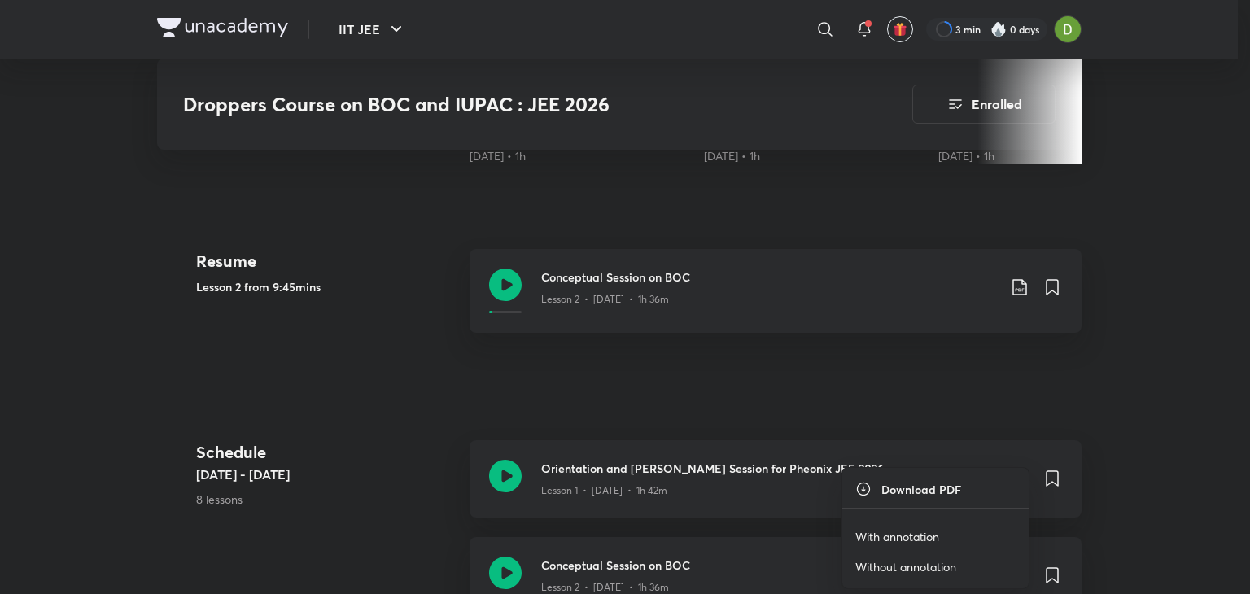
click at [895, 522] on li "With annotation" at bounding box center [935, 537] width 186 height 30
click at [886, 530] on p "With annotation" at bounding box center [897, 536] width 84 height 17
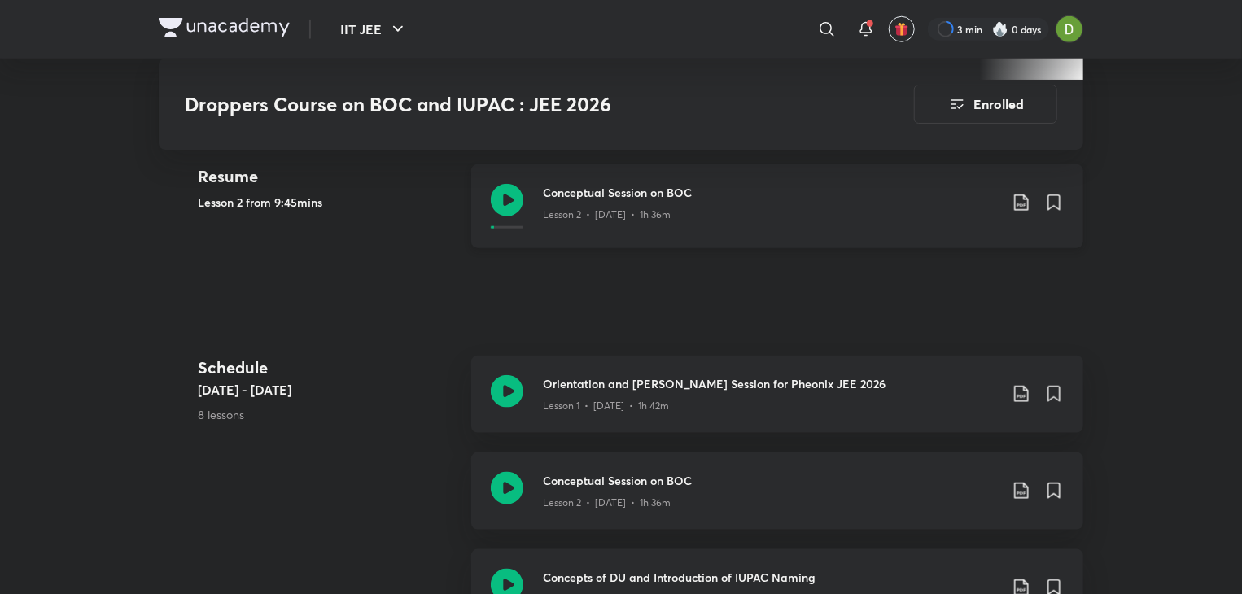
scroll to position [0, 0]
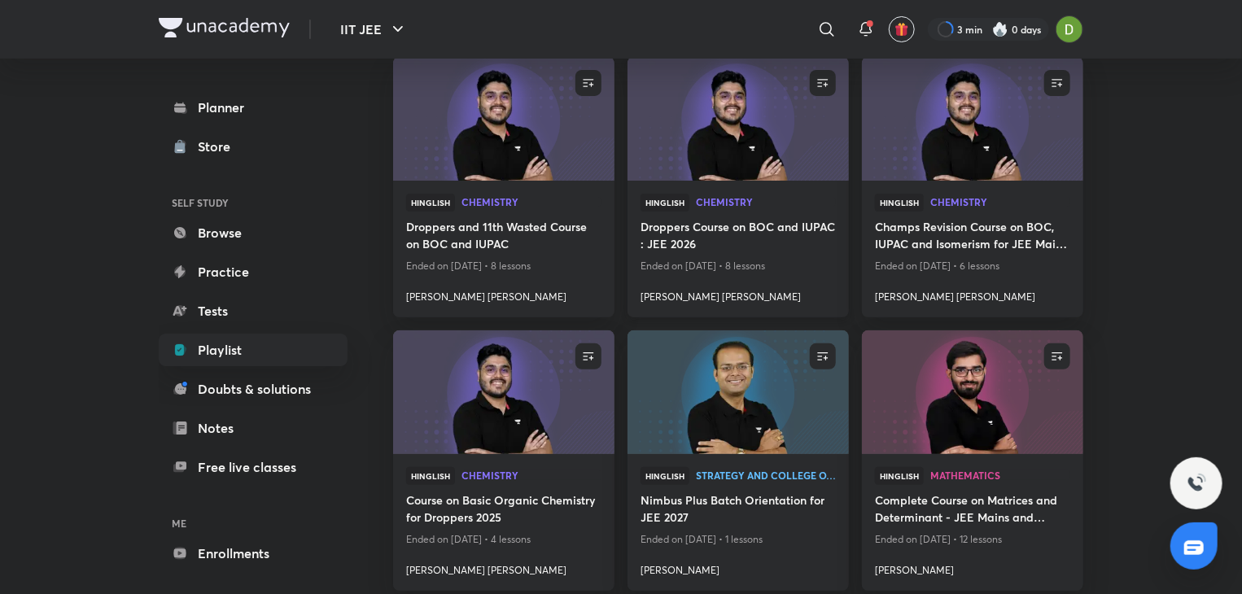
scroll to position [77, 0]
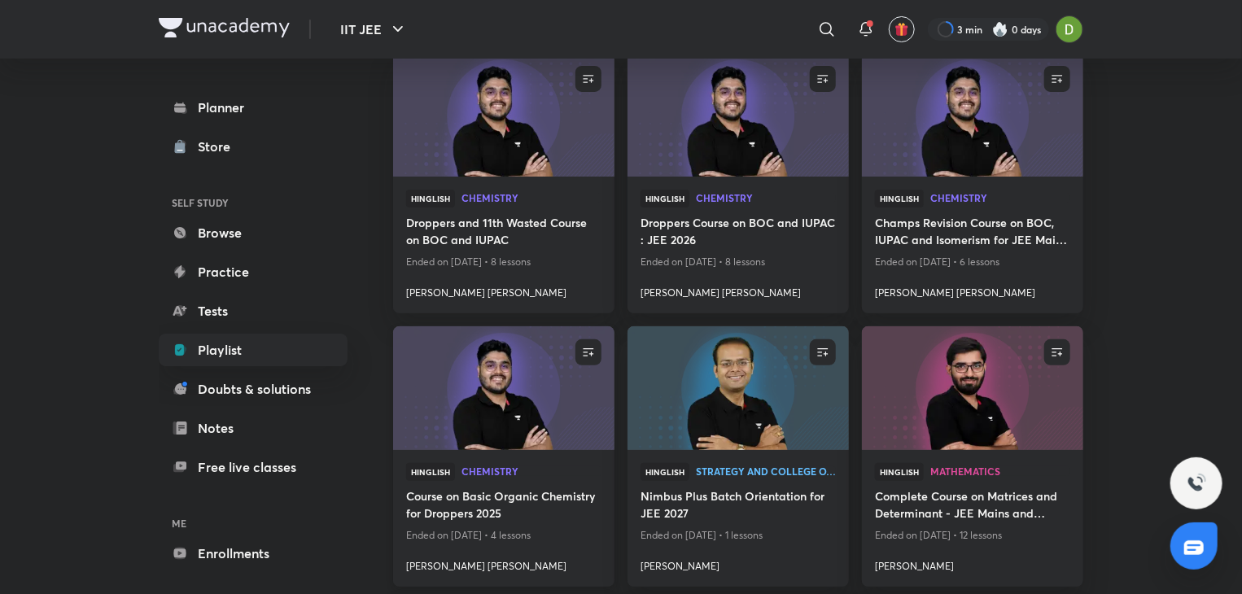
click at [513, 412] on img at bounding box center [503, 388] width 225 height 126
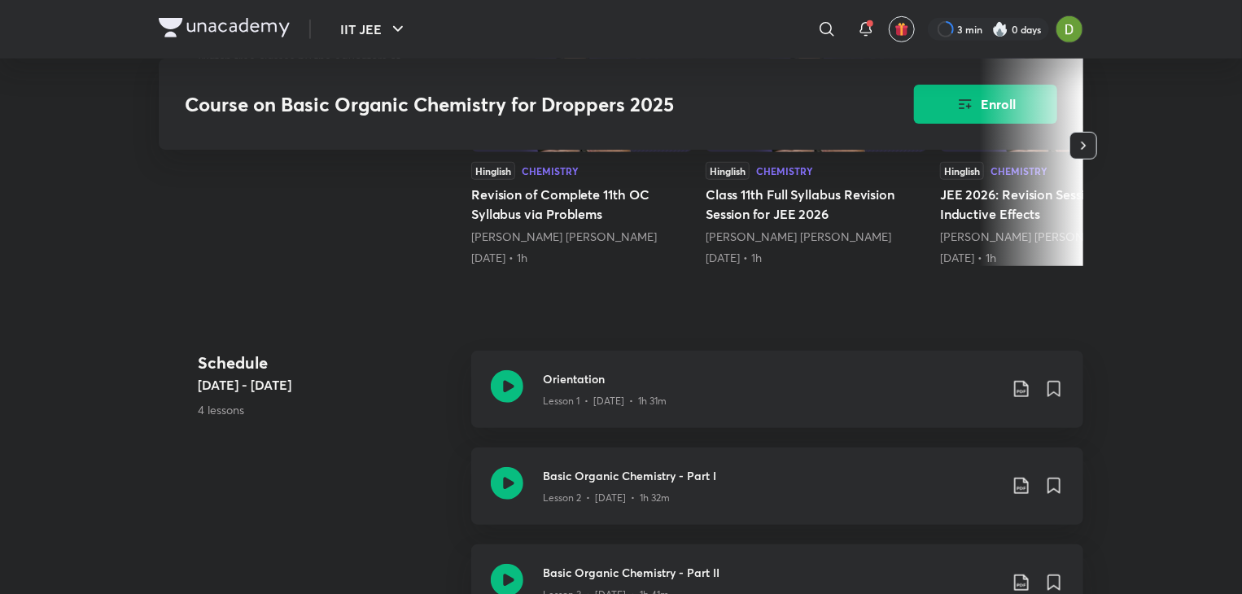
scroll to position [511, 0]
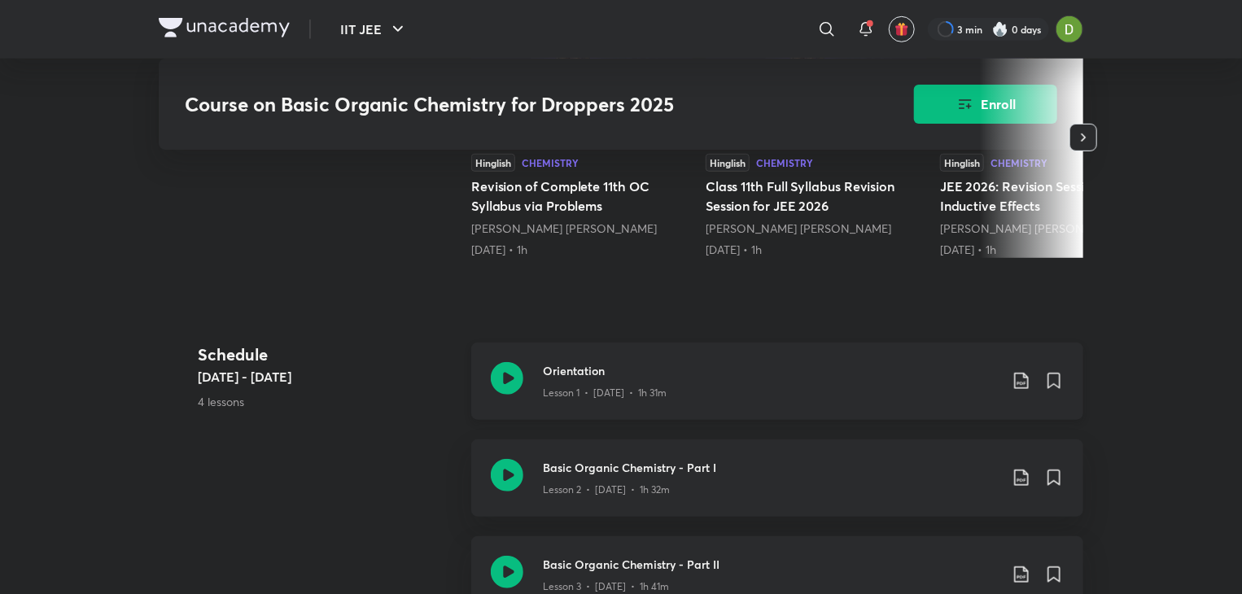
click at [1020, 379] on icon at bounding box center [1021, 381] width 20 height 20
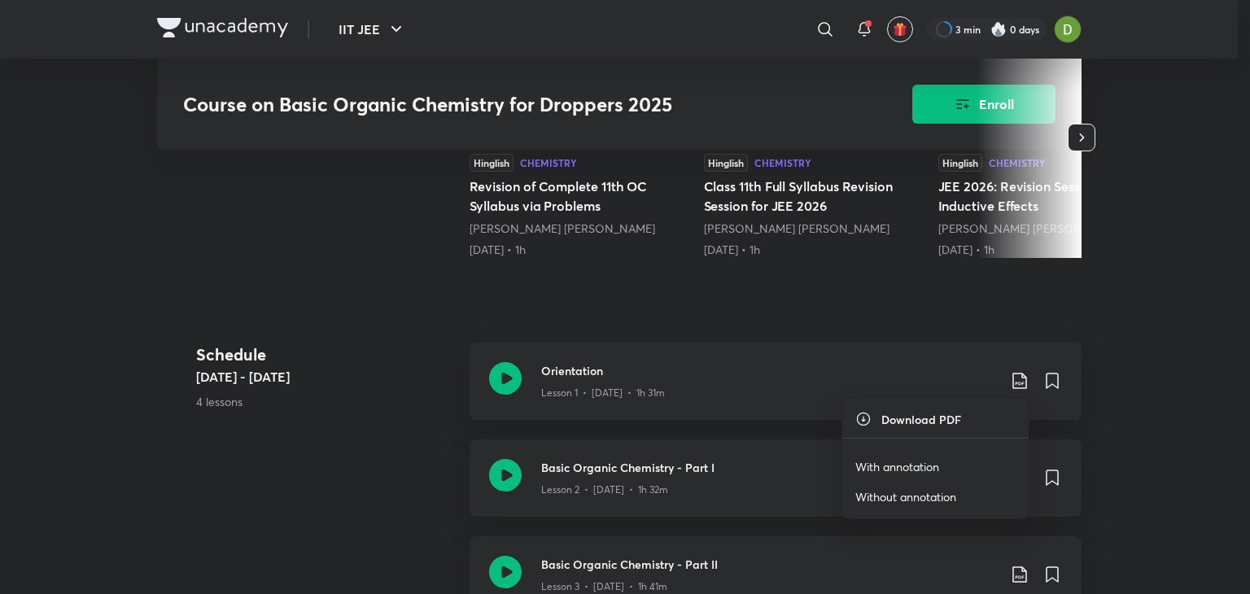
click at [895, 458] on p "With annotation" at bounding box center [897, 466] width 84 height 17
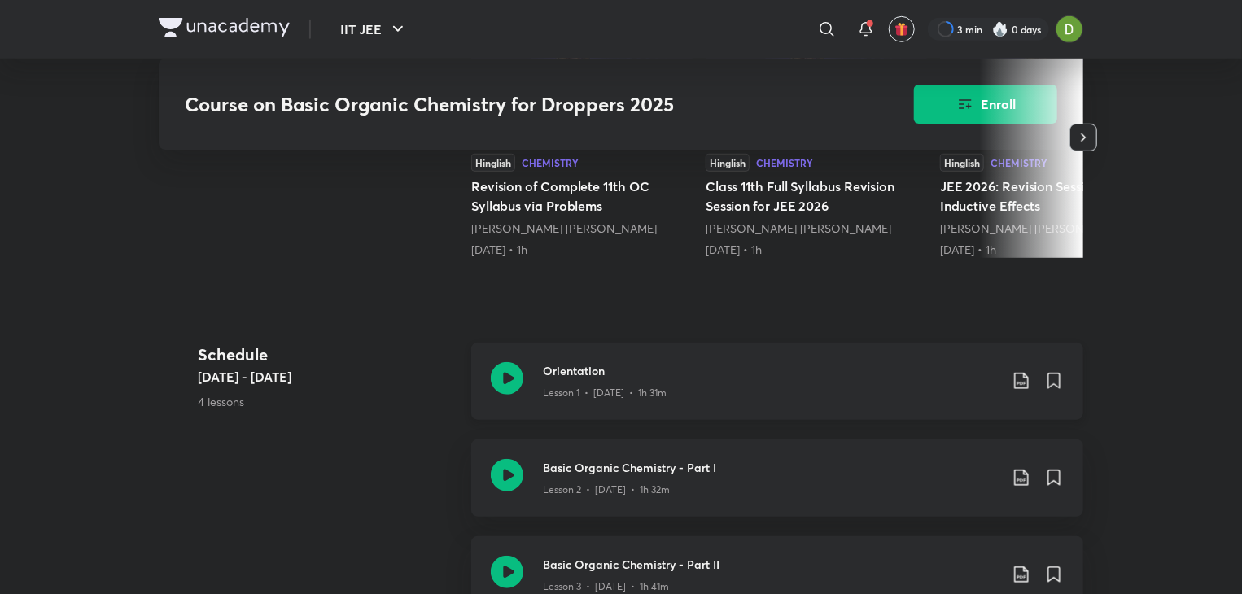
click at [529, 372] on div "Orientation Lesson 1 • Apr 22 • 1h 31m" at bounding box center [777, 381] width 612 height 77
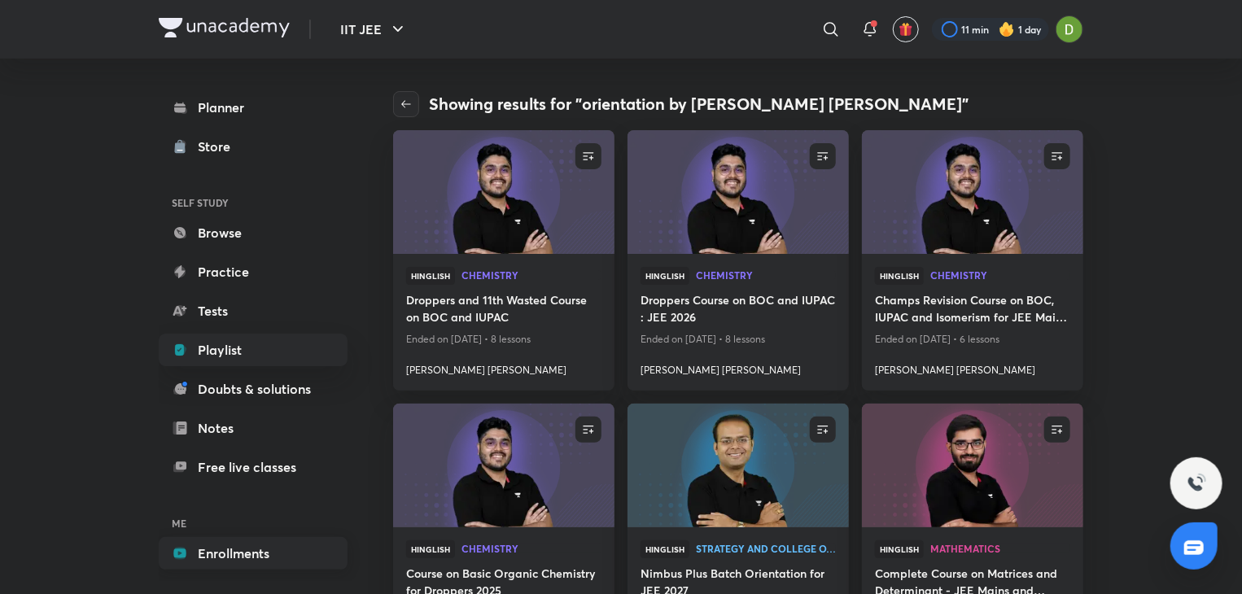
click at [274, 555] on link "Enrollments" at bounding box center [253, 553] width 189 height 33
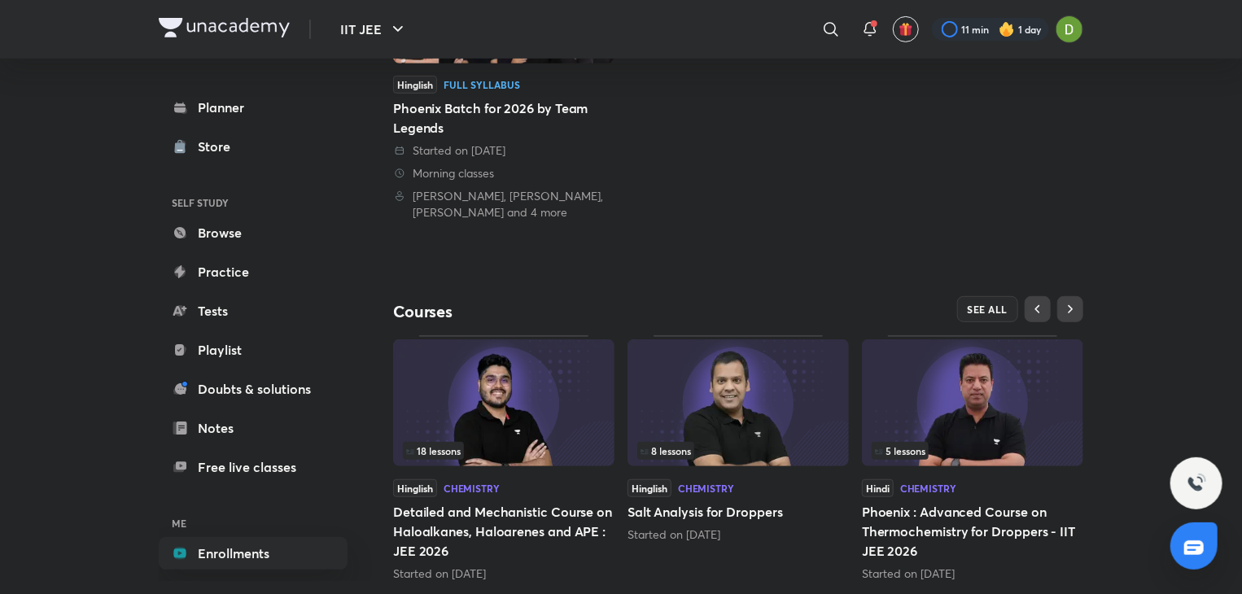
scroll to position [379, 0]
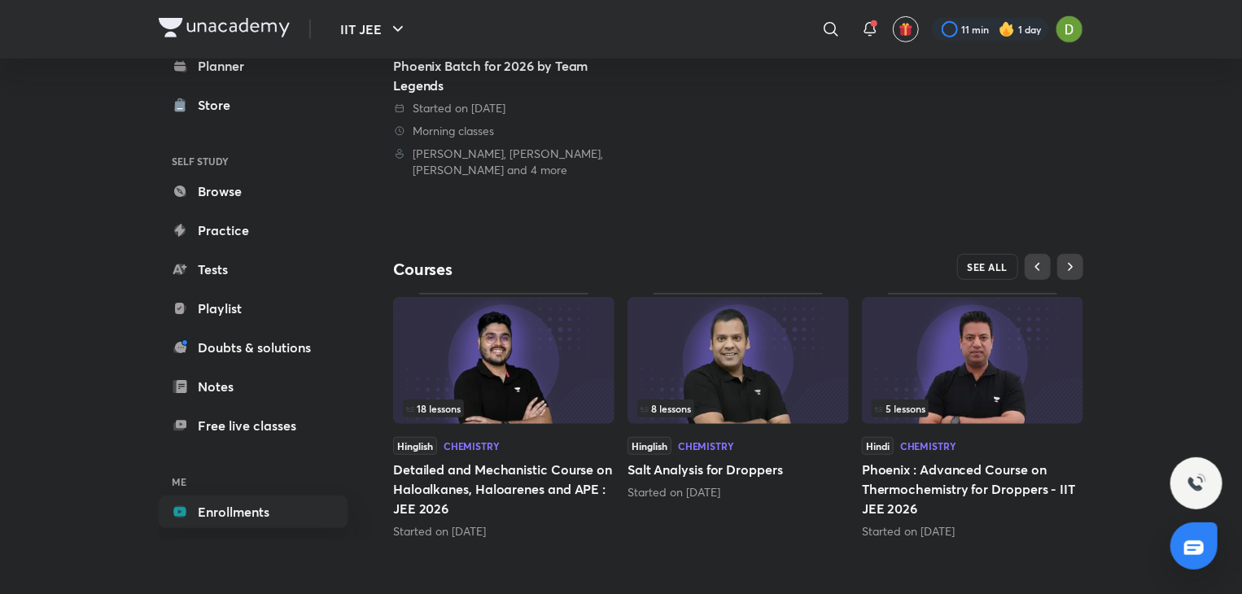
click at [975, 263] on span "SEE ALL" at bounding box center [987, 266] width 41 height 11
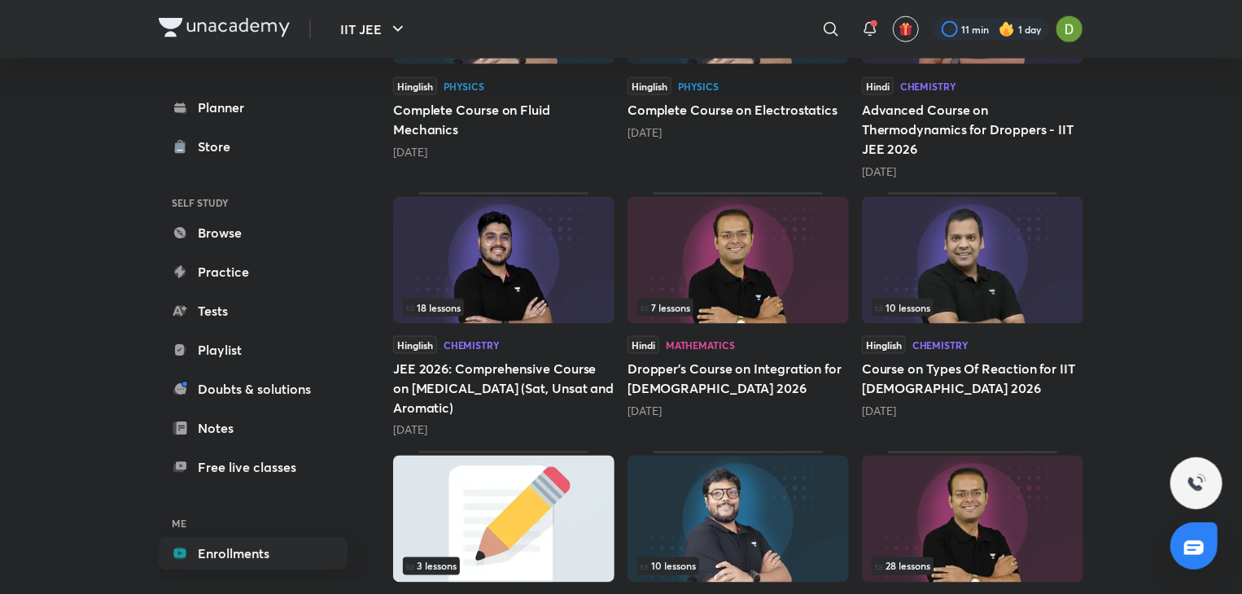
scroll to position [1156, 0]
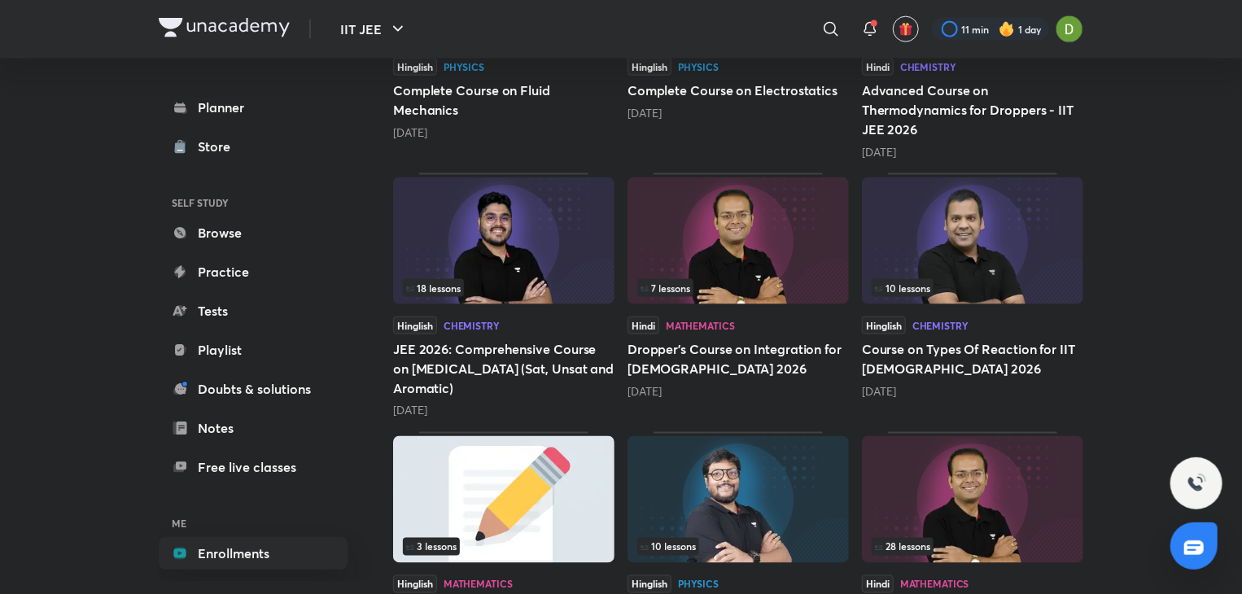
click at [472, 245] on img at bounding box center [503, 240] width 221 height 127
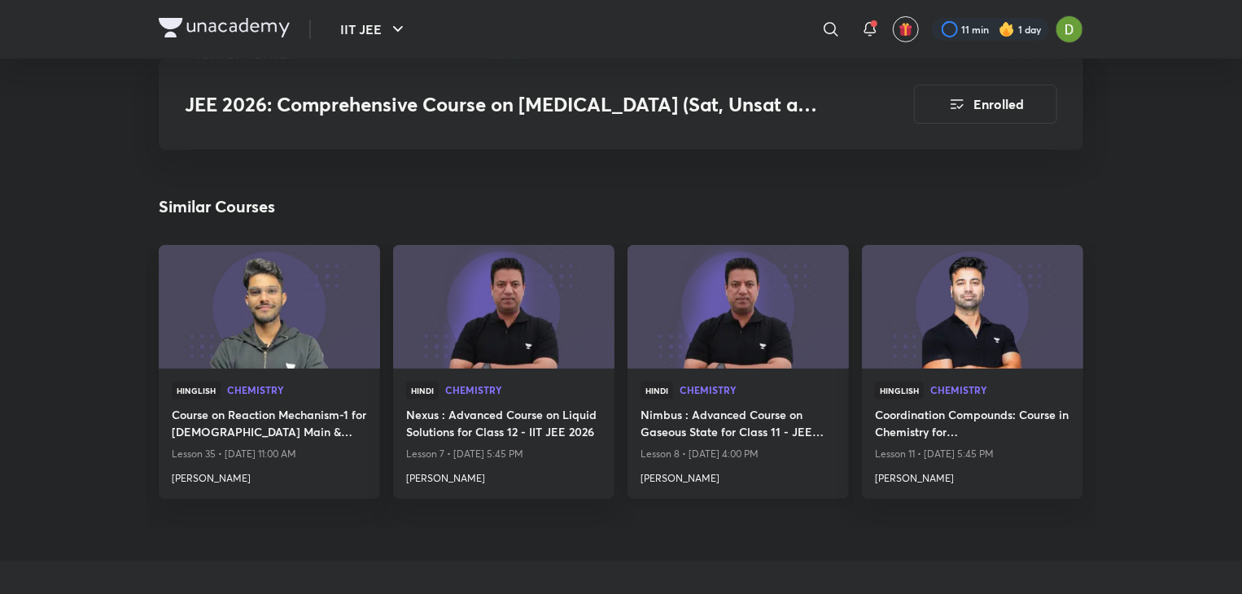
scroll to position [3173, 0]
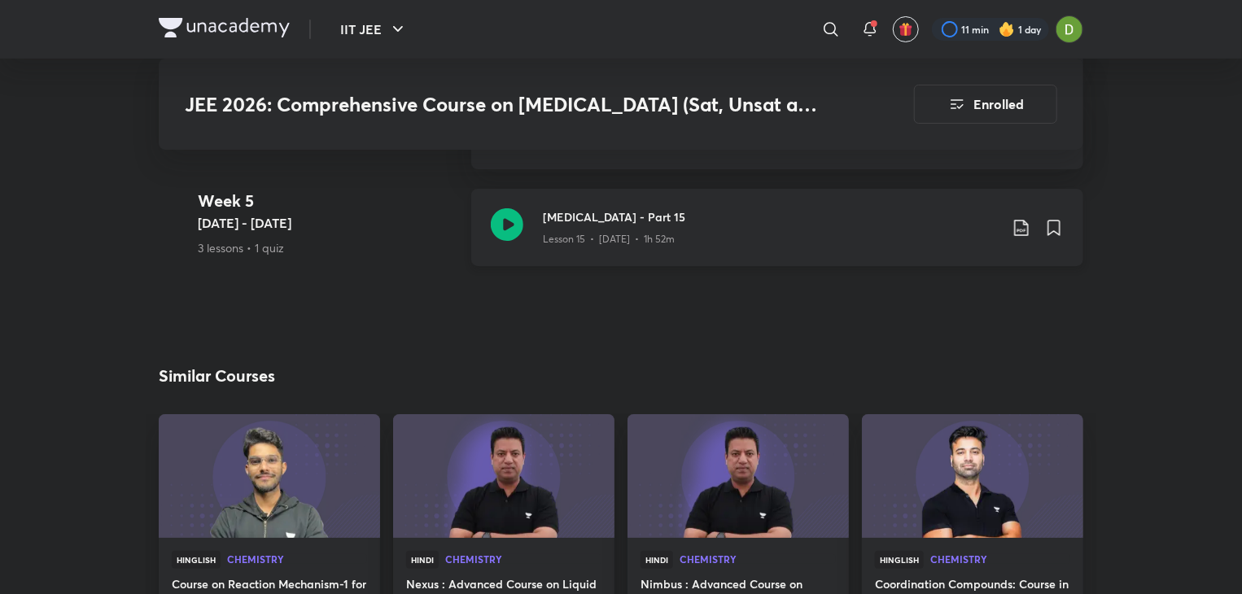
click at [504, 225] on icon at bounding box center [507, 224] width 33 height 33
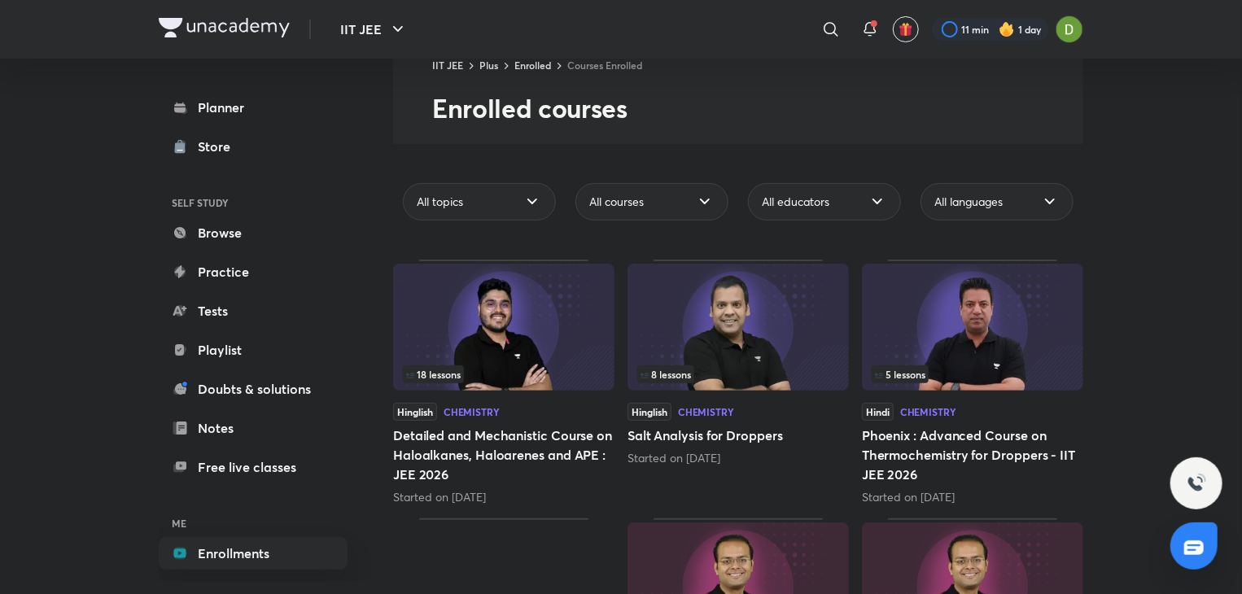
scroll to position [81, 0]
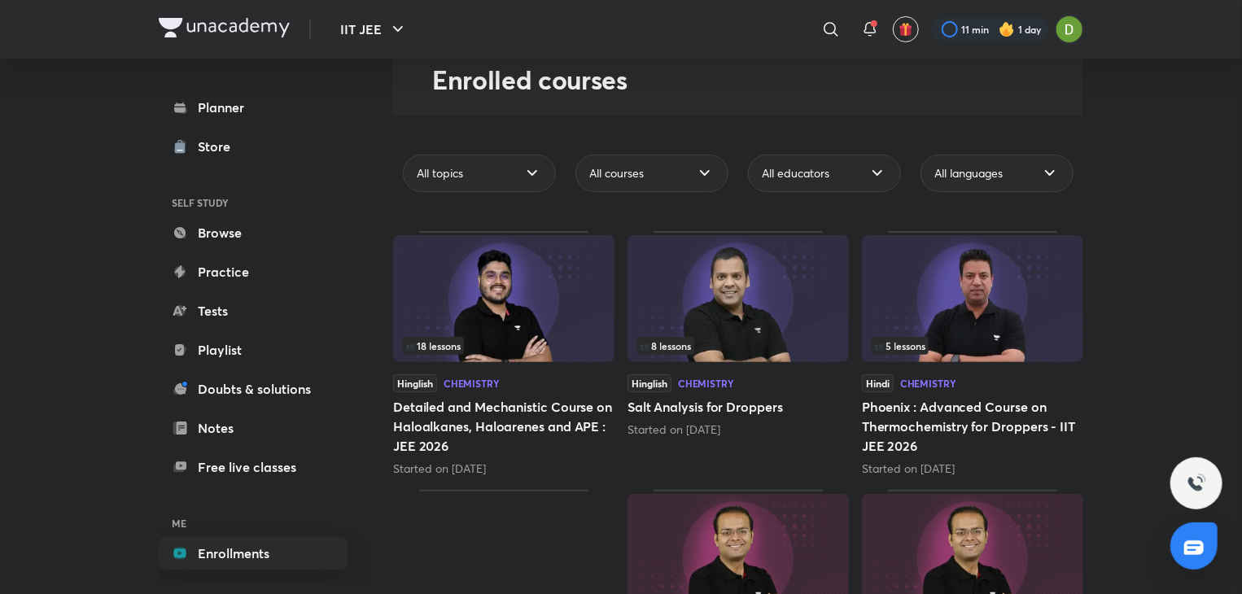
click at [478, 288] on img at bounding box center [503, 298] width 221 height 127
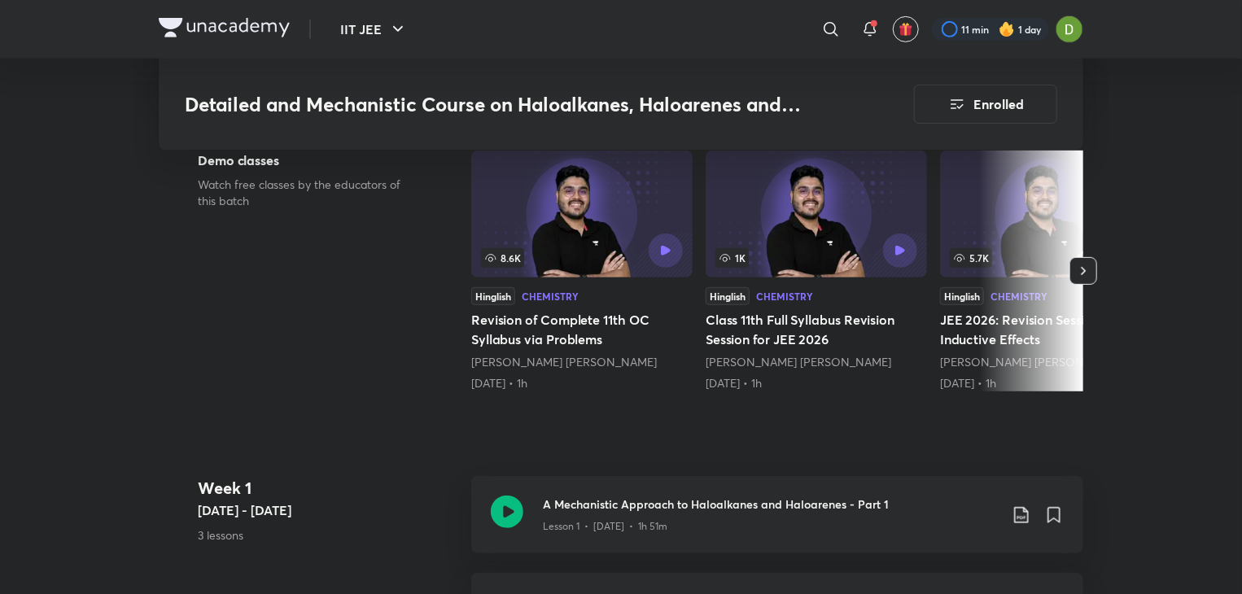
scroll to position [651, 0]
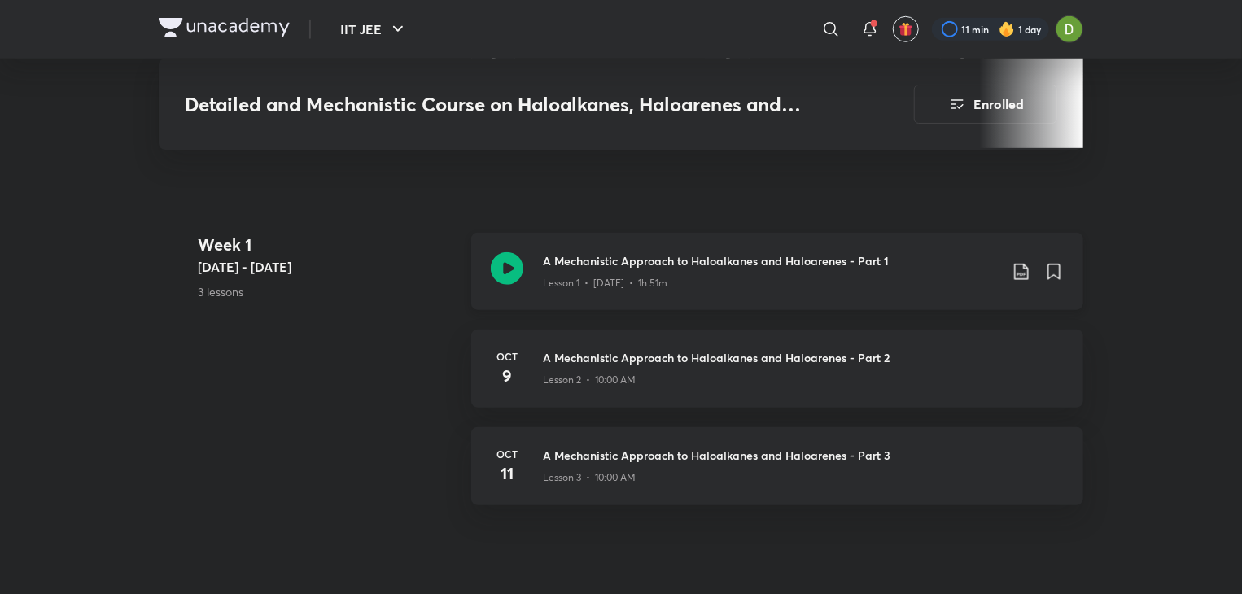
click at [502, 264] on icon at bounding box center [507, 268] width 33 height 33
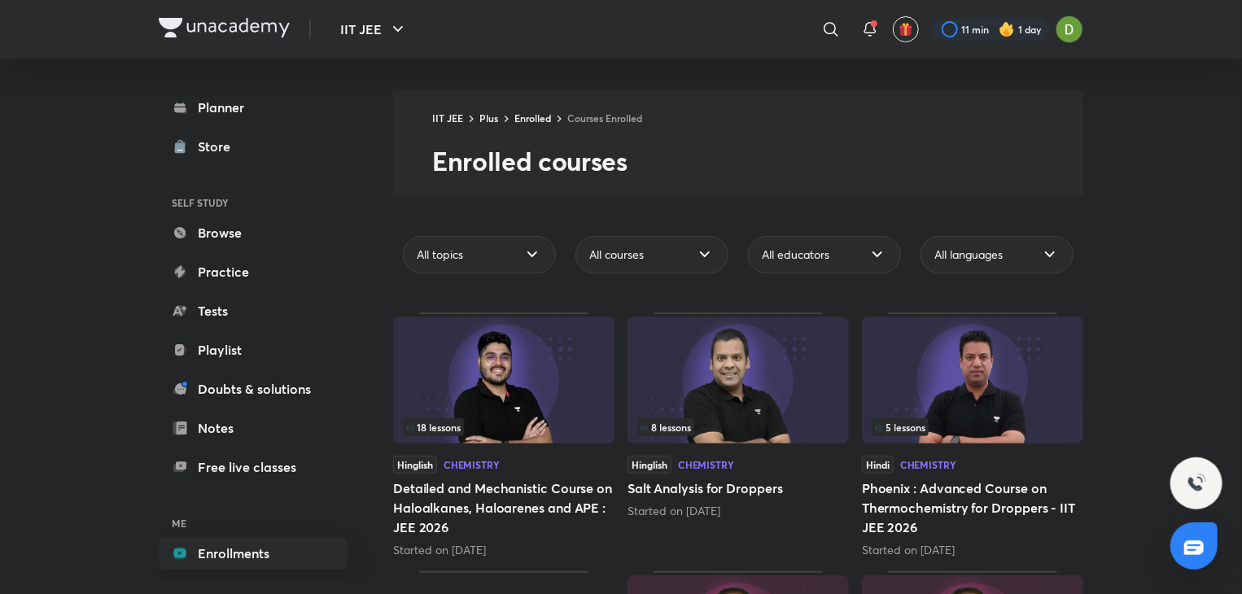
click at [575, 421] on div "18 lessons" at bounding box center [504, 427] width 202 height 18
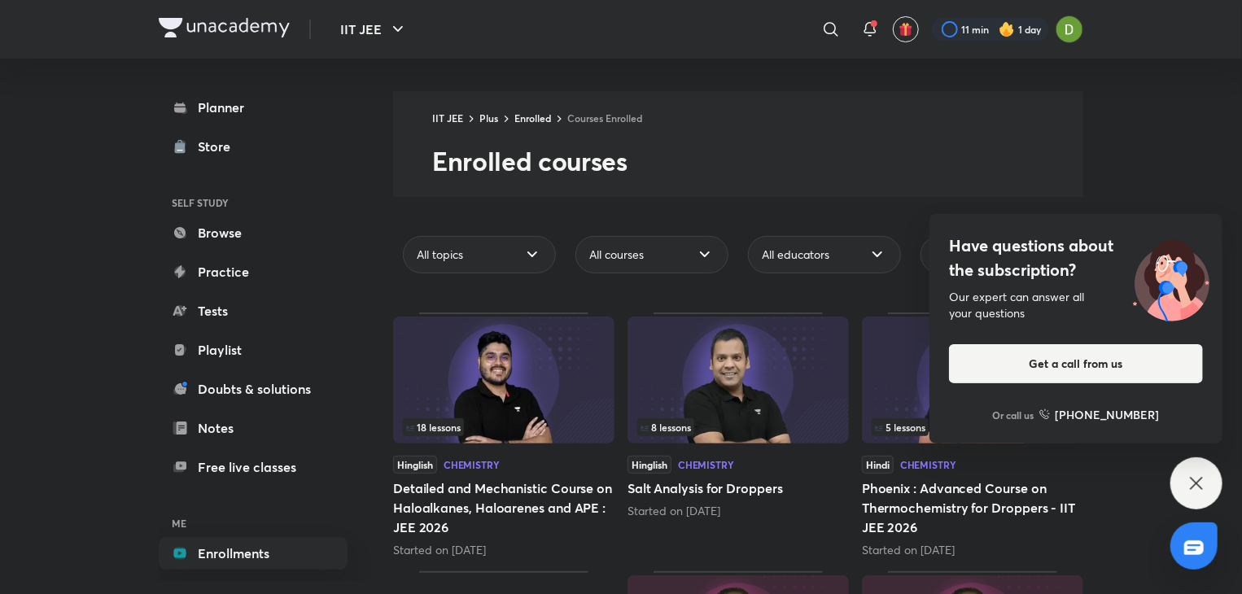
click at [1201, 482] on icon at bounding box center [1196, 484] width 20 height 20
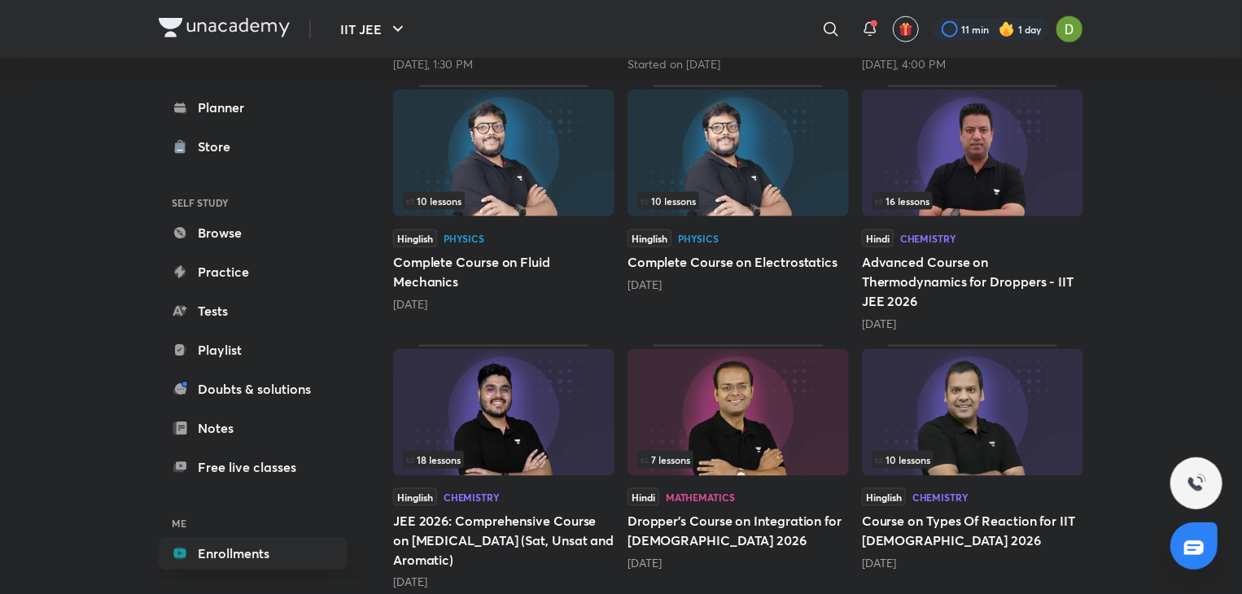
scroll to position [1079, 0]
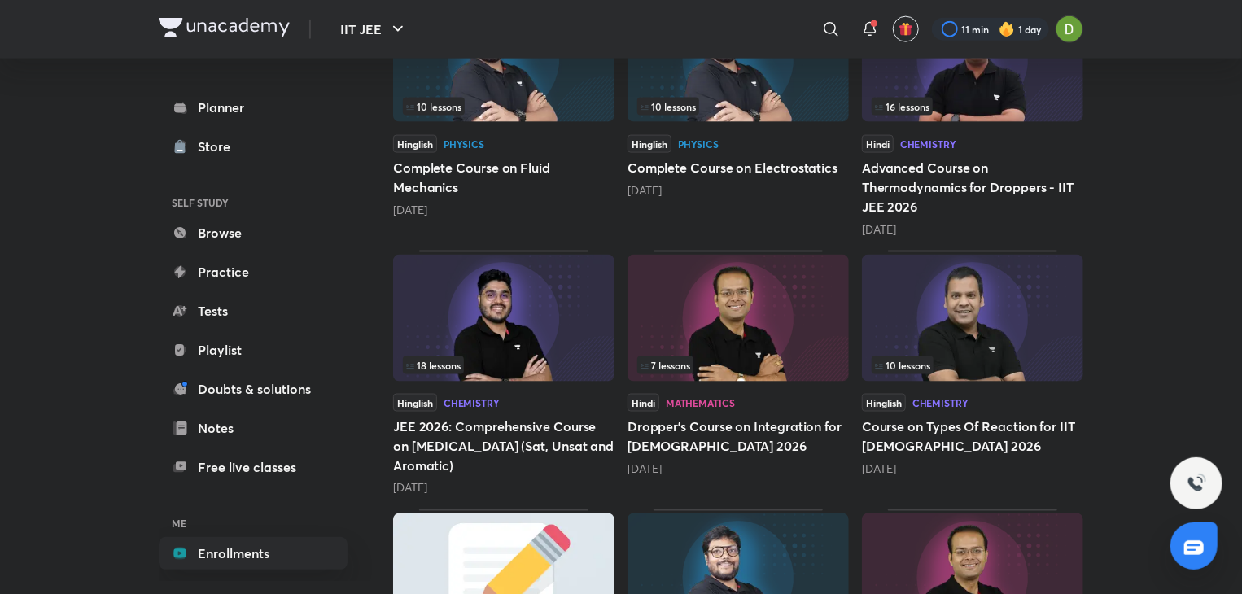
click at [487, 316] on img at bounding box center [503, 318] width 221 height 127
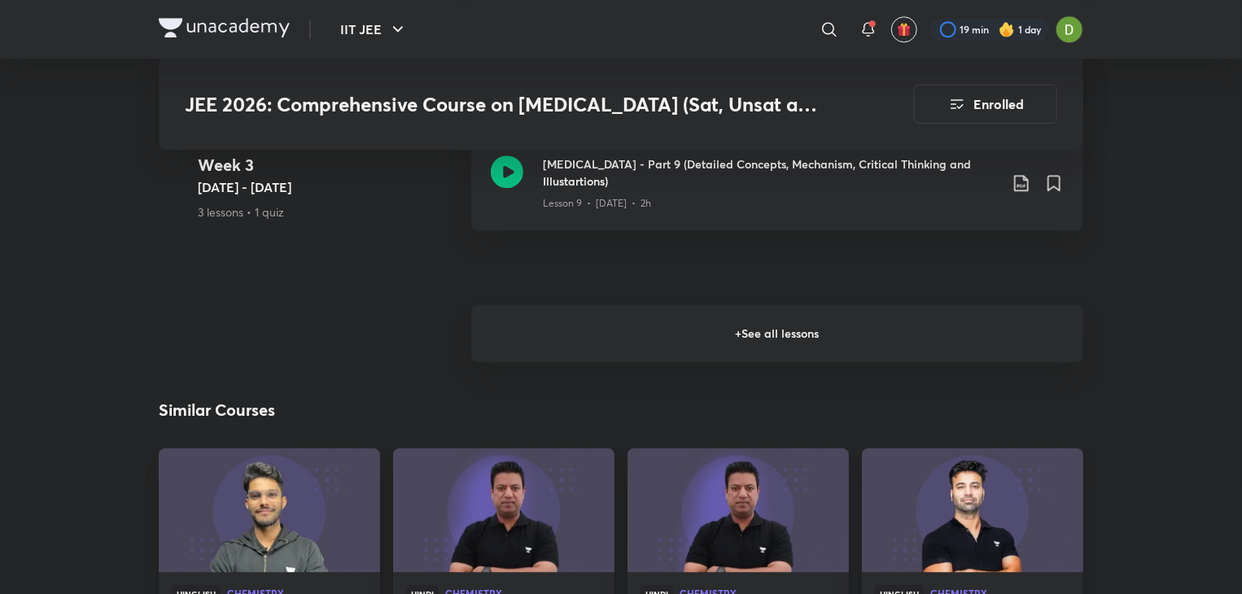
scroll to position [2278, 0]
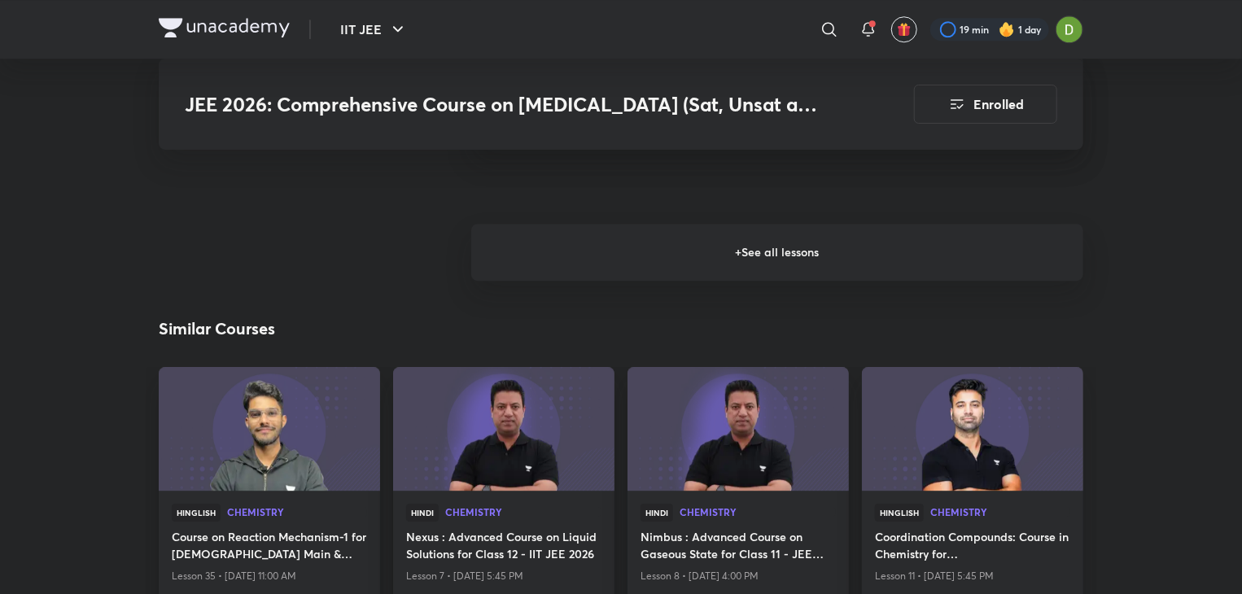
click at [976, 266] on h6 "+ See all lessons" at bounding box center [777, 252] width 612 height 57
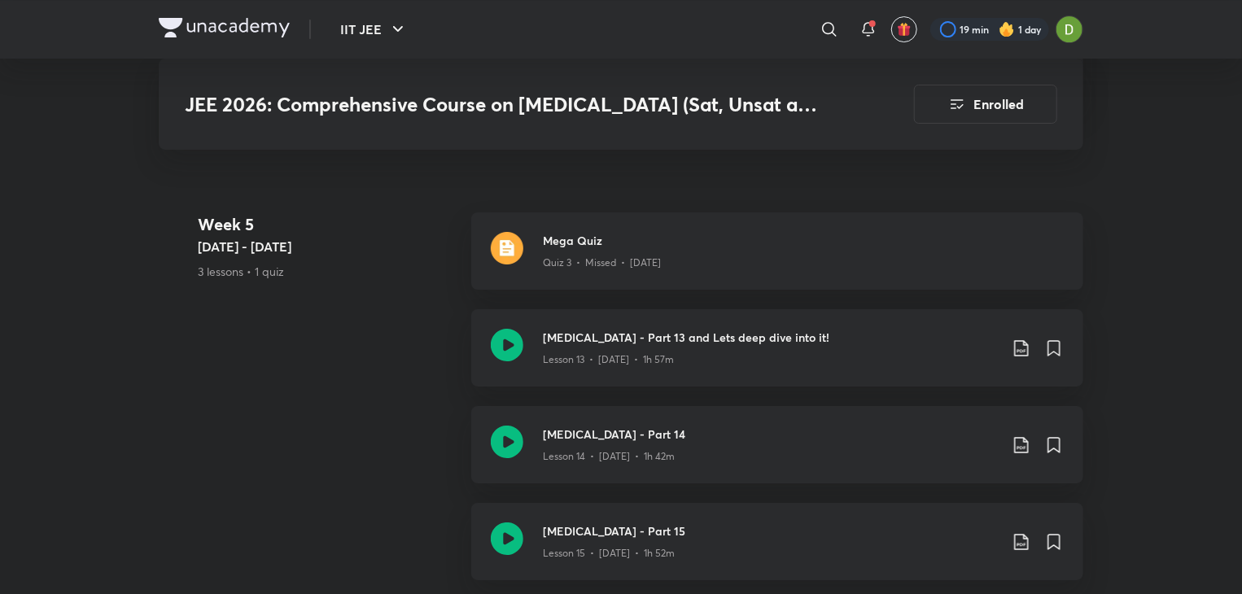
scroll to position [2848, 0]
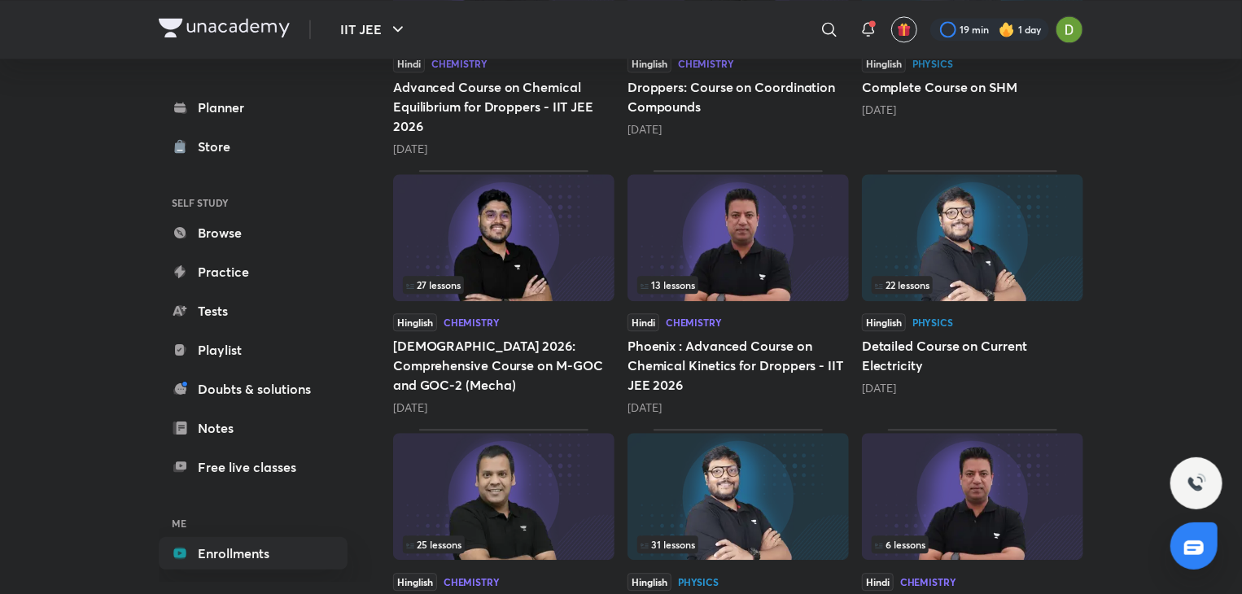
scroll to position [1953, 0]
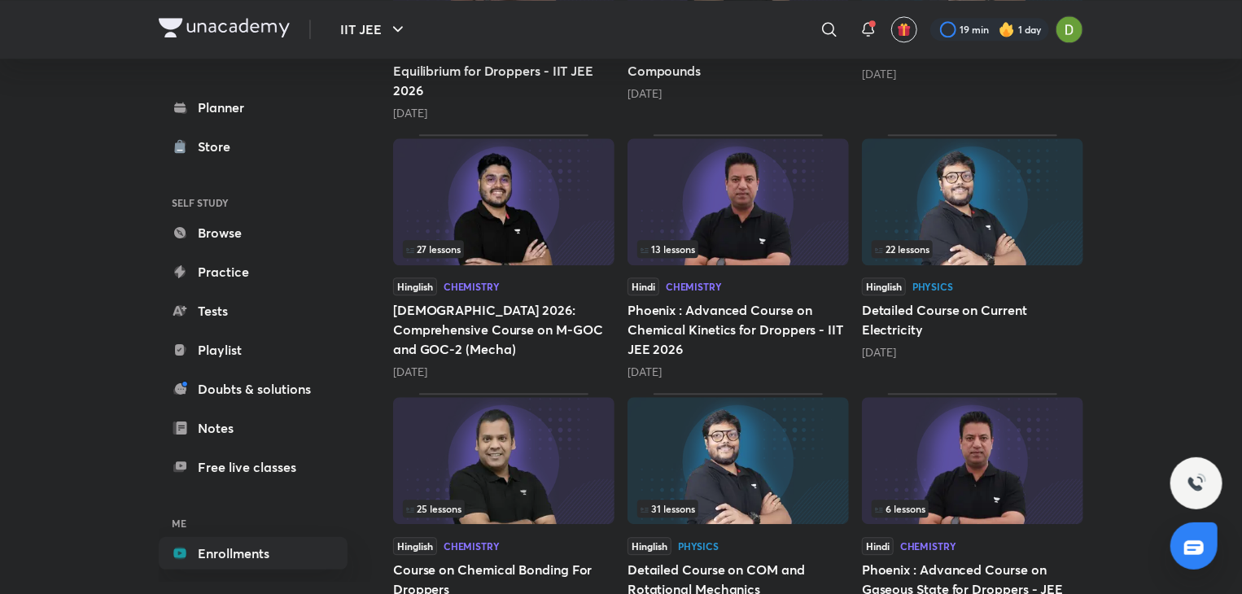
click at [525, 209] on img at bounding box center [503, 201] width 221 height 127
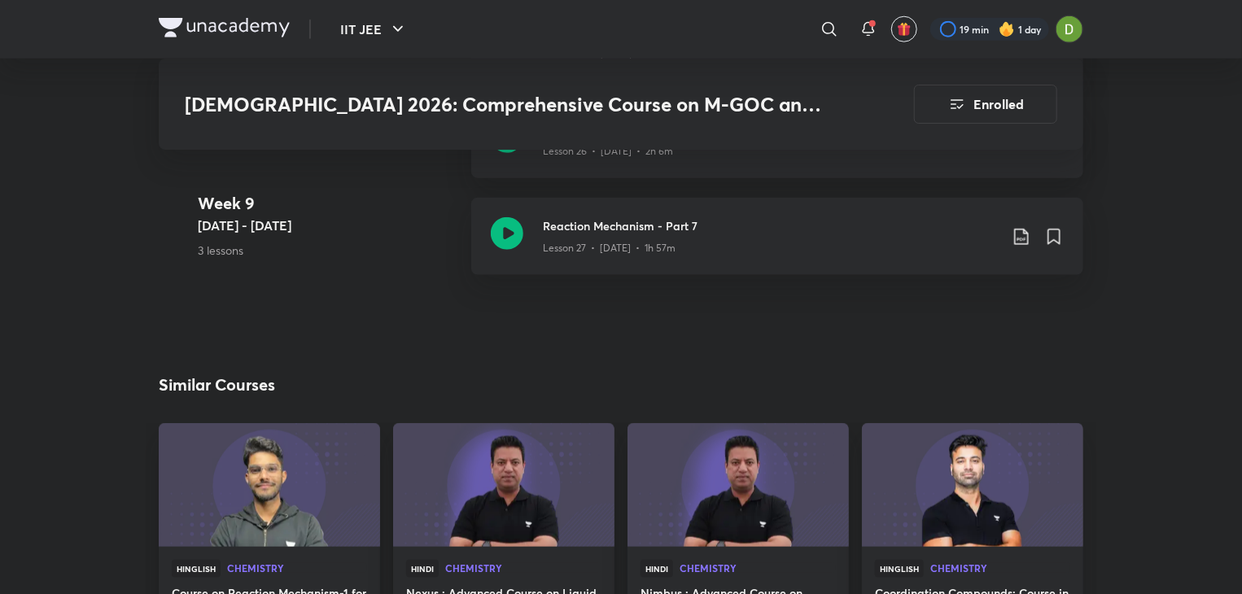
scroll to position [4068, 0]
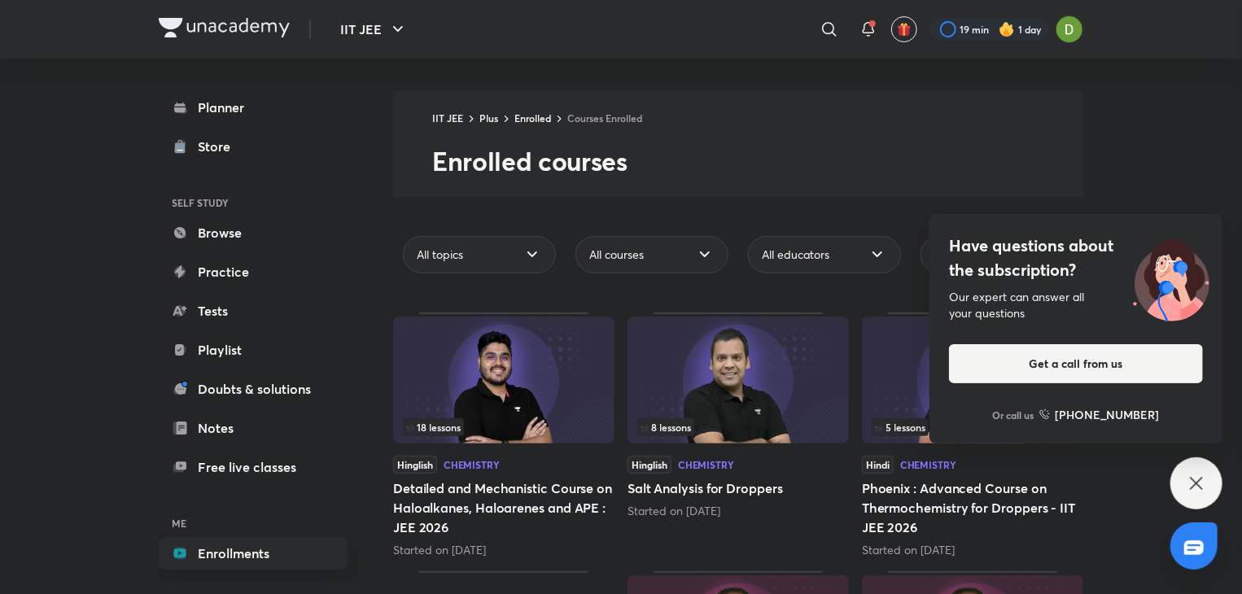
click at [1190, 482] on icon at bounding box center [1196, 484] width 20 height 20
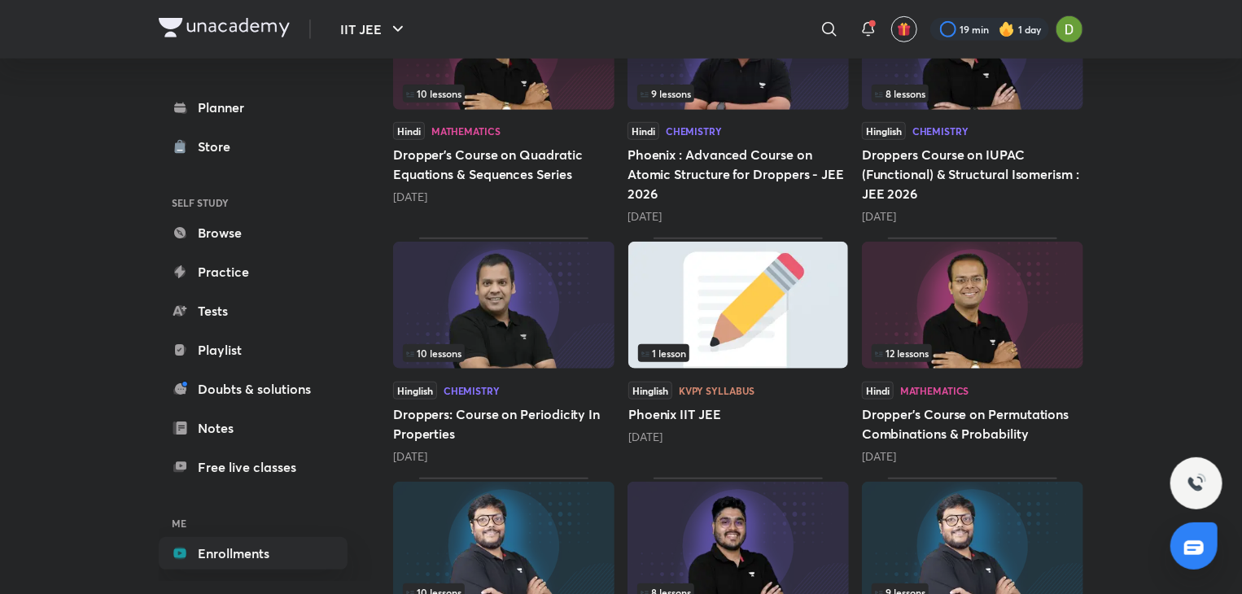
scroll to position [3621, 0]
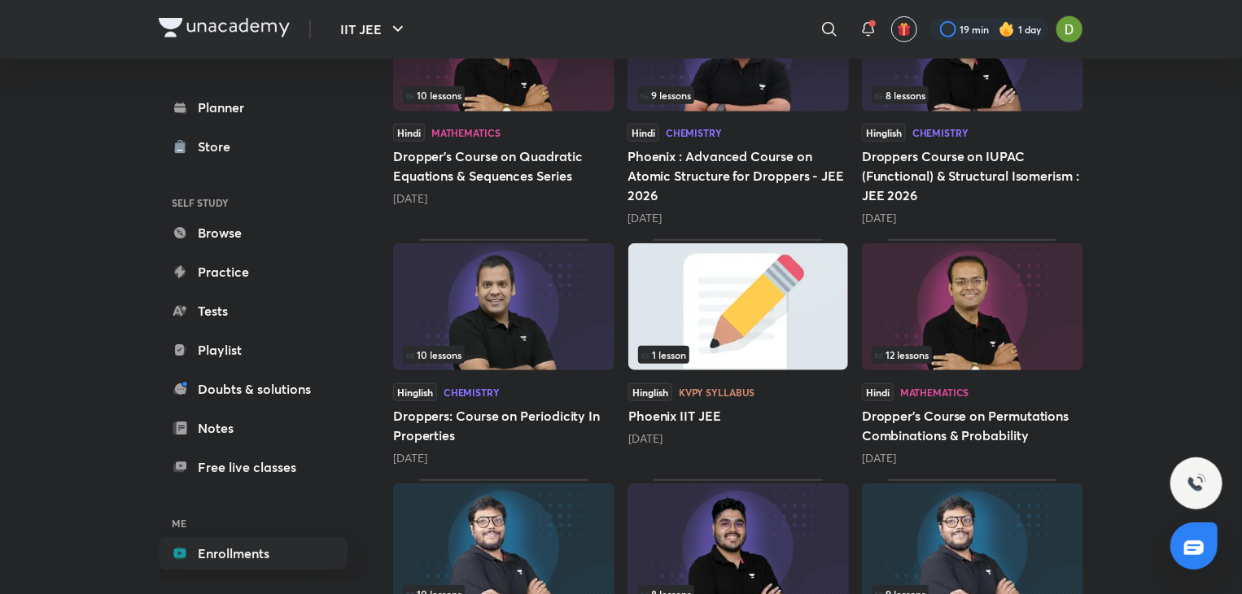
click at [531, 305] on img at bounding box center [503, 306] width 221 height 127
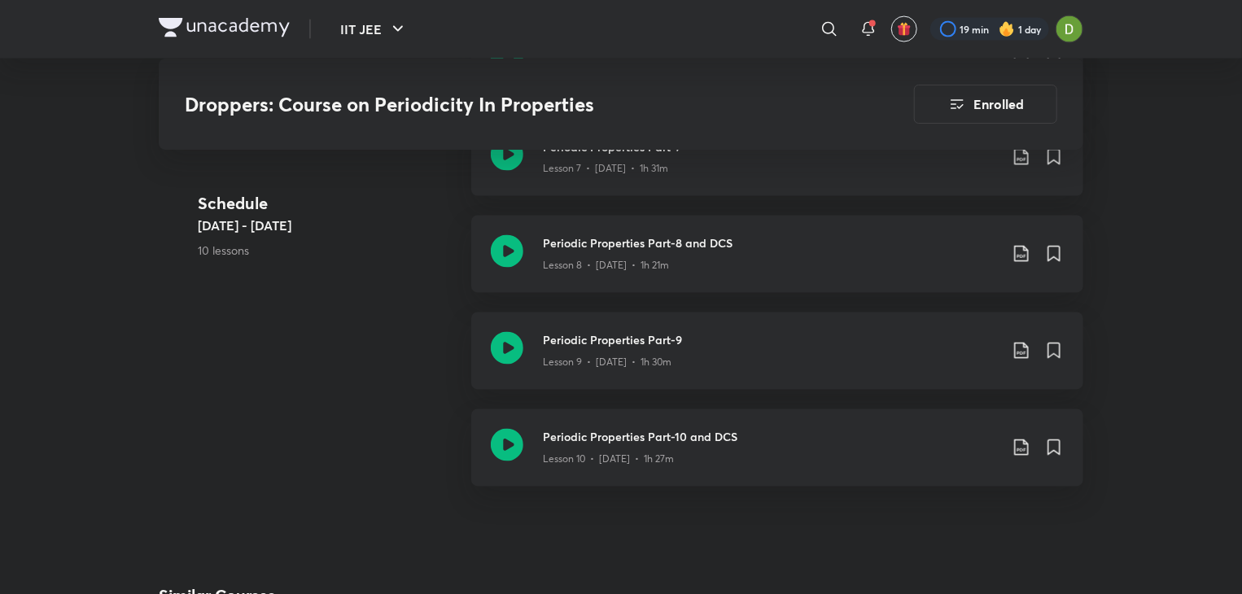
scroll to position [1398, 0]
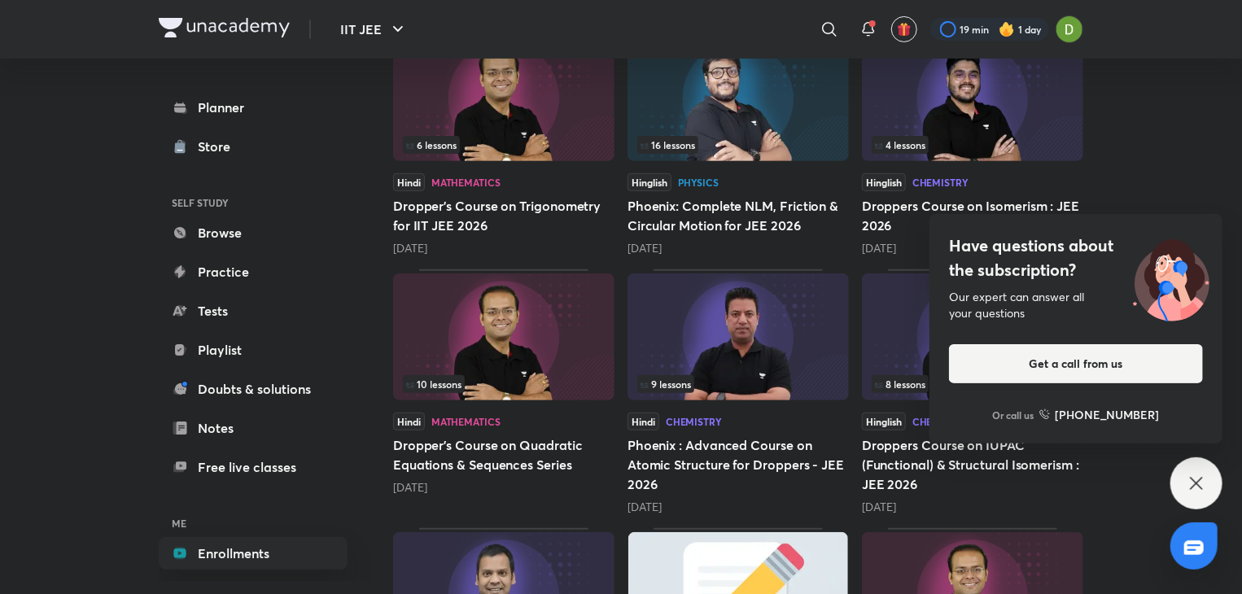
scroll to position [3333, 0]
click at [1201, 500] on div "Have questions about the subscription? Our expert can answer all your questions…" at bounding box center [1196, 483] width 52 height 52
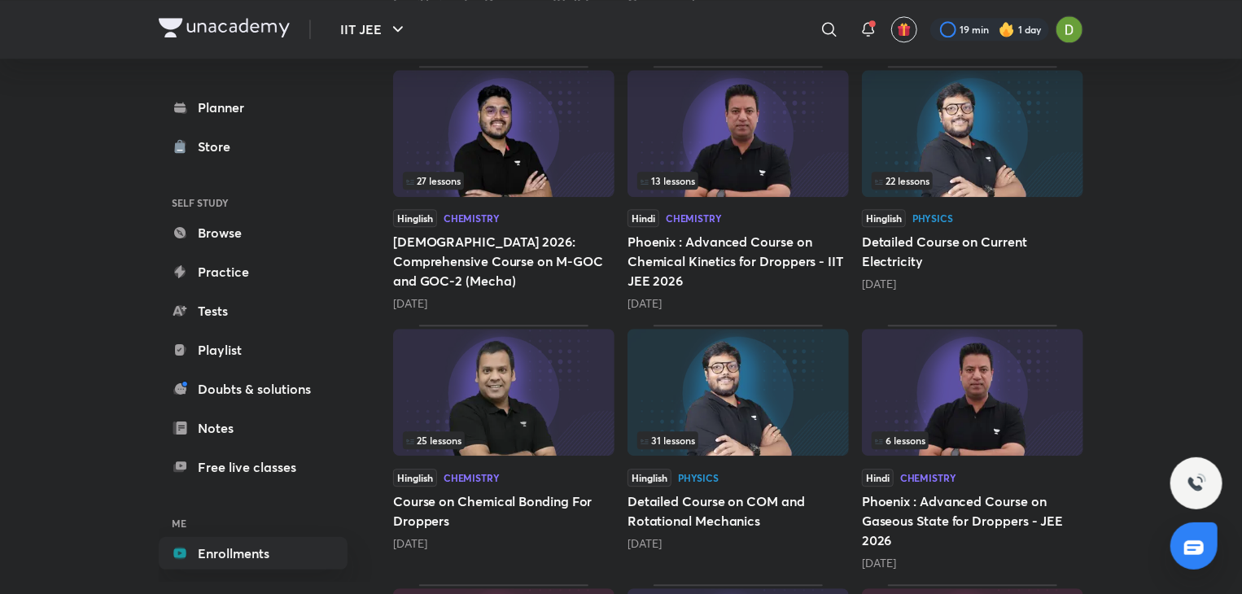
scroll to position [1995, 0]
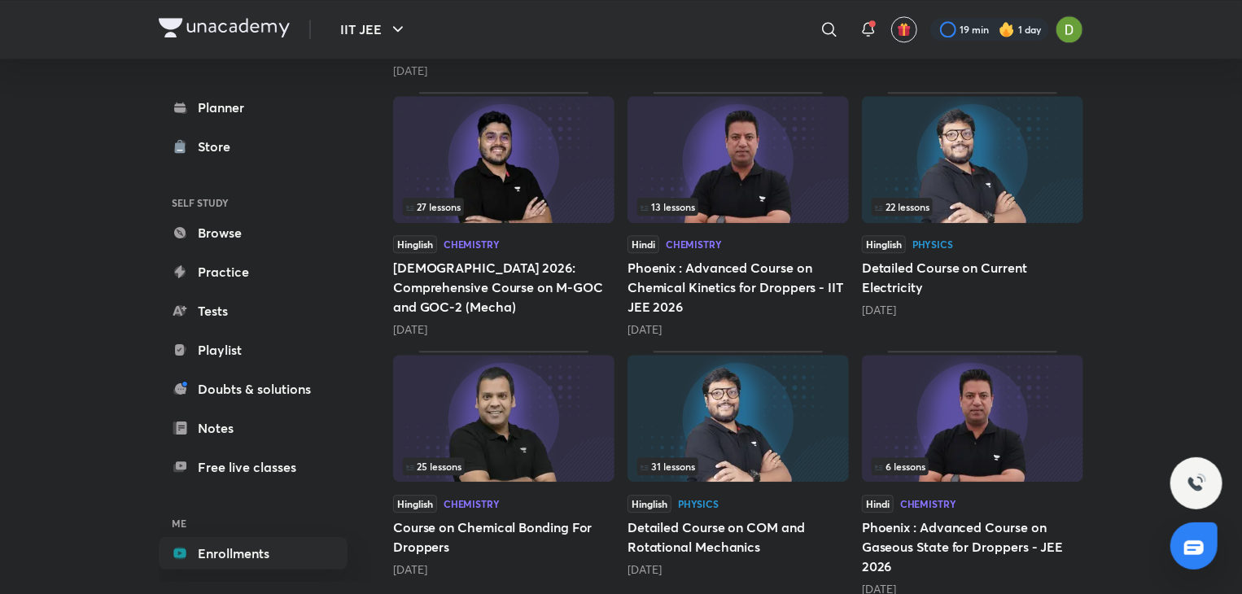
click at [553, 387] on img at bounding box center [503, 418] width 221 height 127
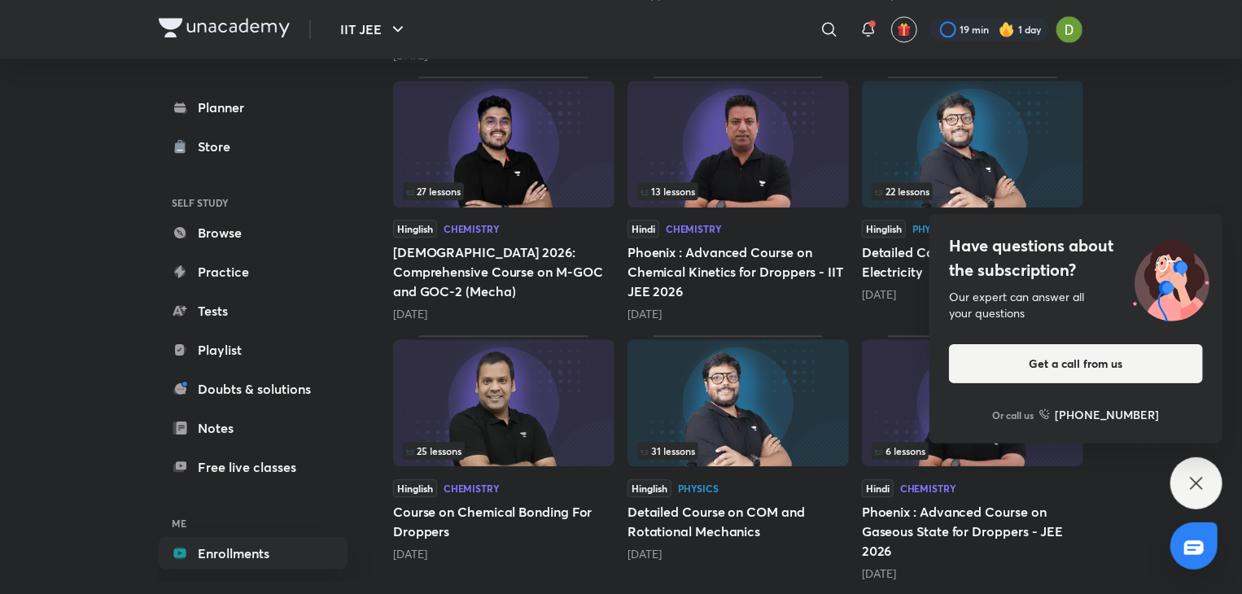
scroll to position [1959, 0]
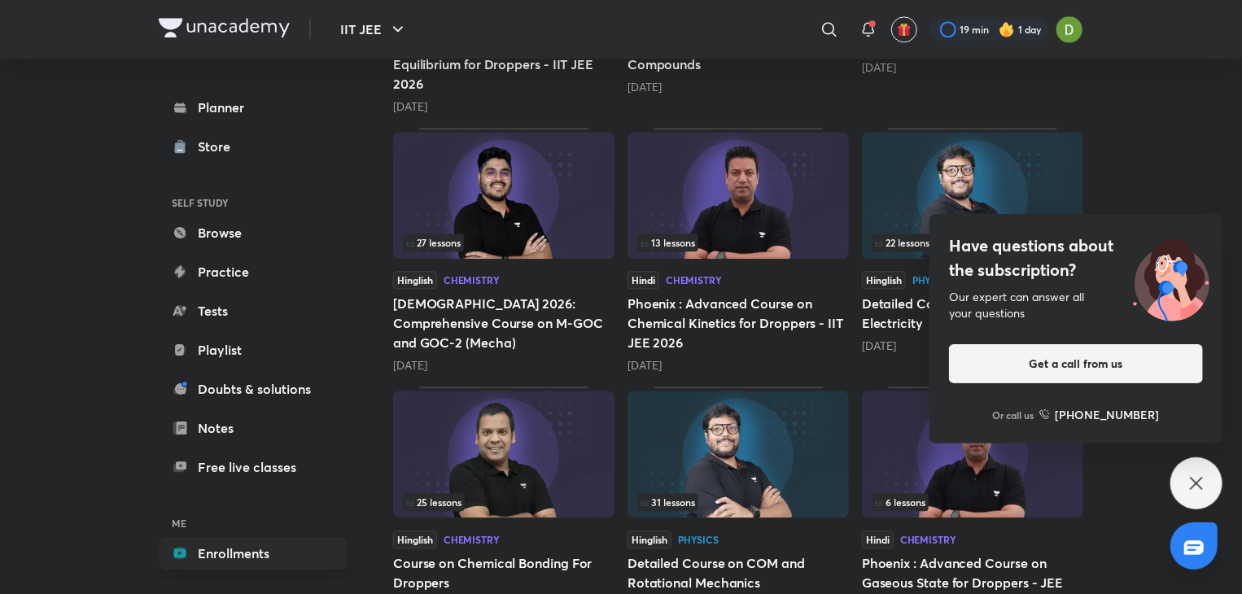
click at [1194, 486] on icon at bounding box center [1196, 483] width 12 height 12
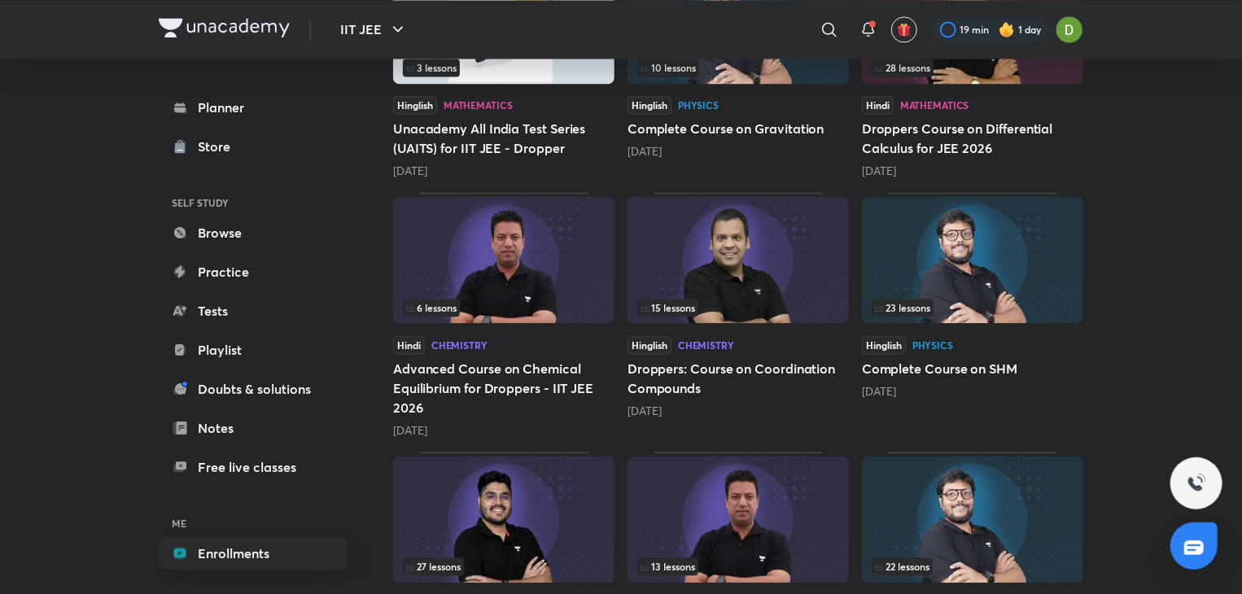
scroll to position [1636, 0]
click at [836, 282] on img at bounding box center [737, 258] width 221 height 127
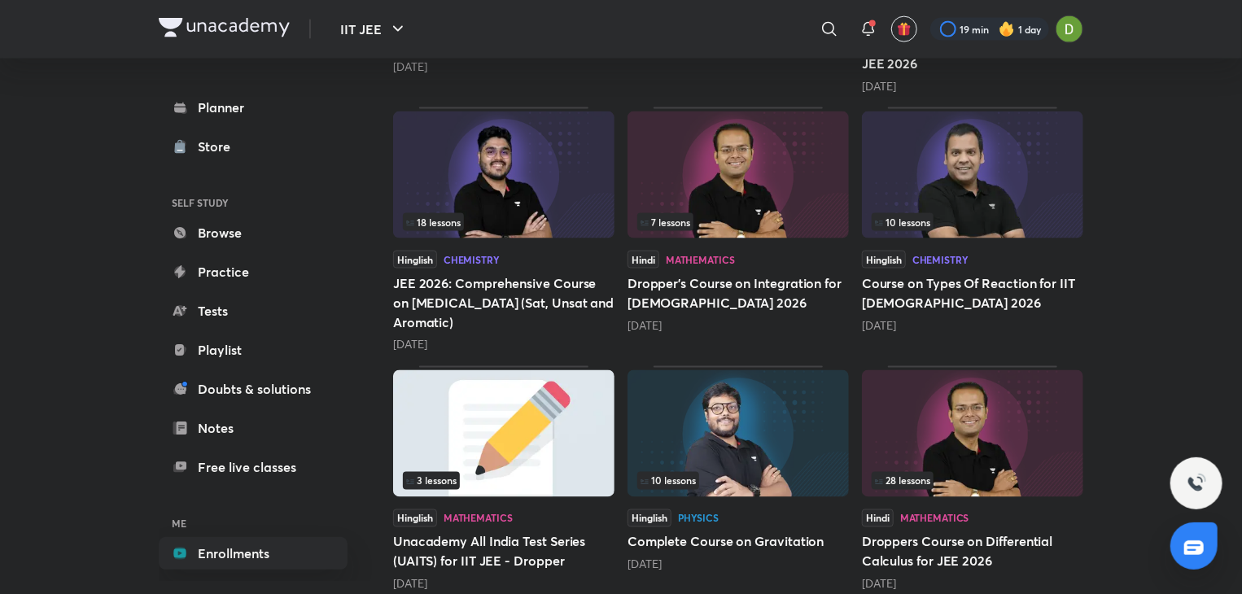
scroll to position [1217, 0]
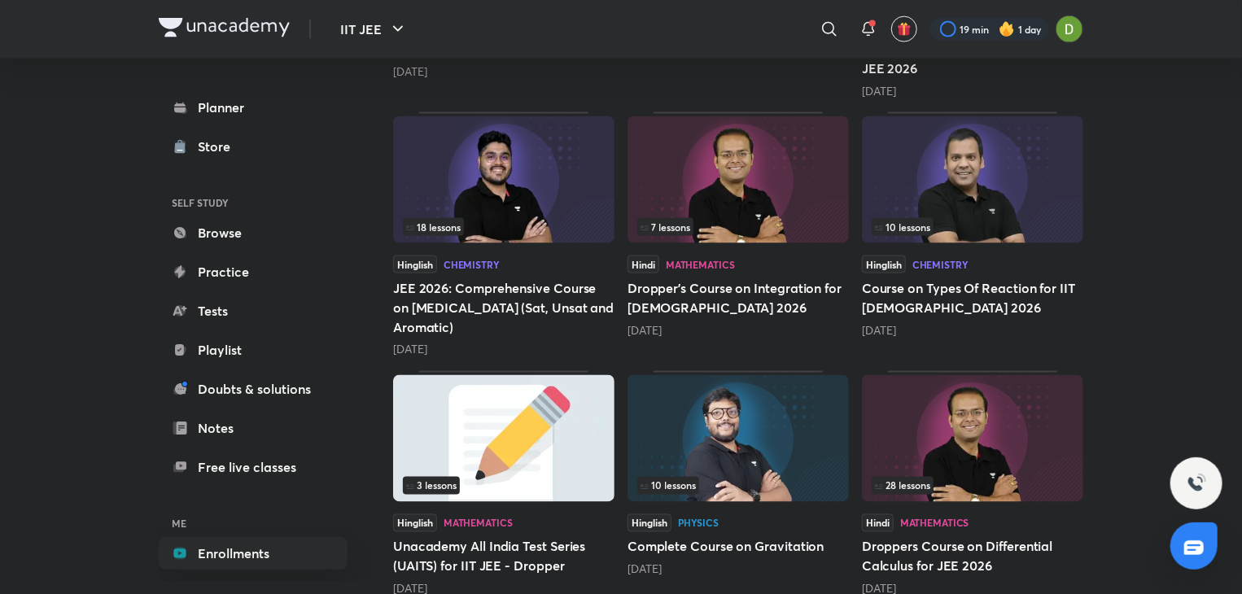
click at [940, 184] on img at bounding box center [972, 179] width 221 height 127
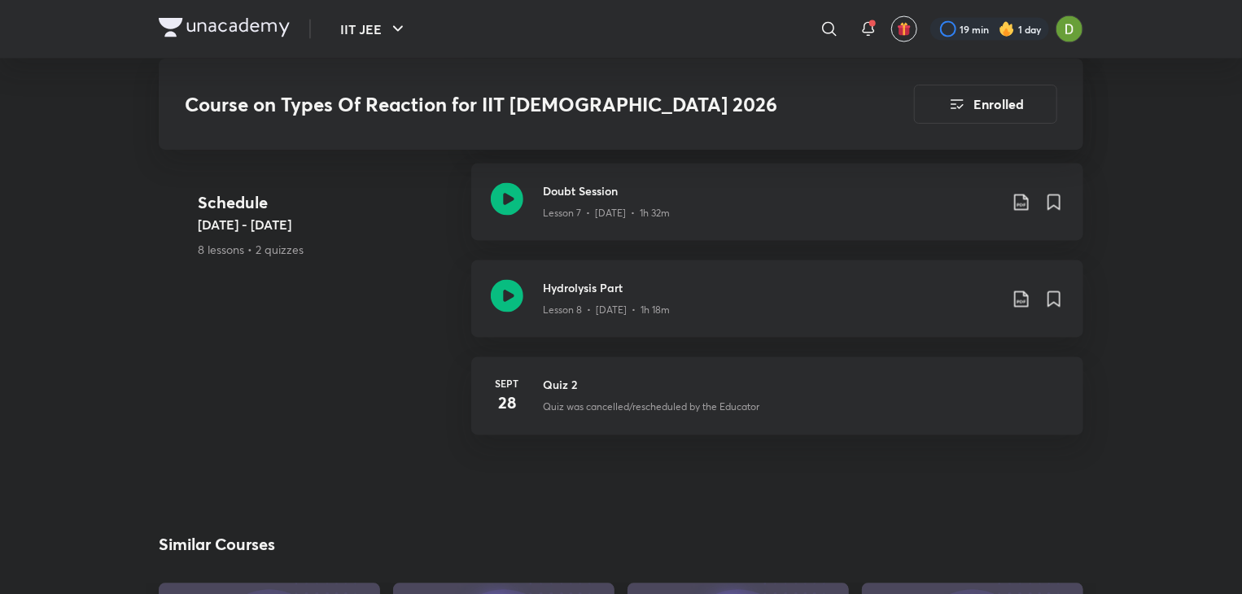
scroll to position [1497, 0]
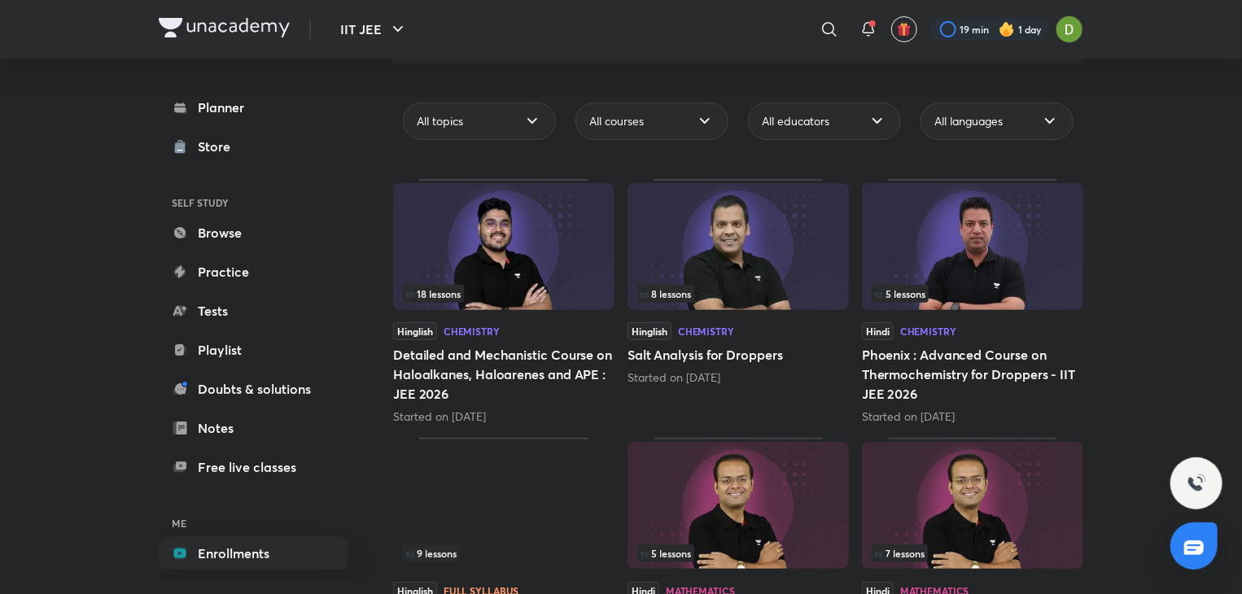
scroll to position [133, 0]
click at [749, 273] on img at bounding box center [737, 247] width 221 height 127
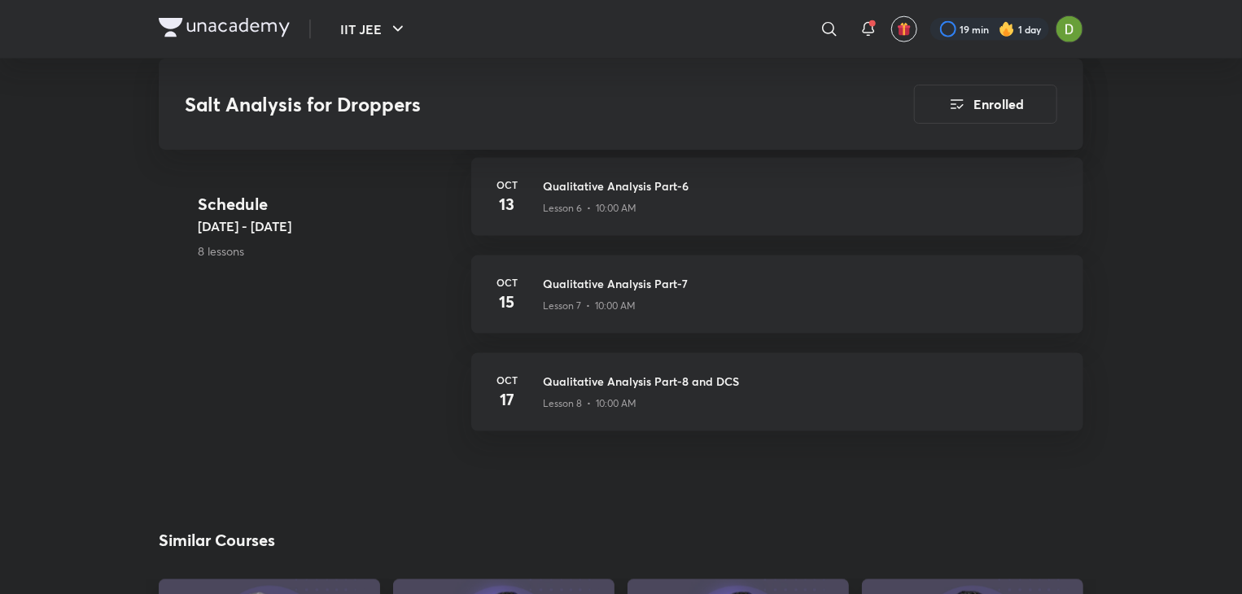
scroll to position [1141, 0]
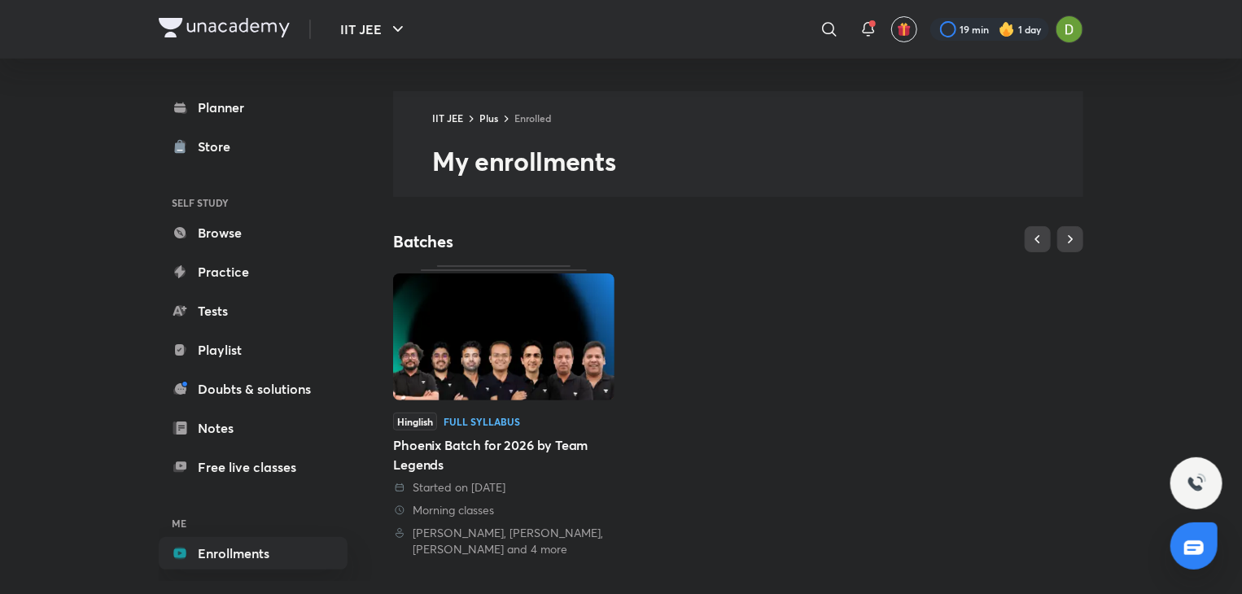
click at [417, 287] on img at bounding box center [503, 336] width 221 height 127
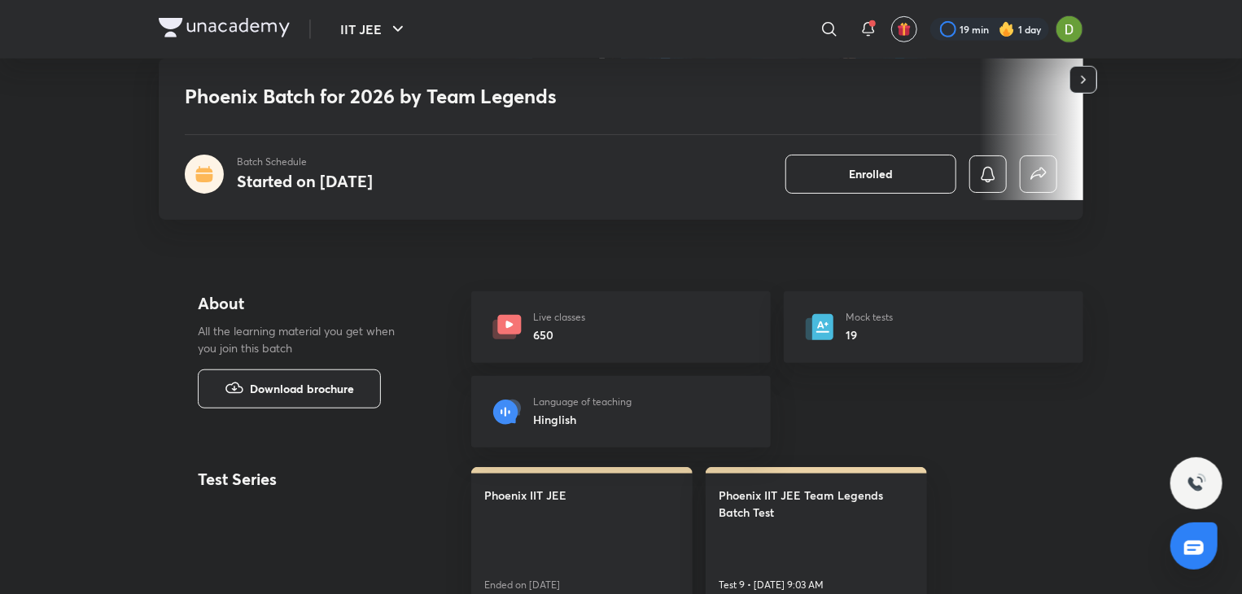
scroll to position [517, 0]
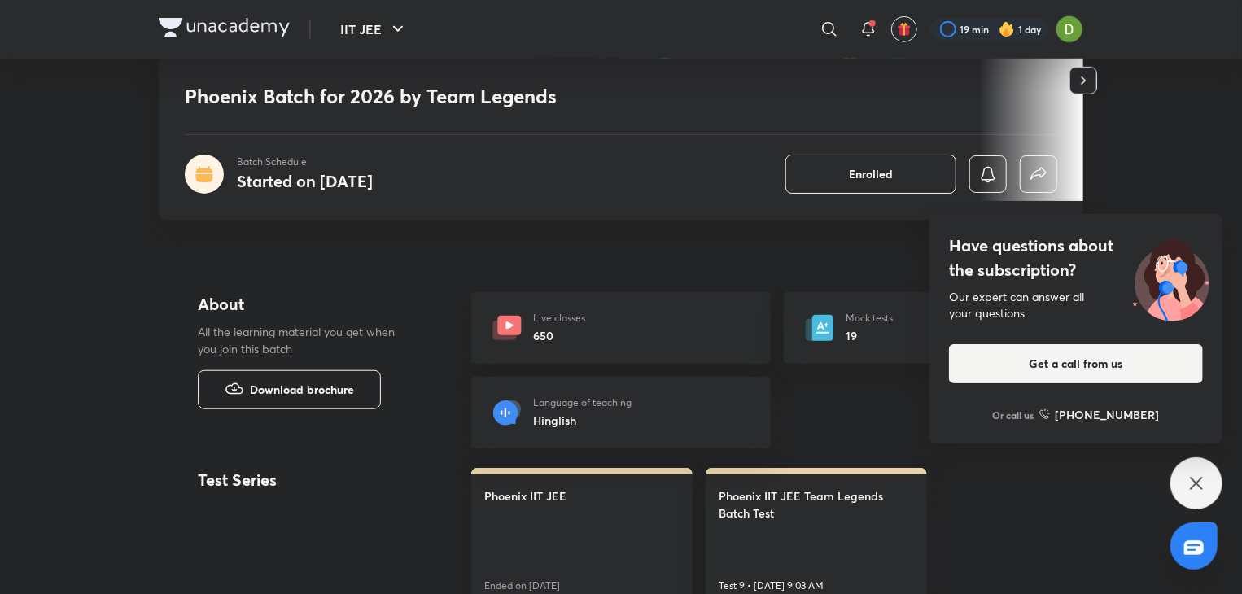
click at [306, 391] on span "Download brochure" at bounding box center [302, 390] width 104 height 18
click at [1209, 470] on div "Have questions about the subscription? Our expert can answer all your questions…" at bounding box center [1196, 483] width 52 height 52
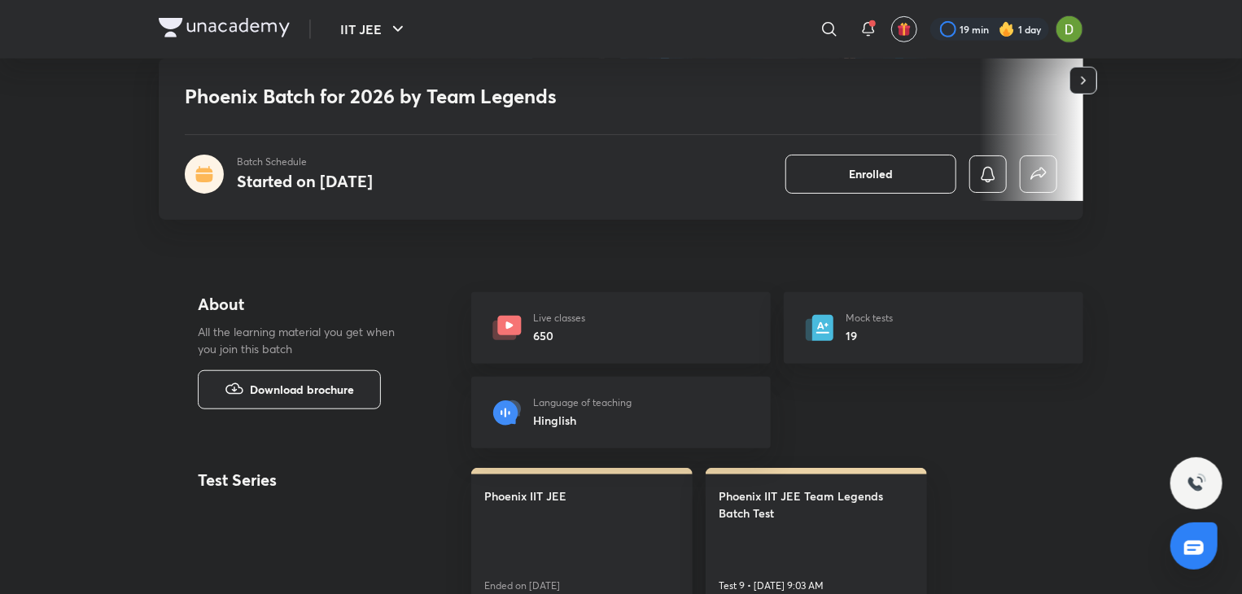
click at [854, 42] on div "​ 19 min 1 day" at bounding box center [814, 29] width 537 height 39
click at [858, 37] on icon at bounding box center [868, 30] width 20 height 20
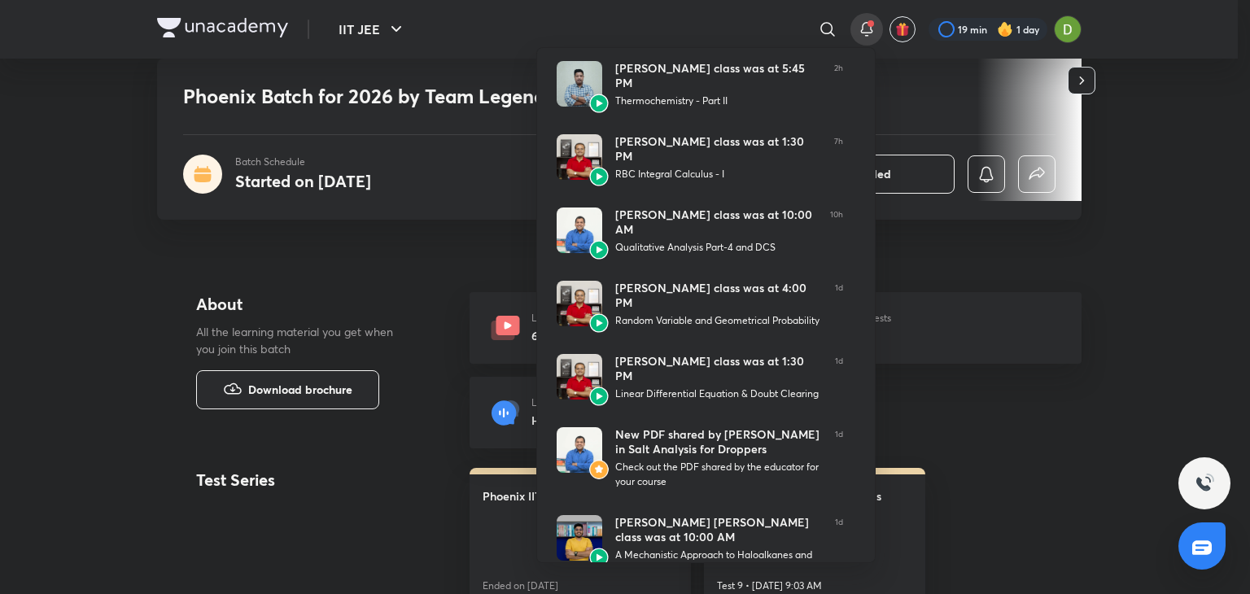
click at [1176, 503] on div at bounding box center [625, 297] width 1250 height 594
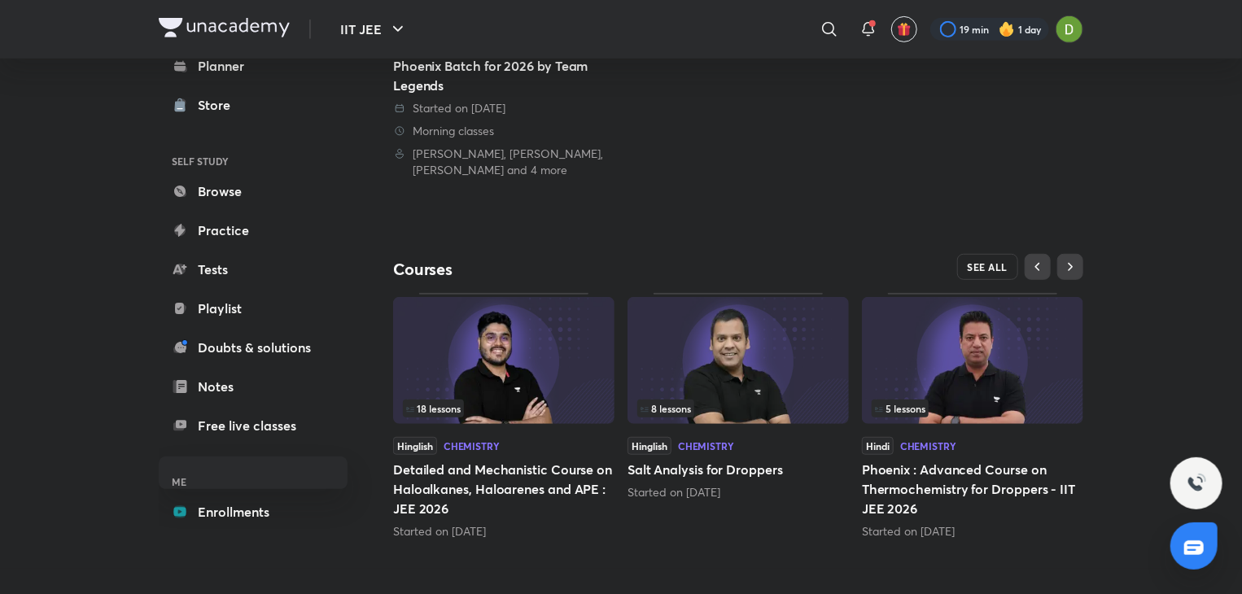
click at [982, 262] on span "SEE ALL" at bounding box center [987, 266] width 41 height 11
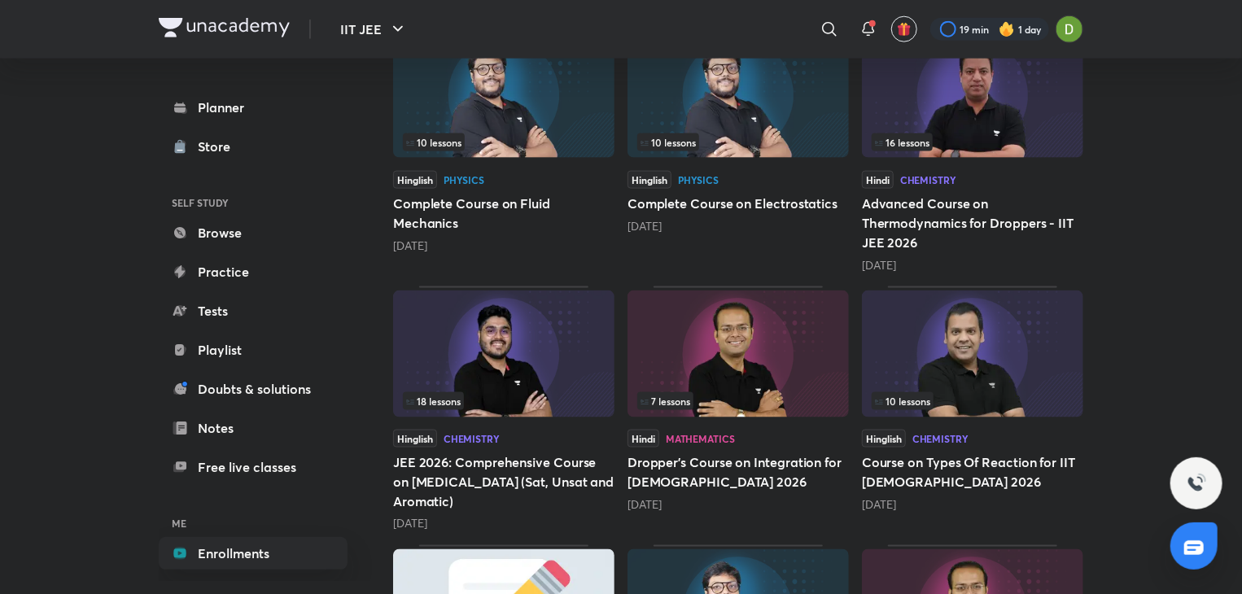
scroll to position [1045, 0]
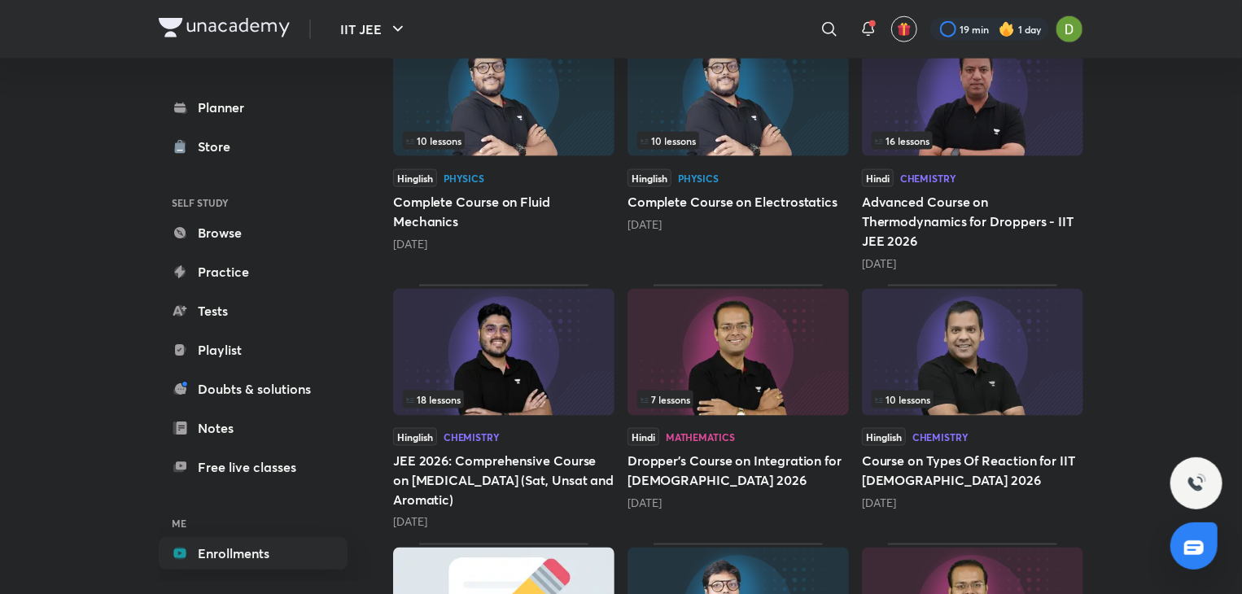
click at [528, 362] on img at bounding box center [503, 352] width 221 height 127
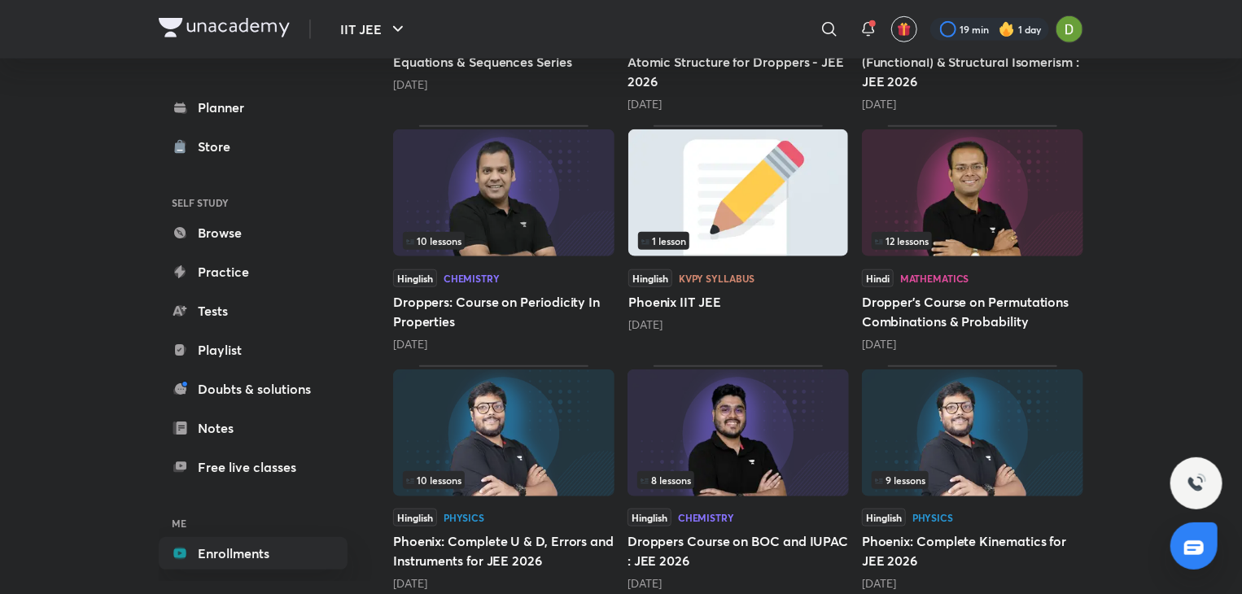
scroll to position [4252, 0]
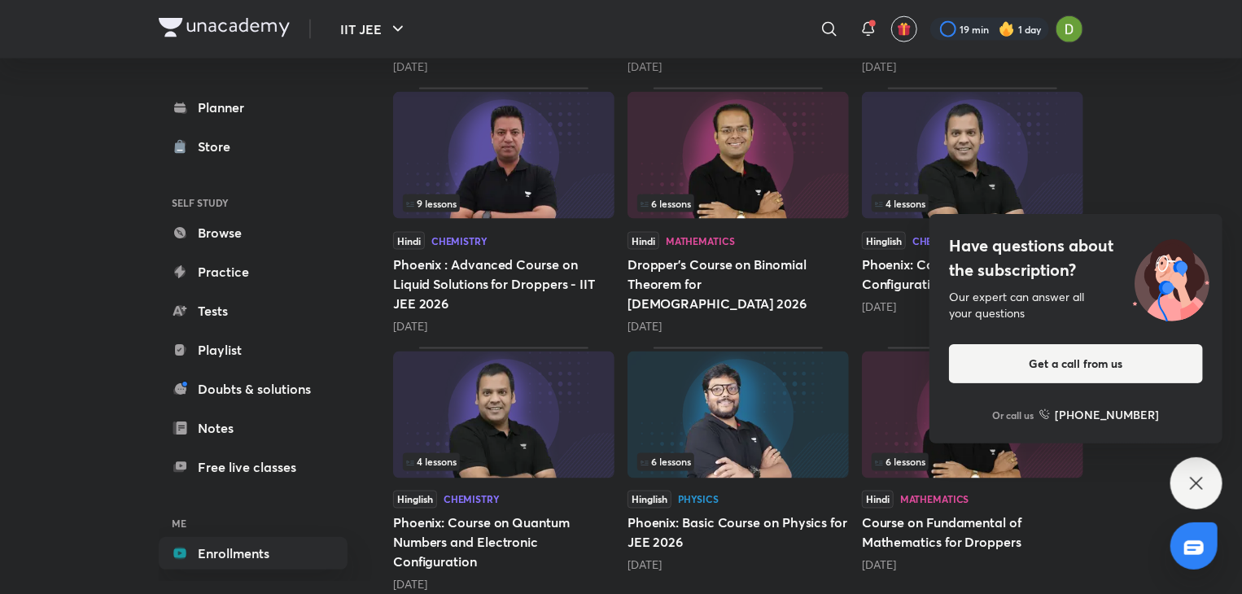
click at [1187, 459] on div "Have questions about the subscription? Our expert can answer all your questions…" at bounding box center [1196, 483] width 52 height 52
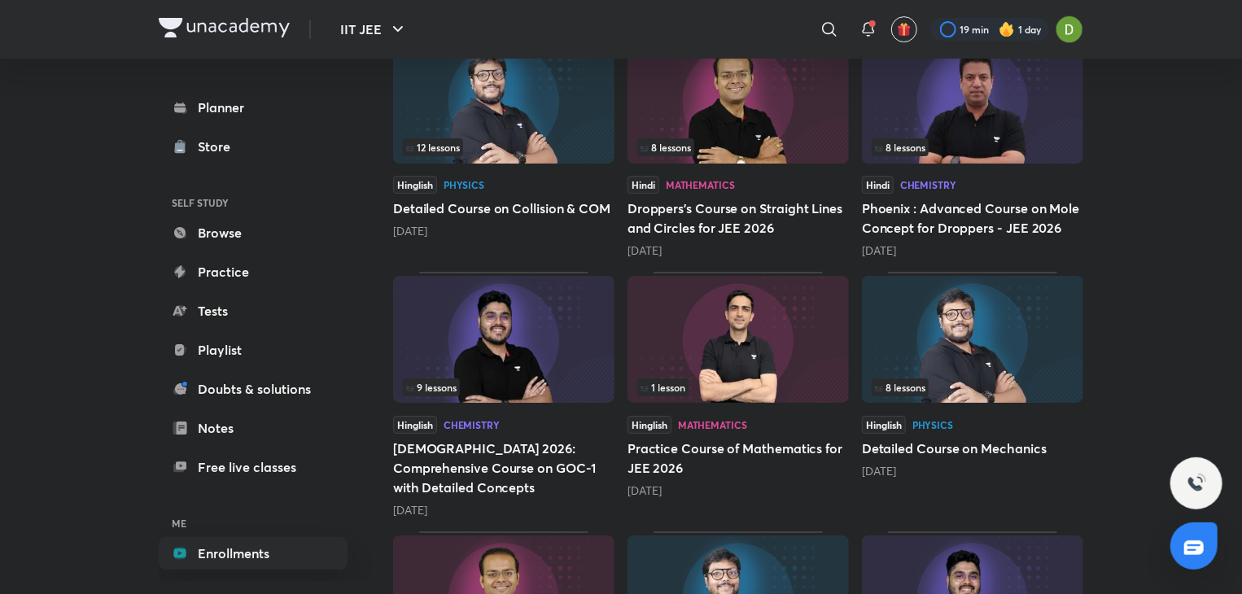
scroll to position [2832, 0]
click at [565, 315] on img at bounding box center [503, 338] width 221 height 127
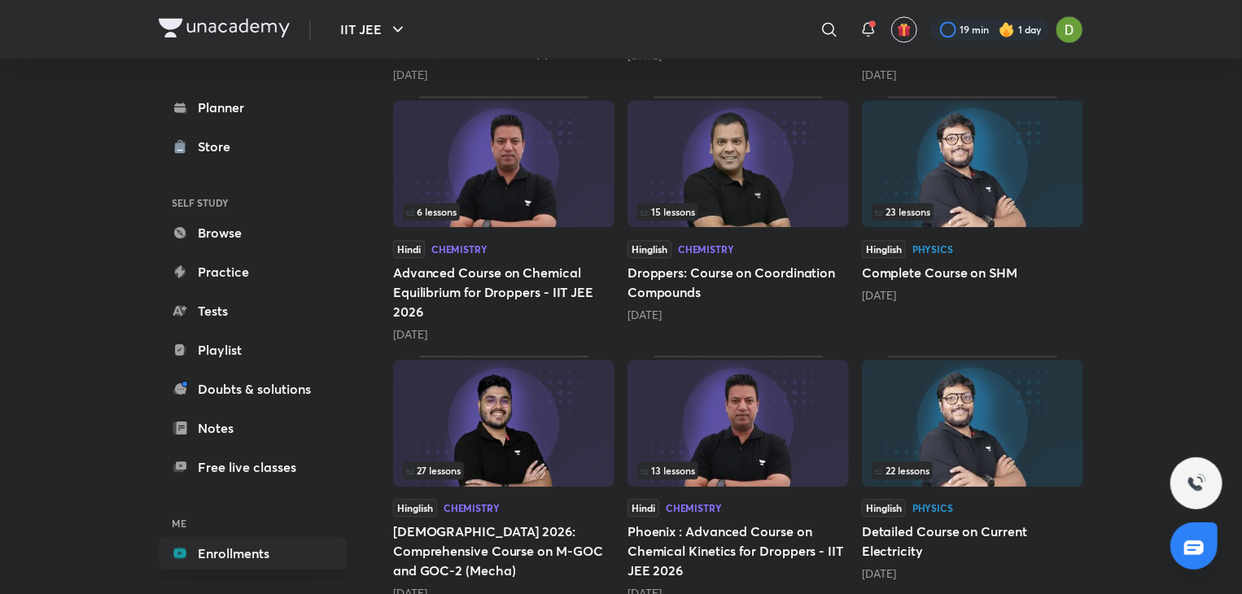
scroll to position [1731, 0]
click at [566, 405] on img at bounding box center [503, 423] width 221 height 127
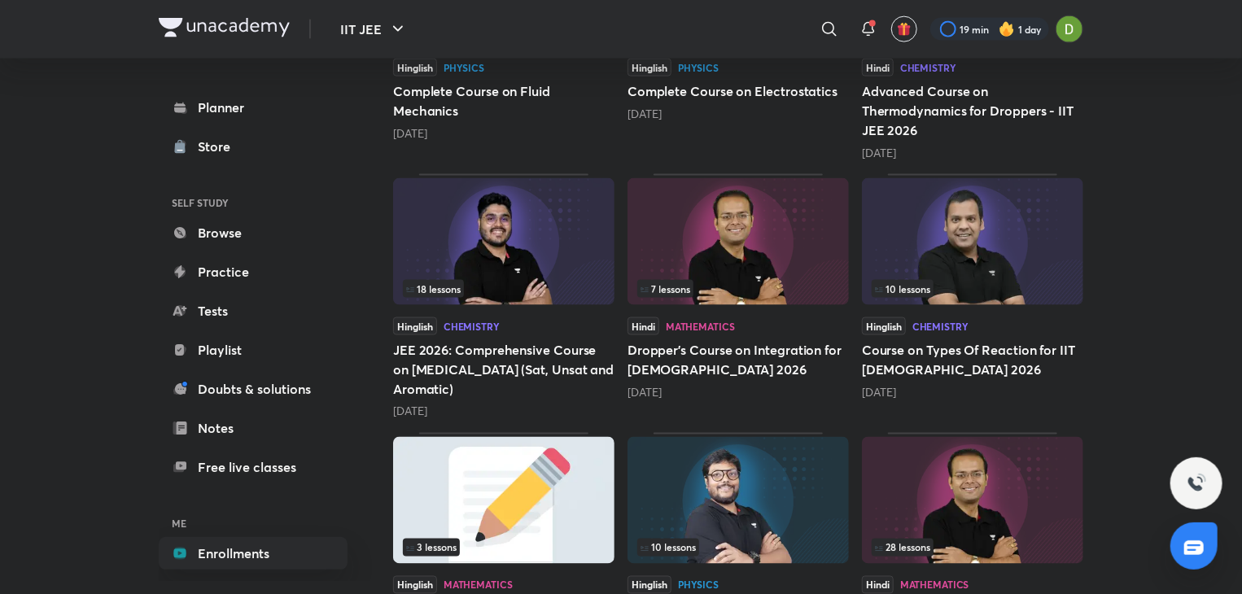
scroll to position [1154, 0]
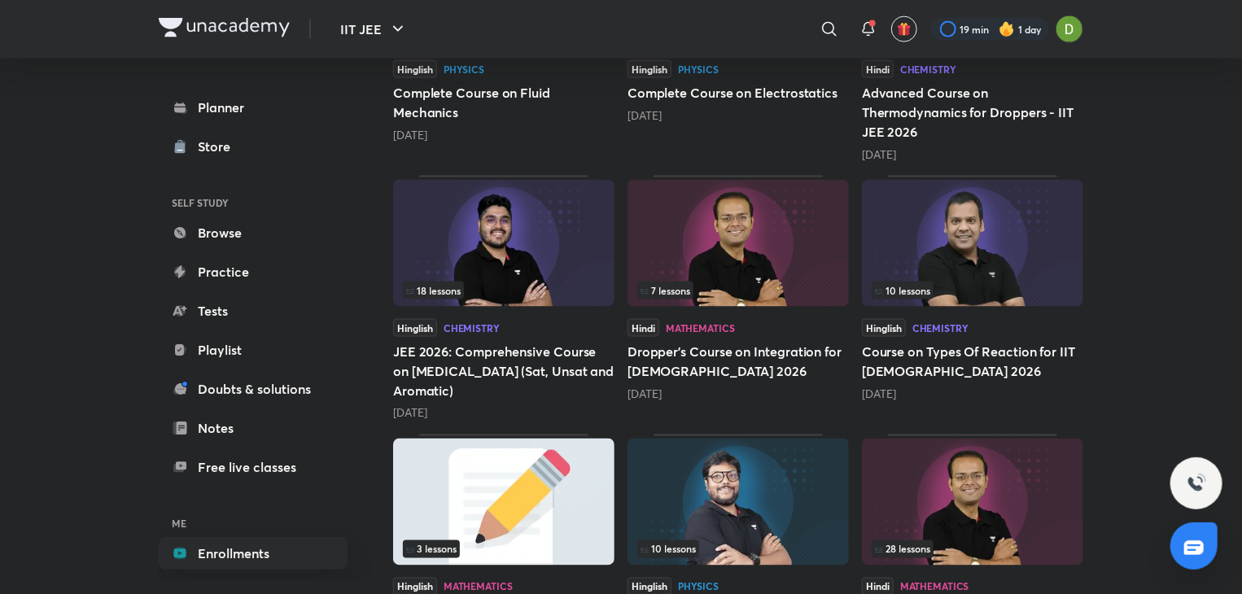
click at [499, 247] on img at bounding box center [503, 243] width 221 height 127
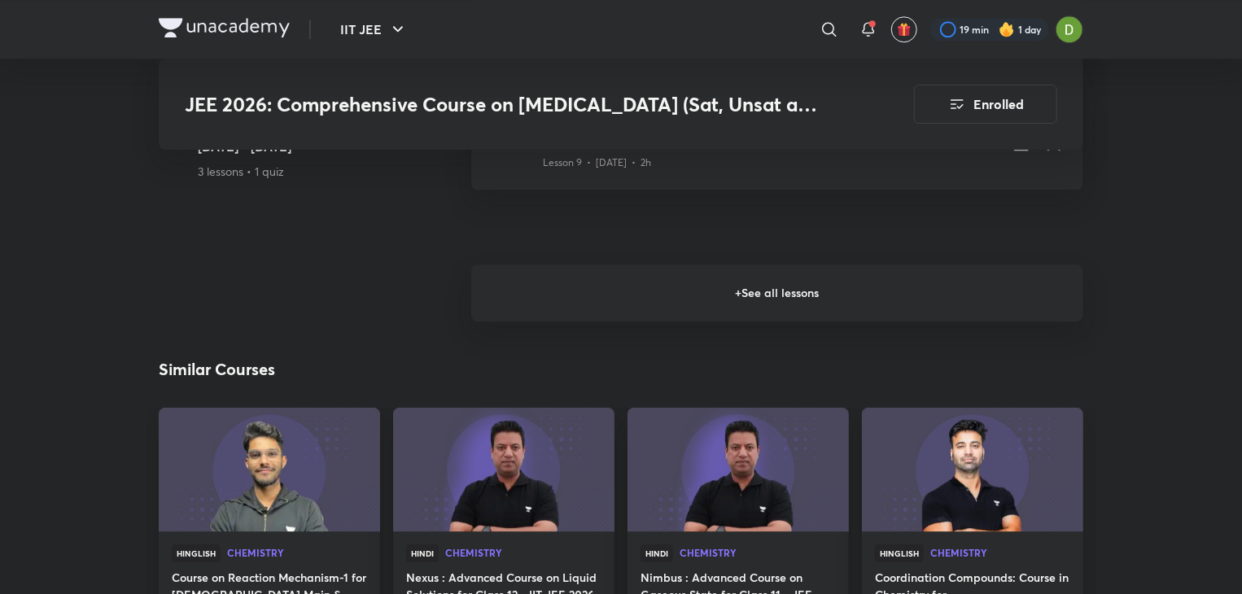
scroll to position [2250, 0]
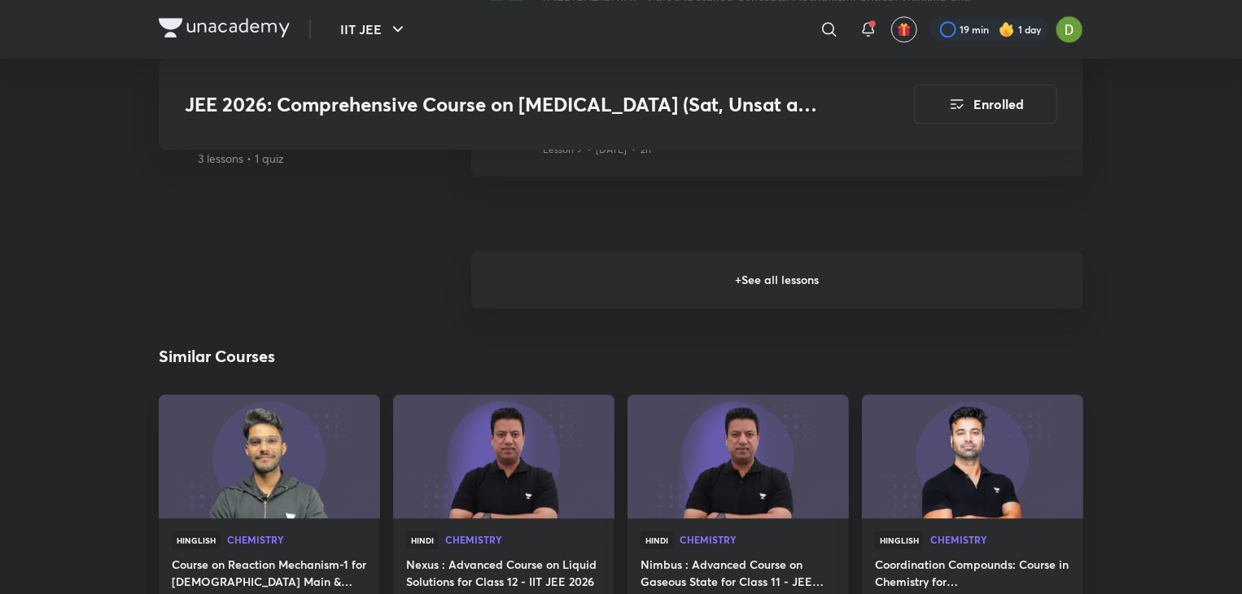
click at [1002, 256] on h6 "+ See all lessons" at bounding box center [777, 279] width 612 height 57
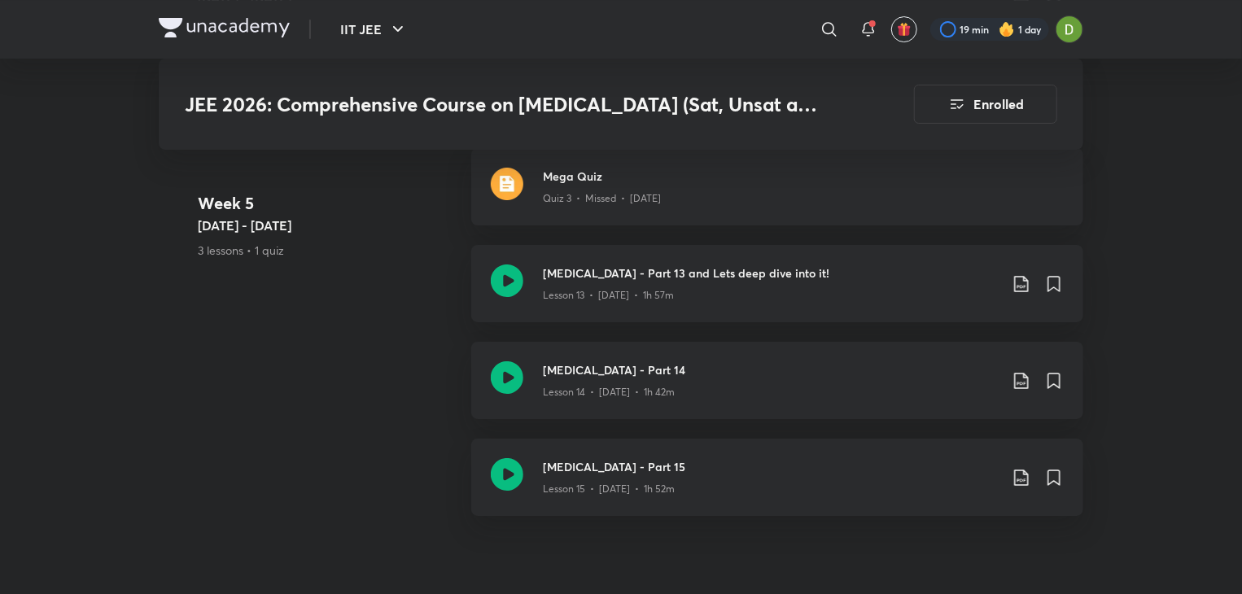
scroll to position [2908, 0]
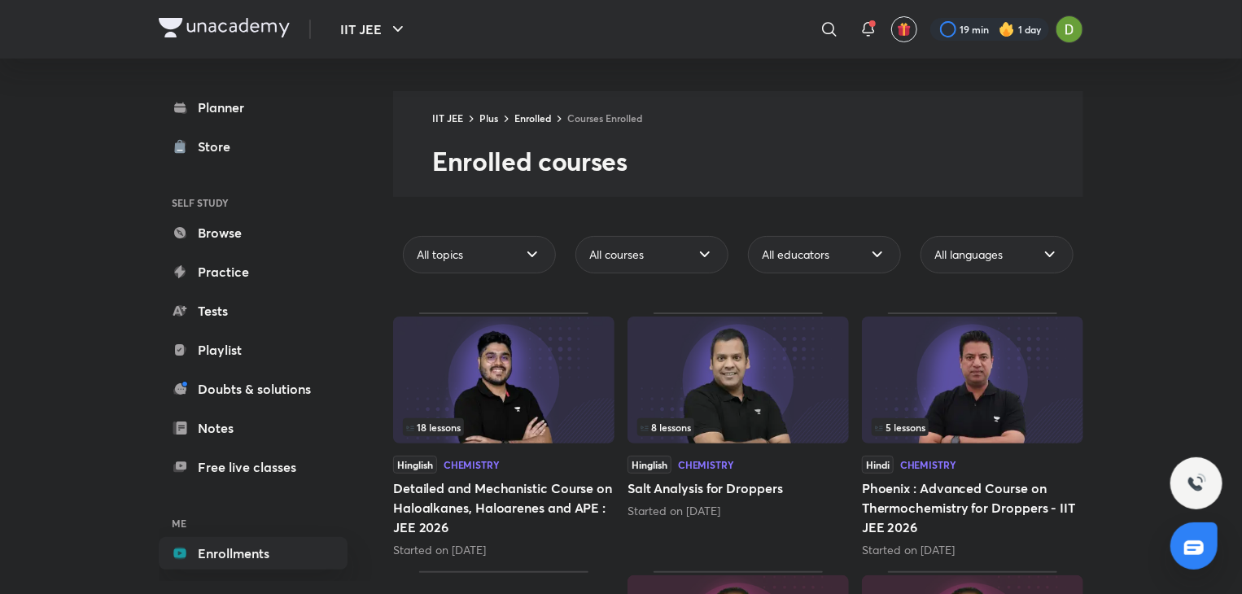
click at [501, 389] on img at bounding box center [503, 379] width 221 height 127
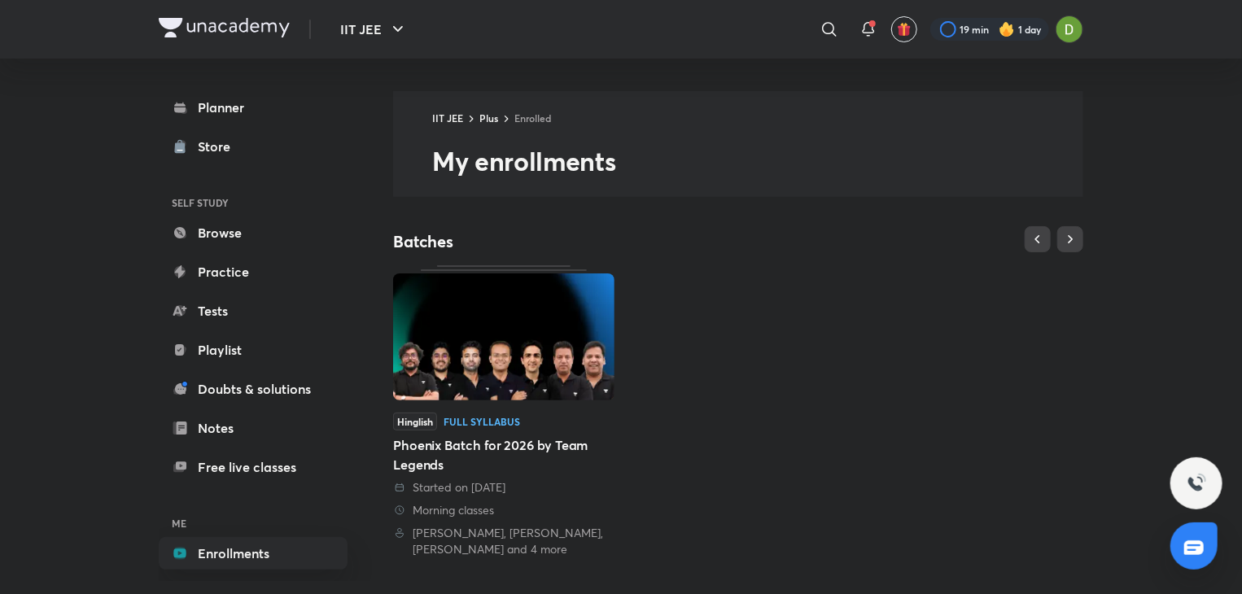
click at [516, 417] on div "Full Syllabus" at bounding box center [481, 422] width 76 height 10
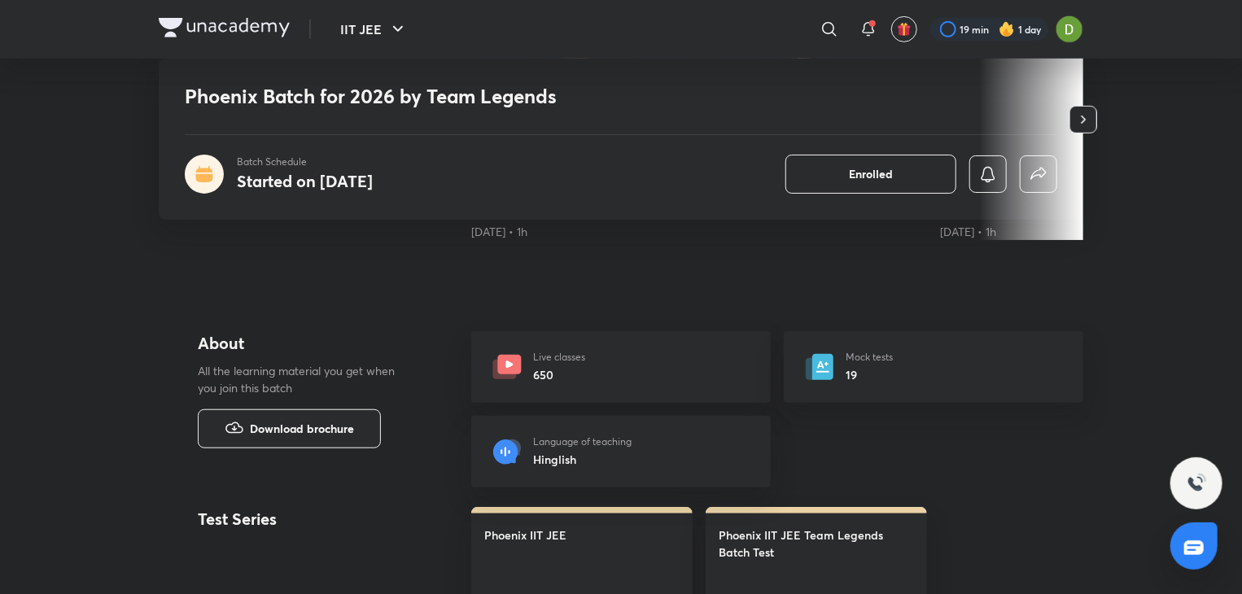
scroll to position [475, 0]
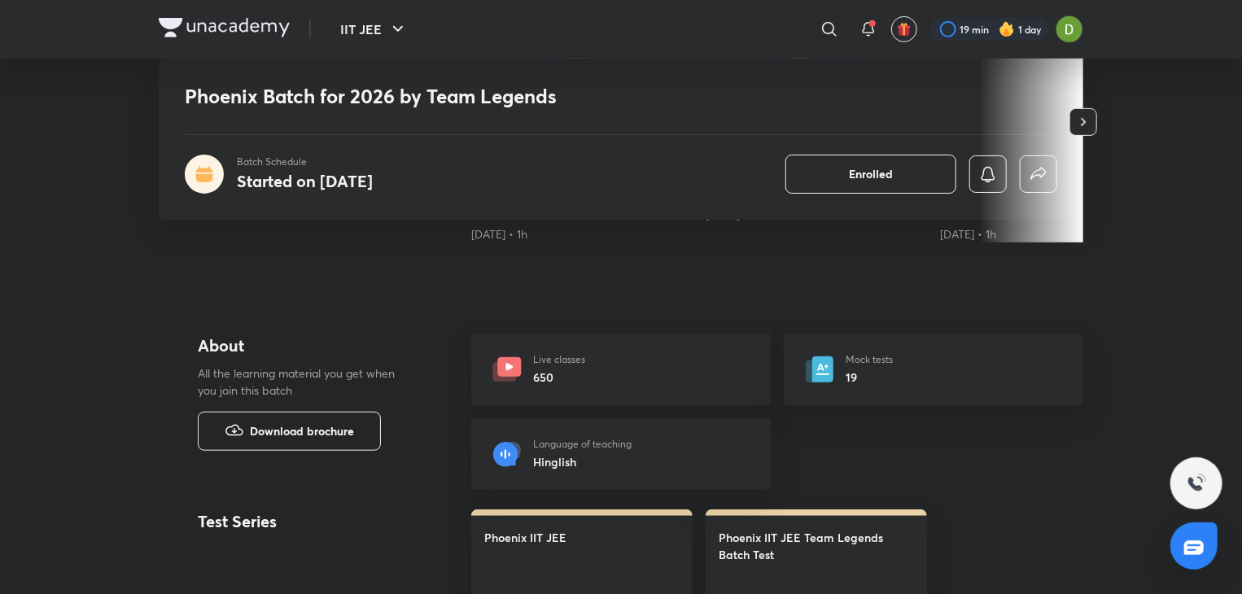
click at [311, 432] on span "Download brochure" at bounding box center [302, 431] width 104 height 18
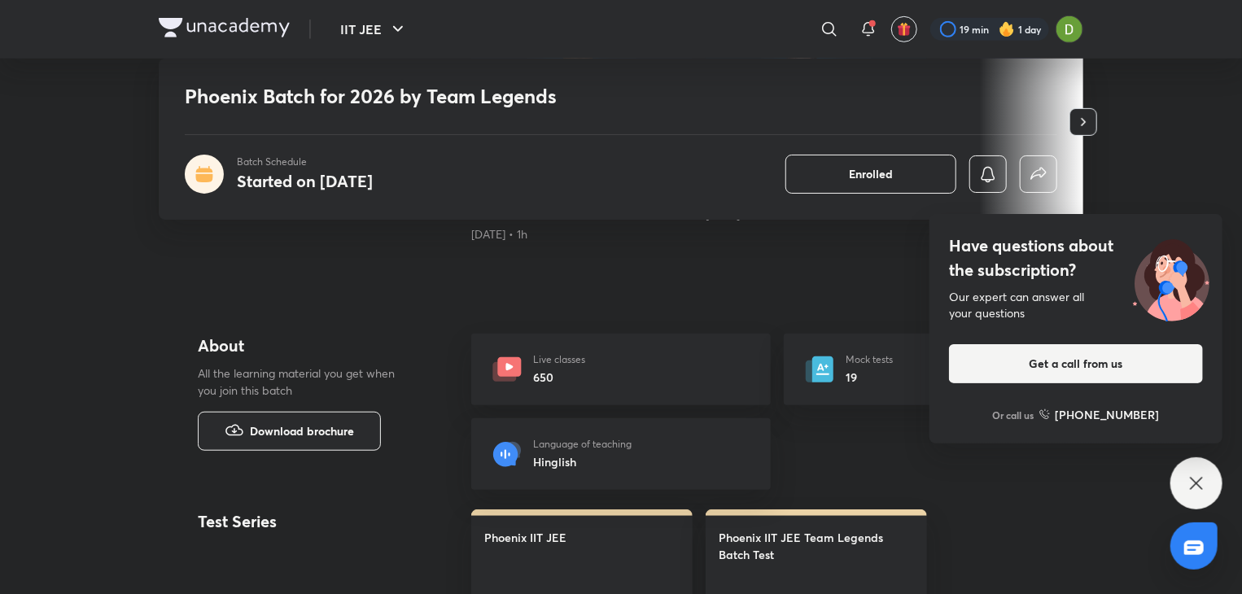
click at [1207, 487] on div "Have questions about the subscription? Our expert can answer all your questions…" at bounding box center [1196, 483] width 52 height 52
